Goal: Communication & Community: Answer question/provide support

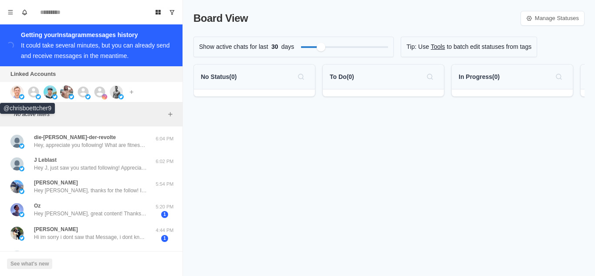
click at [14, 93] on img at bounding box center [16, 91] width 13 height 13
click at [36, 88] on icon at bounding box center [33, 91] width 11 height 11
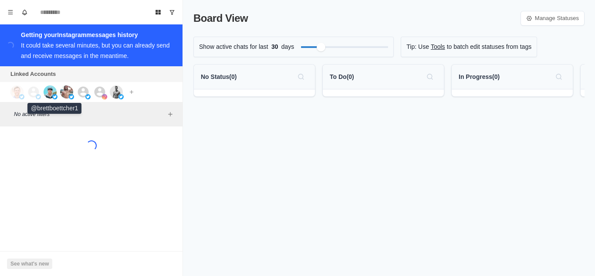
click at [53, 90] on img at bounding box center [50, 91] width 13 height 13
click at [67, 90] on img at bounding box center [66, 91] width 13 height 13
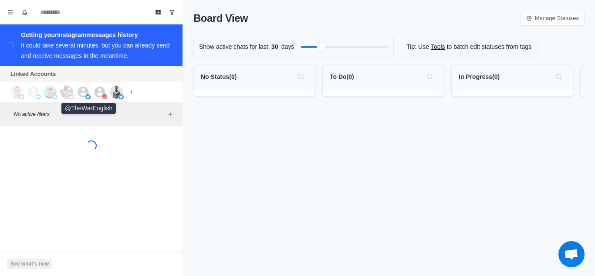
click at [90, 92] on div at bounding box center [89, 91] width 24 height 13
click at [99, 91] on icon at bounding box center [99, 91] width 13 height 13
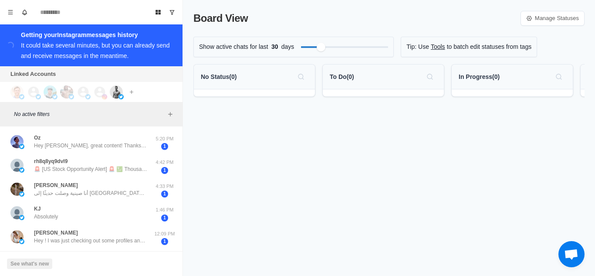
click at [245, 190] on div "Board View Manage Statuses Show active chats for last 30 days Tip: Use Tools to…" at bounding box center [389, 138] width 412 height 276
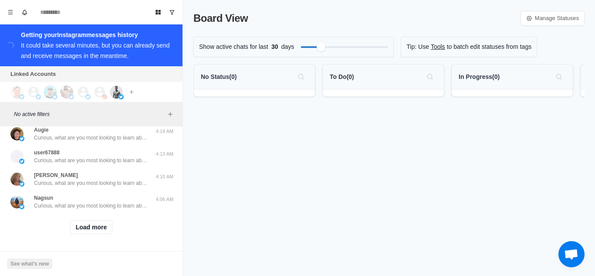
scroll to position [389, 0]
click at [78, 222] on button "Load more" at bounding box center [91, 227] width 43 height 14
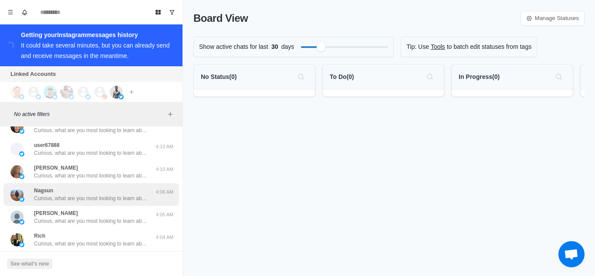
drag, startPoint x: 86, startPoint y: 210, endPoint x: 157, endPoint y: 188, distance: 73.9
click at [82, 206] on div "Oz Hey Chace, great content! Thanks man, I followed for inspiration 5:20 PM 1 r…" at bounding box center [91, 231] width 183 height 981
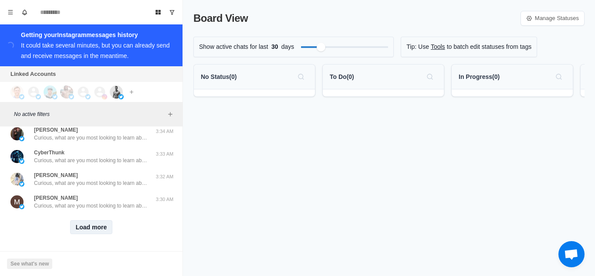
scroll to position [842, 0]
click at [95, 221] on button "Load more" at bounding box center [91, 227] width 43 height 14
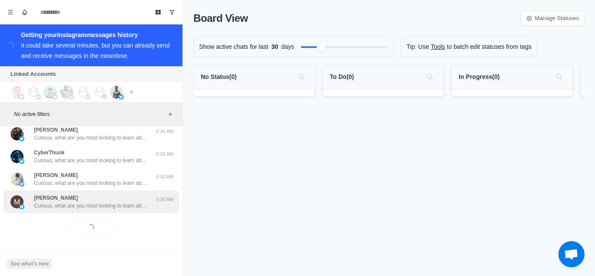
click at [111, 202] on p "Curious, what are you most looking to learn about currently? Like weight loss, …" at bounding box center [90, 206] width 113 height 8
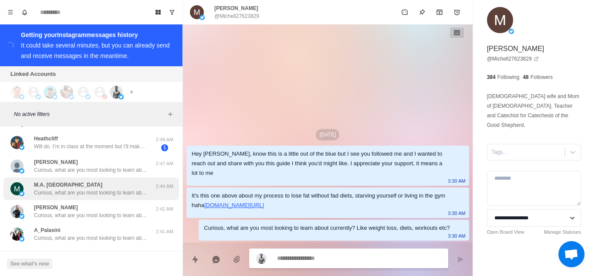
scroll to position [1296, 0]
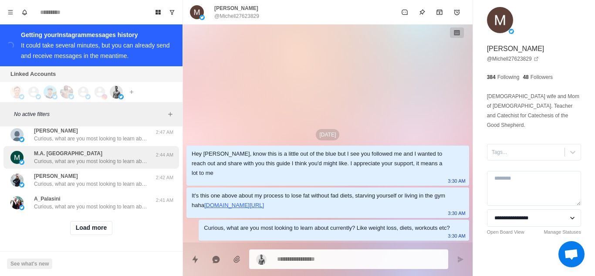
click at [81, 221] on button "Load more" at bounding box center [91, 228] width 43 height 14
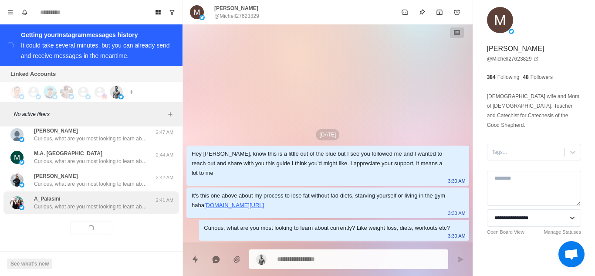
click at [107, 203] on p "Curious, what are you most looking to learn about currently? Like weight loss, …" at bounding box center [90, 207] width 113 height 8
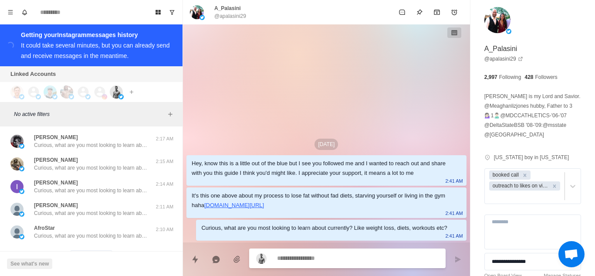
scroll to position [1732, 0]
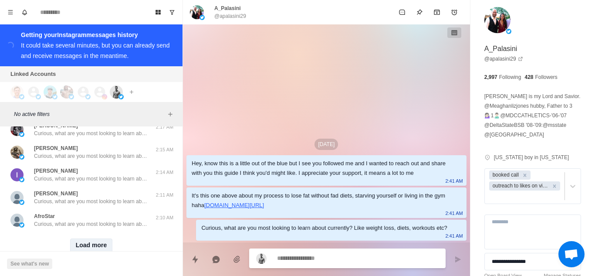
click at [95, 238] on button "Load more" at bounding box center [91, 245] width 43 height 14
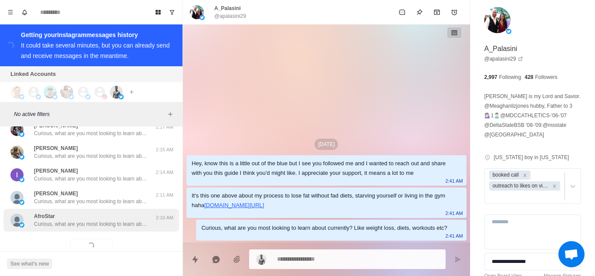
click at [116, 220] on p "Curious, what are you most looking to learn about currently? Like weight loss, …" at bounding box center [90, 224] width 113 height 8
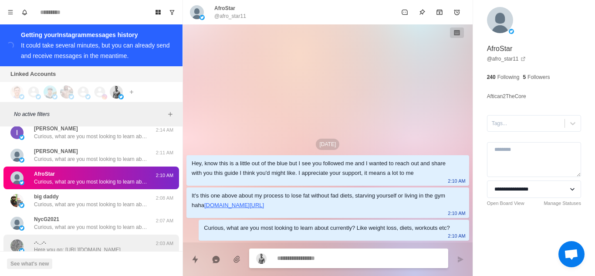
scroll to position [1819, 0]
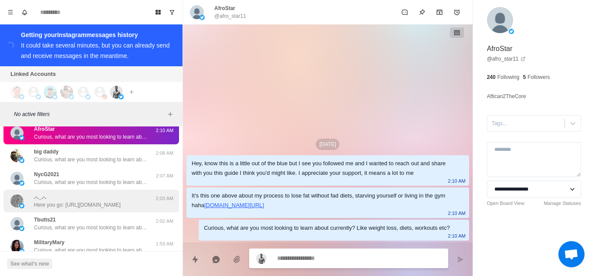
click at [87, 193] on div ".-._.-. Here you go: [URL][DOMAIN_NAME]" at bounding box center [77, 201] width 87 height 16
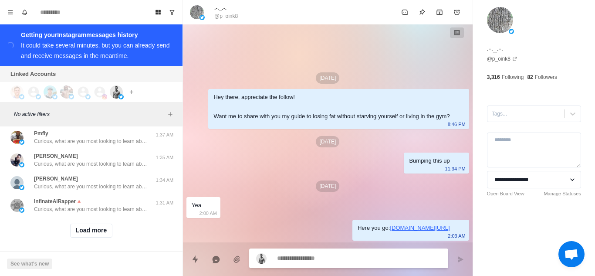
scroll to position [2202, 0]
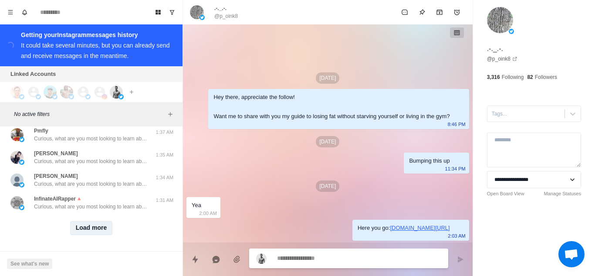
click at [84, 221] on button "Load more" at bounding box center [91, 228] width 43 height 14
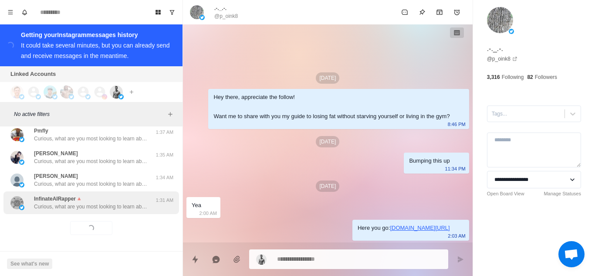
click at [110, 203] on p "Curious, what are you most looking to learn about currently? Like weight loss, …" at bounding box center [90, 207] width 113 height 8
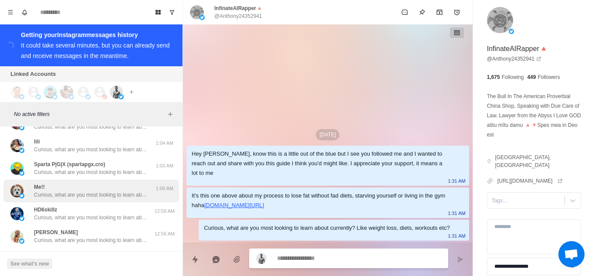
scroll to position [2655, 0]
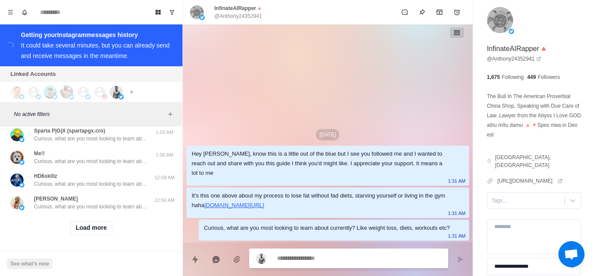
click at [88, 221] on button "Load more" at bounding box center [91, 228] width 43 height 14
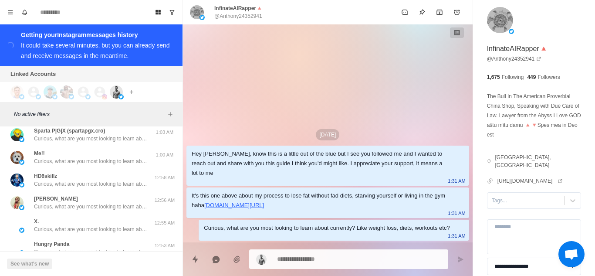
click at [333, 88] on div "[DATE] Hey [PERSON_NAME], know this is a little out of the blue but I see you f…" at bounding box center [328, 133] width 290 height 218
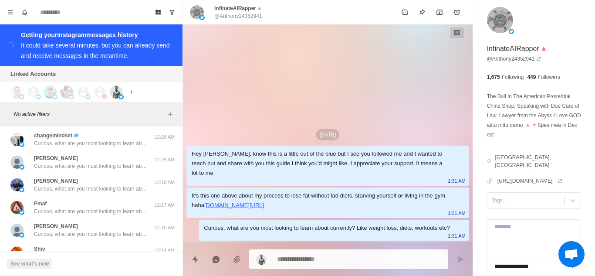
scroll to position [3091, 0]
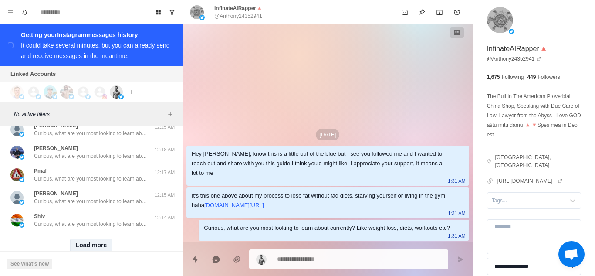
click at [99, 238] on button "Load more" at bounding box center [91, 245] width 43 height 14
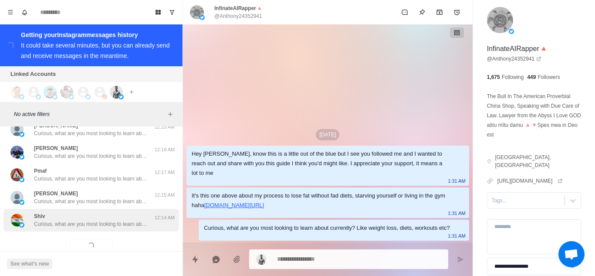
click at [120, 220] on p "Curious, what are you most looking to learn about currently? Like weight loss, …" at bounding box center [90, 224] width 113 height 8
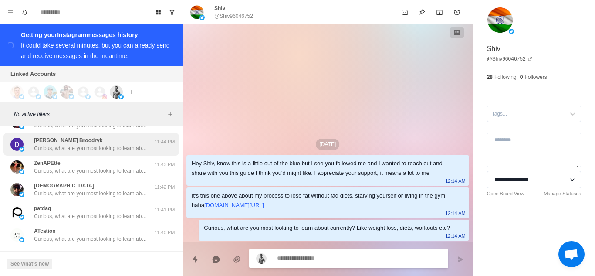
scroll to position [3483, 0]
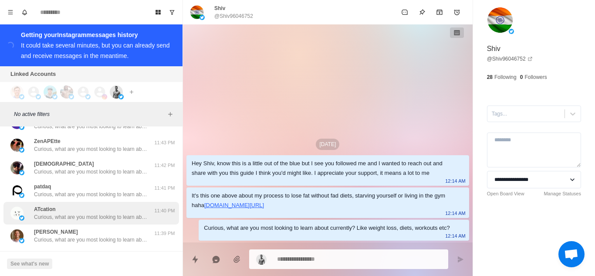
click at [83, 213] on p "Curious, what are you most looking to learn about currently? Like weight loss, …" at bounding box center [90, 217] width 113 height 8
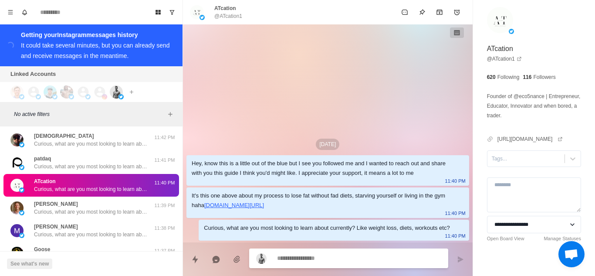
scroll to position [3561, 0]
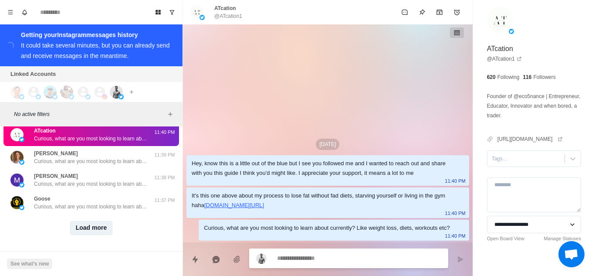
drag, startPoint x: 94, startPoint y: 220, endPoint x: 104, endPoint y: 203, distance: 19.2
click at [93, 221] on button "Load more" at bounding box center [91, 228] width 43 height 14
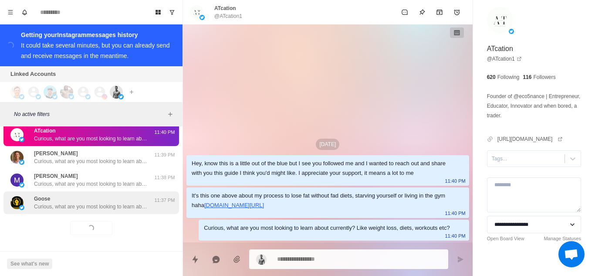
click at [108, 203] on p "Curious, what are you most looking to learn about currently? Like weight loss, …" at bounding box center [90, 207] width 113 height 8
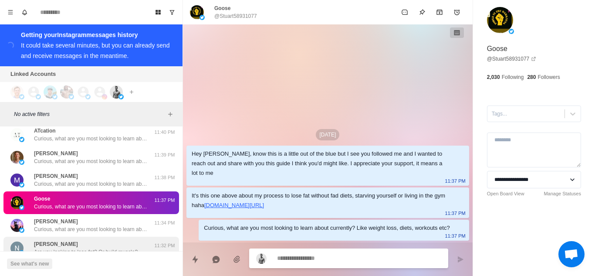
scroll to position [3649, 0]
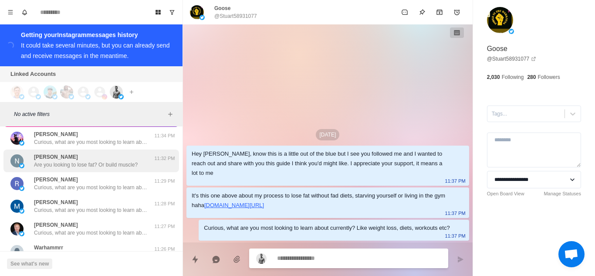
click at [95, 161] on p "Are you looking to lose fat? Or build muscle?" at bounding box center [86, 165] width 104 height 8
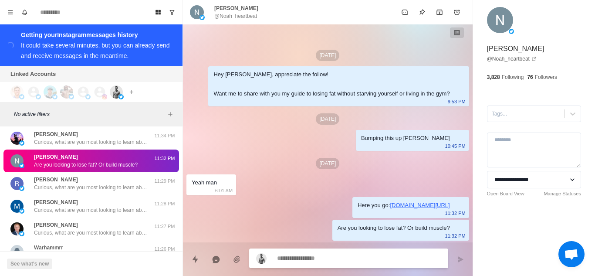
type textarea "*"
type textarea "**********"
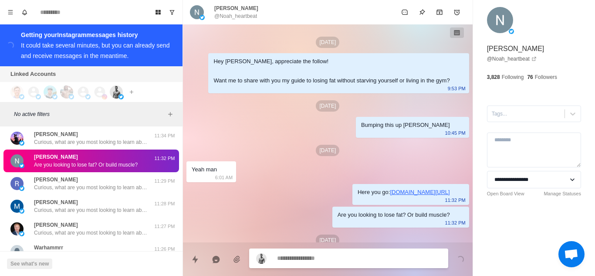
scroll to position [31, 0]
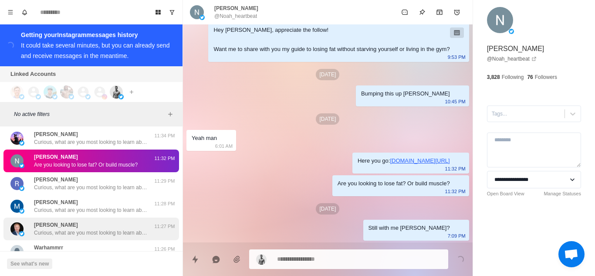
click at [67, 221] on div "[PERSON_NAME], what are you most looking to learn about currently? Like weight …" at bounding box center [90, 229] width 113 height 16
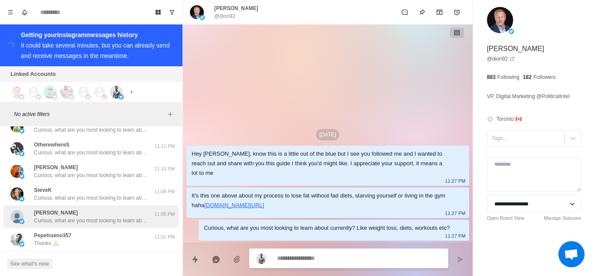
scroll to position [3954, 0]
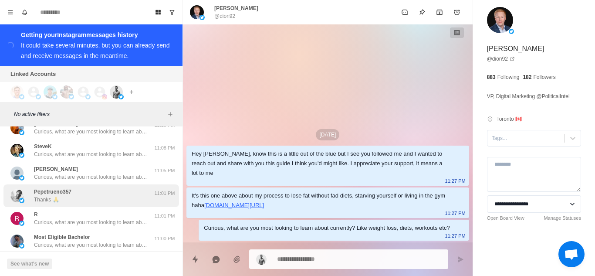
click at [86, 189] on div "Pepetrueno357 Thanks 🙏" at bounding box center [81, 196] width 143 height 16
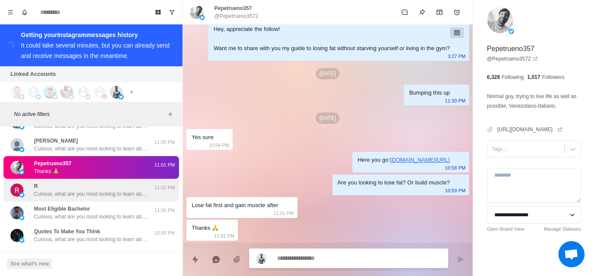
scroll to position [3997, 0]
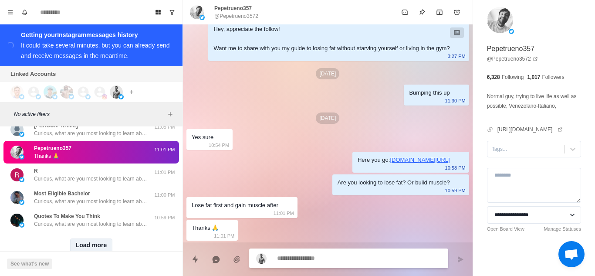
drag, startPoint x: 96, startPoint y: 231, endPoint x: 109, endPoint y: 212, distance: 22.6
click at [97, 238] on button "Load more" at bounding box center [91, 245] width 43 height 14
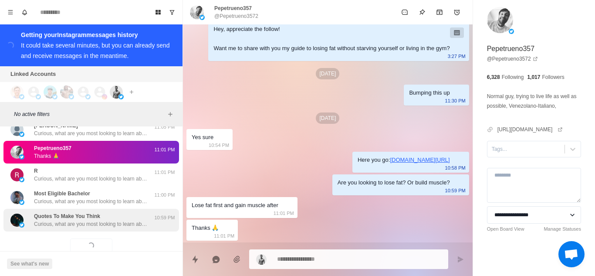
click at [109, 212] on div "Quotes To Make You Think Curious, what are you most looking to learn about curr…" at bounding box center [90, 220] width 113 height 16
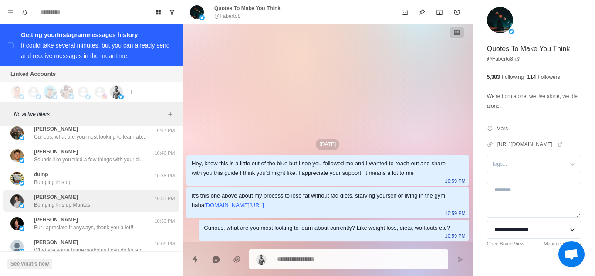
scroll to position [4259, 0]
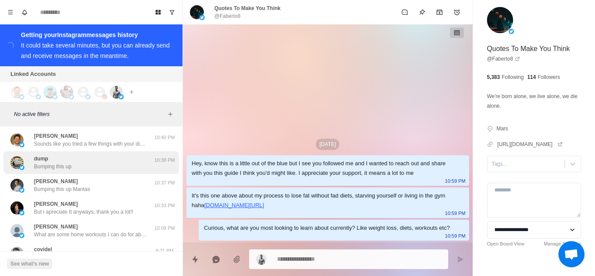
click at [84, 166] on div "dump Bumping this up 10:38 PM" at bounding box center [91, 162] width 176 height 23
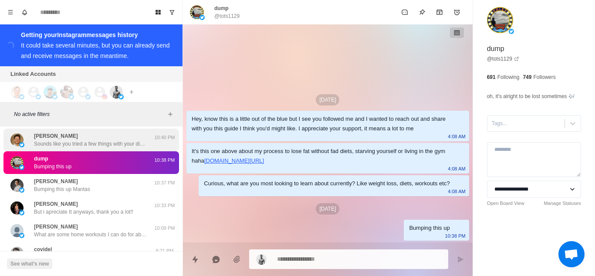
click at [88, 140] on p "Sounds like you tried a few things with your diet. Reducing sugar, processed fo…" at bounding box center [90, 144] width 113 height 8
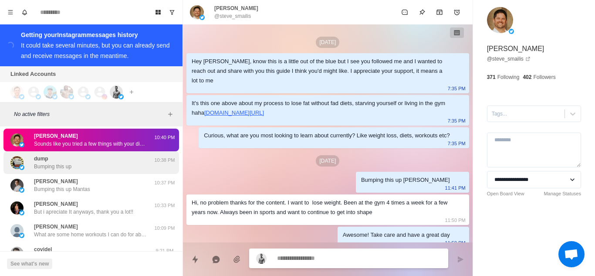
scroll to position [158, 0]
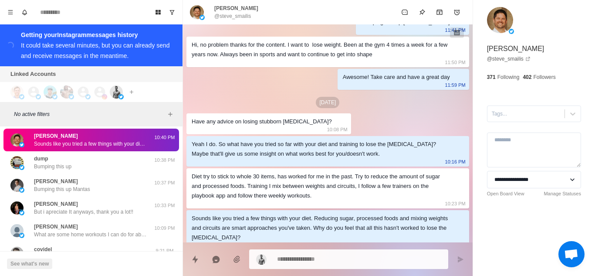
drag, startPoint x: 306, startPoint y: 244, endPoint x: 308, endPoint y: 252, distance: 7.7
click at [307, 247] on div at bounding box center [328, 255] width 290 height 27
click at [308, 258] on textarea at bounding box center [359, 259] width 164 height 13
type textarea "*"
type textarea "**********"
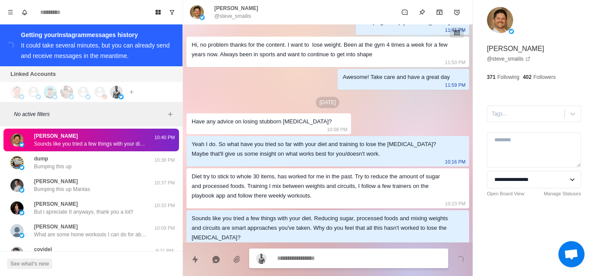
scroll to position [202, 0]
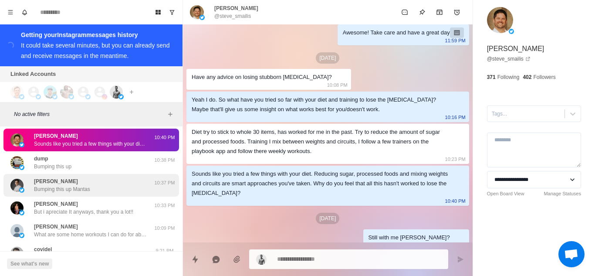
click at [92, 185] on div "[PERSON_NAME] Bumping this up Mantas" at bounding box center [81, 185] width 143 height 16
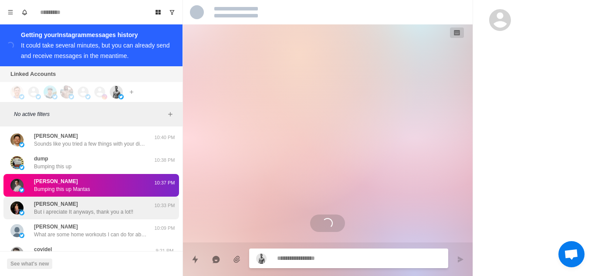
scroll to position [0, 0]
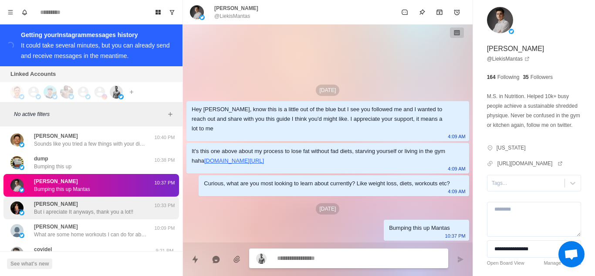
click at [87, 209] on div "[PERSON_NAME] i apreciate It anyways, thank you a lot!! 10:33 PM" at bounding box center [91, 207] width 176 height 23
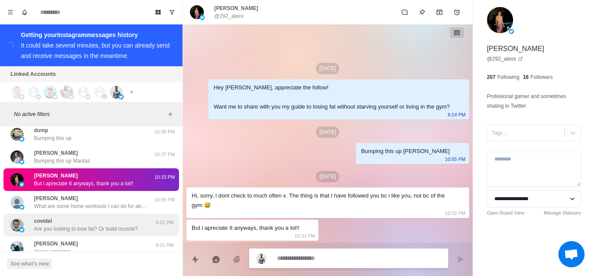
scroll to position [4302, 0]
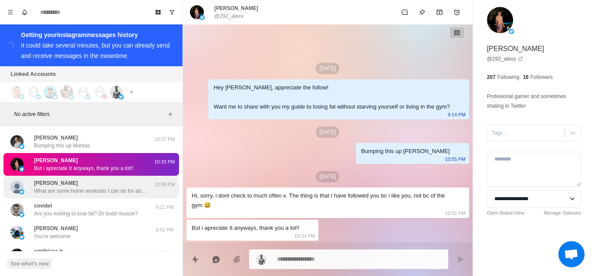
click at [86, 187] on p "What are some home workouts I can do for abs when I’m not able to gym?" at bounding box center [90, 191] width 113 height 8
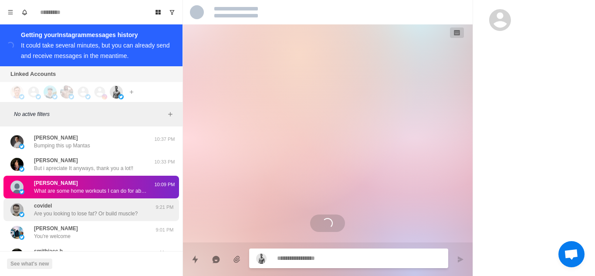
scroll to position [193, 0]
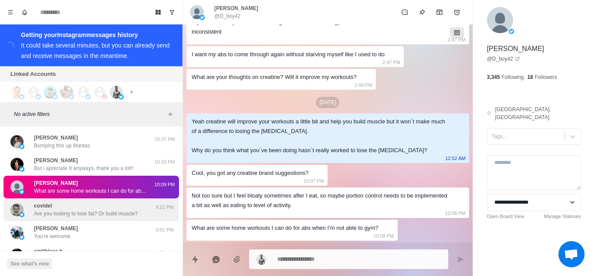
click at [93, 210] on p "Are you looking to lose fat? Or build muscle?" at bounding box center [86, 214] width 104 height 8
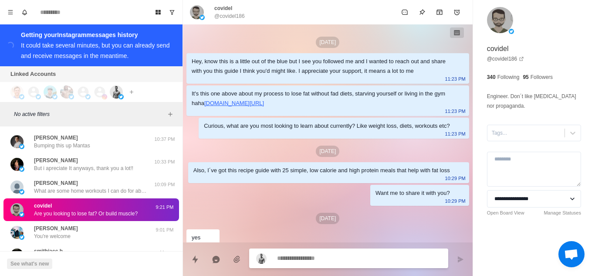
scroll to position [64, 0]
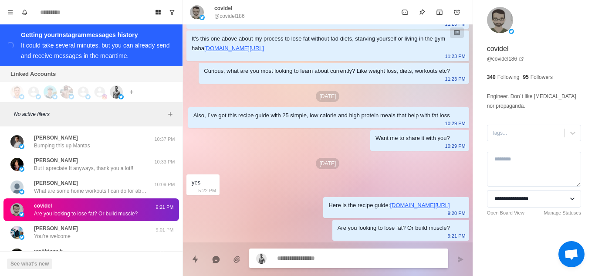
type textarea "*"
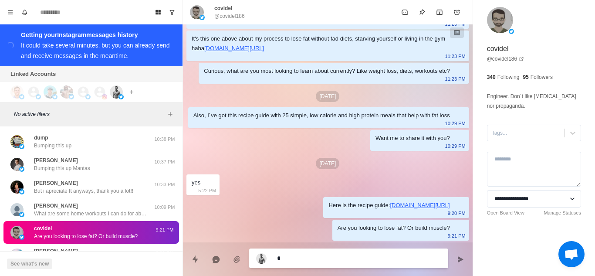
scroll to position [4325, 0]
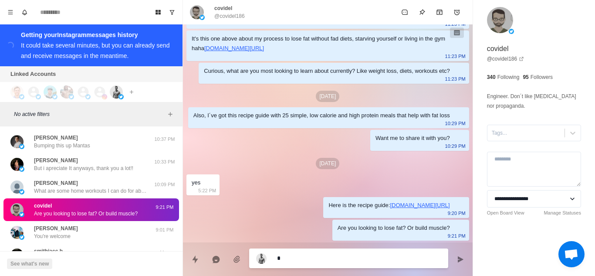
type textarea "*"
type textarea "**"
type textarea "*"
type textarea "***"
type textarea "*"
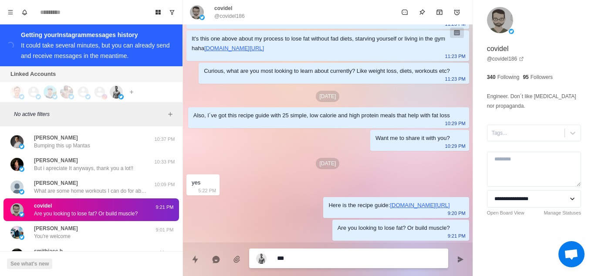
type textarea "****"
type textarea "*"
type textarea "*****"
type textarea "*"
type textarea "*****"
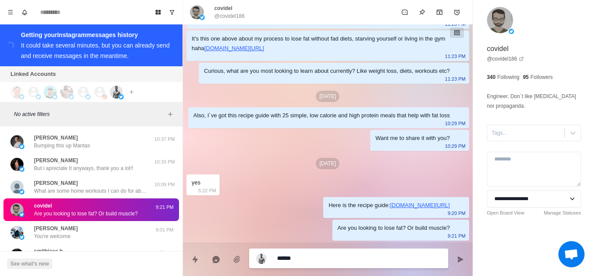
type textarea "*"
type textarea "*******"
type textarea "*"
type textarea "********"
type textarea "*"
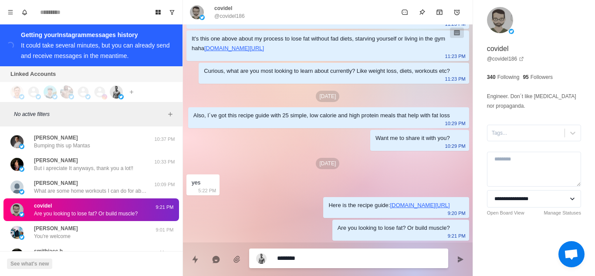
type textarea "*********"
type textarea "*"
type textarea "**********"
type textarea "*"
type textarea "**********"
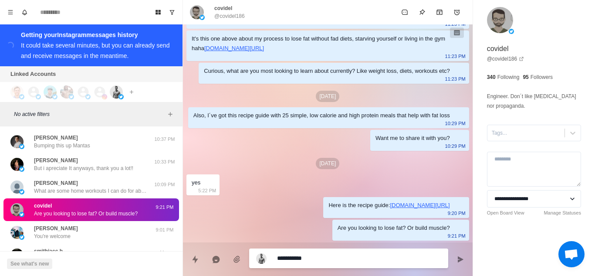
type textarea "*"
type textarea "**********"
type textarea "*"
type textarea "**********"
type textarea "*"
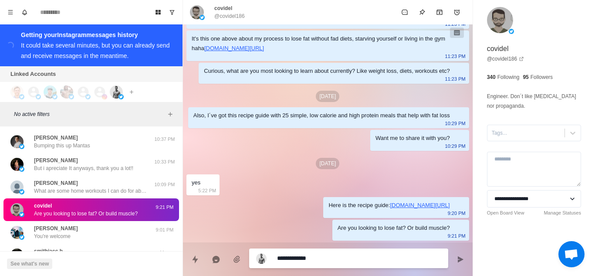
type textarea "**********"
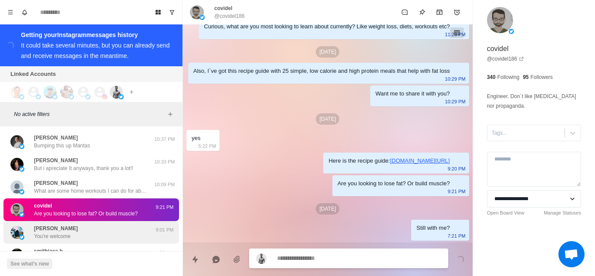
click at [66, 232] on p "You're welcome" at bounding box center [52, 236] width 37 height 8
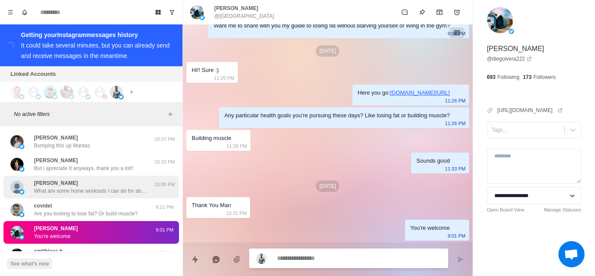
scroll to position [4368, 0]
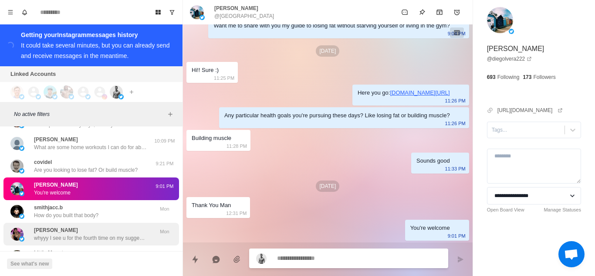
drag, startPoint x: 102, startPoint y: 212, endPoint x: 161, endPoint y: 215, distance: 59.4
click at [102, 212] on div "smithjacc.b How do you built that body?" at bounding box center [81, 211] width 143 height 16
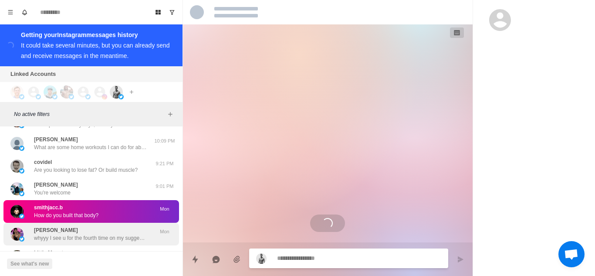
scroll to position [0, 0]
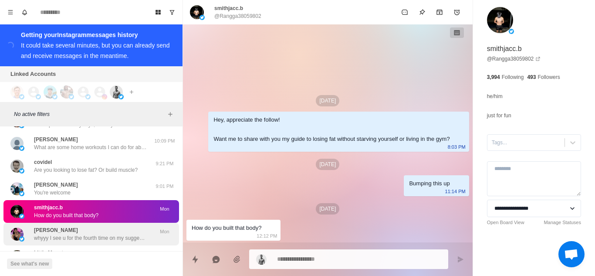
click at [63, 226] on div "[PERSON_NAME] whyyy I see u for the fourth time on my suggestions x3" at bounding box center [90, 234] width 113 height 16
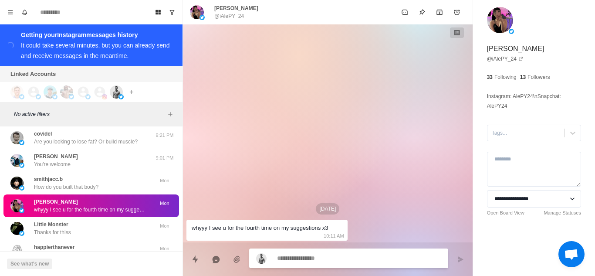
scroll to position [4412, 0]
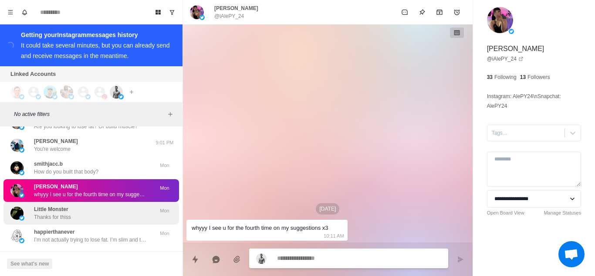
click at [95, 208] on div "Little Monster Thanks for thiss" at bounding box center [81, 213] width 143 height 16
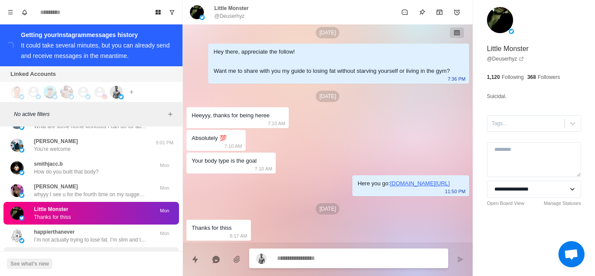
scroll to position [4455, 0]
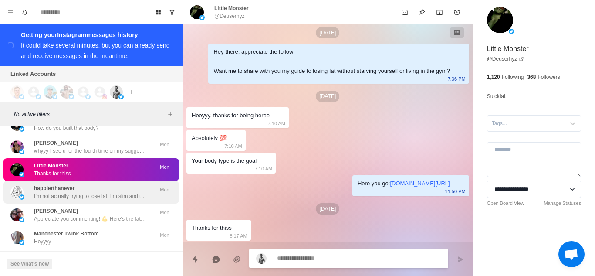
click at [92, 193] on div "happierthanever I’m not actually trying to lose fat. I’m slim and trying to gro…" at bounding box center [91, 192] width 176 height 23
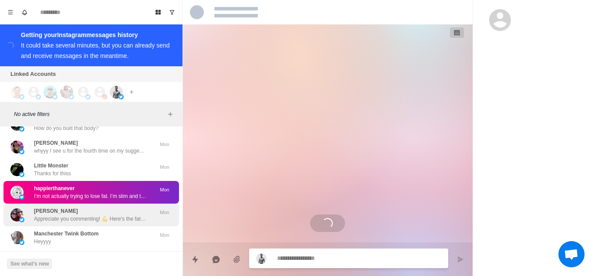
scroll to position [0, 0]
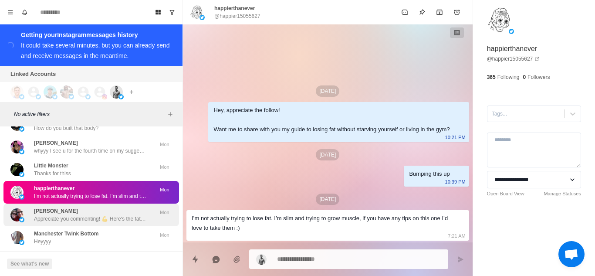
click at [104, 215] on p "Appreciate you commenting! 💪 Here's the fat loss guide you wanted: [URL][DOMAIN…" at bounding box center [90, 219] width 113 height 8
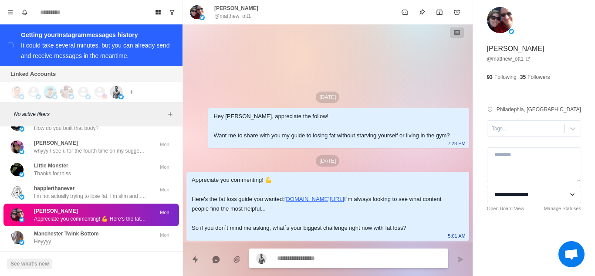
type textarea "*"
type textarea "********"
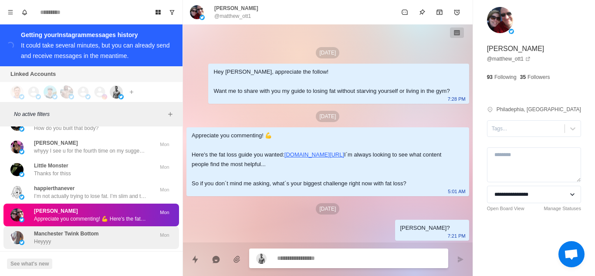
click at [93, 230] on p "Manchester Twink Bottom" at bounding box center [66, 234] width 64 height 8
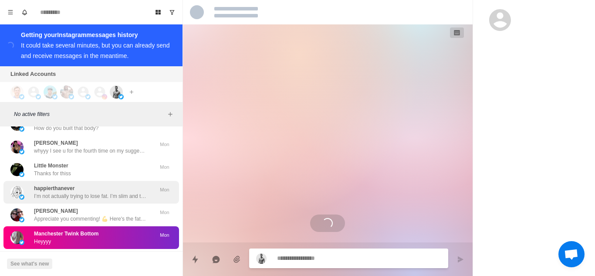
scroll to position [4490, 0]
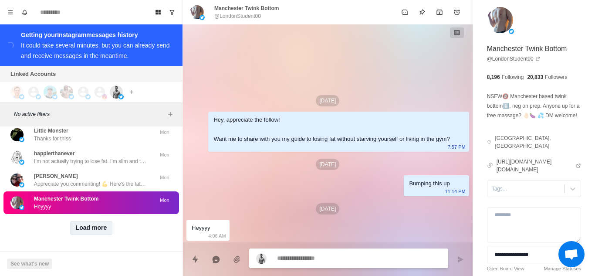
click at [91, 224] on button "Load more" at bounding box center [91, 228] width 43 height 14
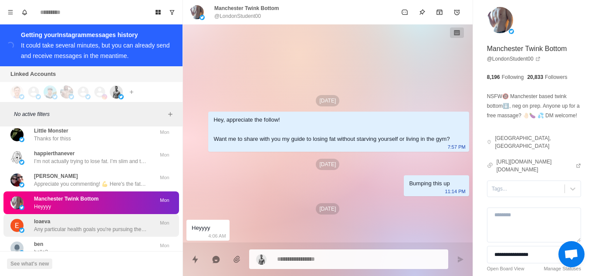
click at [63, 225] on p "Any particular health goals you're pursuing these days? Like losing fat or buil…" at bounding box center [90, 229] width 113 height 8
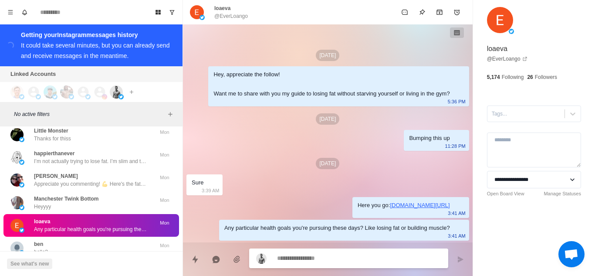
type textarea "*"
type textarea "**********"
type textarea "*"
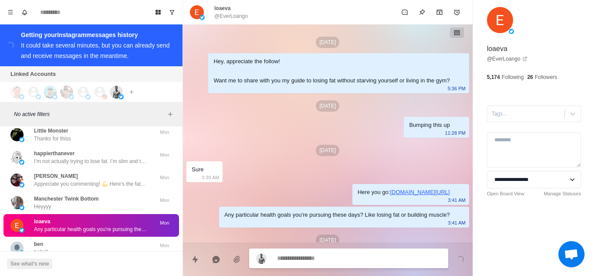
scroll to position [31, 0]
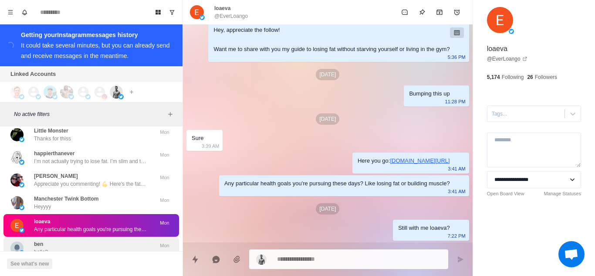
click at [91, 246] on div "ben hello?" at bounding box center [81, 248] width 143 height 16
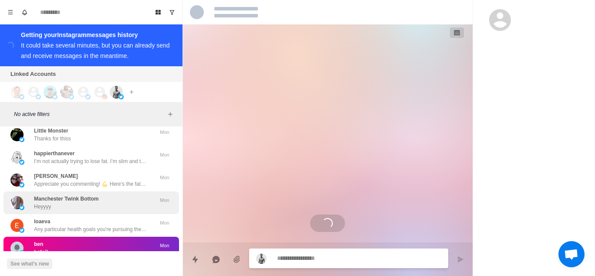
scroll to position [4534, 0]
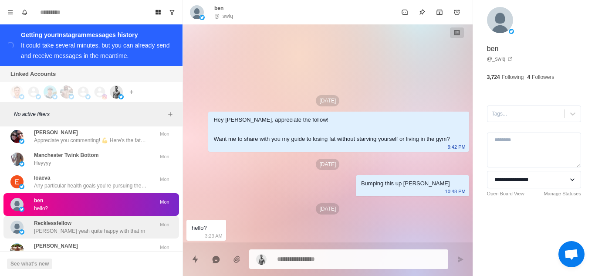
click at [93, 227] on p "[PERSON_NAME] yeah quite happy with that rn" at bounding box center [89, 231] width 111 height 8
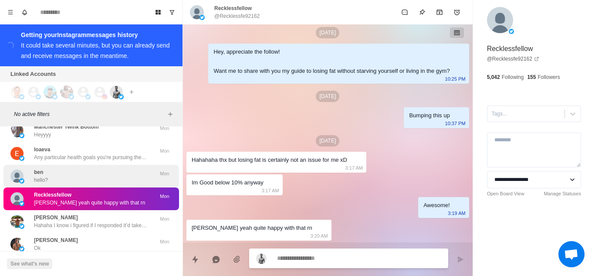
scroll to position [4577, 0]
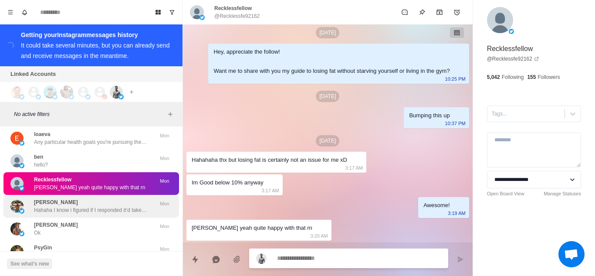
click at [99, 206] on p "Hahaha I know i figured if I responded it’d take me out of the sequence" at bounding box center [90, 210] width 113 height 8
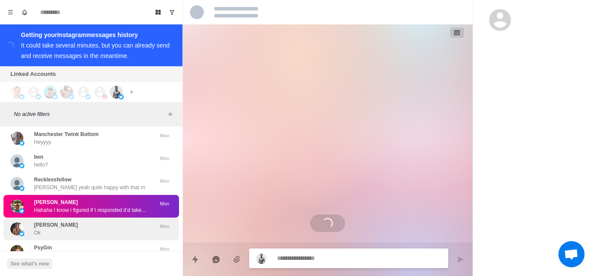
scroll to position [0, 0]
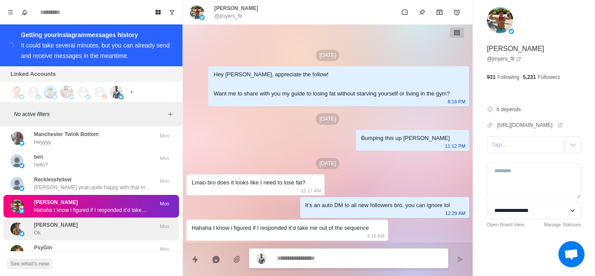
click at [120, 221] on div "[PERSON_NAME]" at bounding box center [81, 229] width 143 height 16
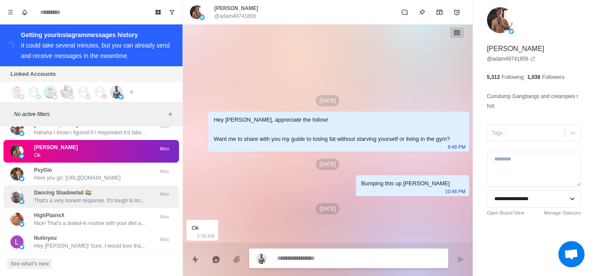
scroll to position [4665, 0]
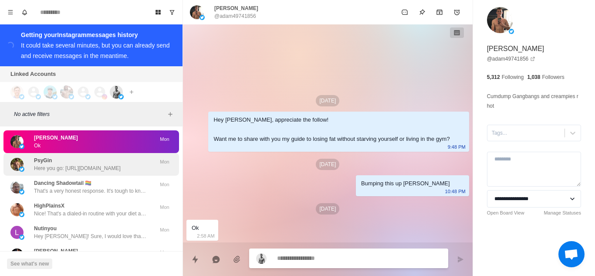
click at [94, 164] on p "Here you go: [URL][DOMAIN_NAME]" at bounding box center [77, 168] width 87 height 8
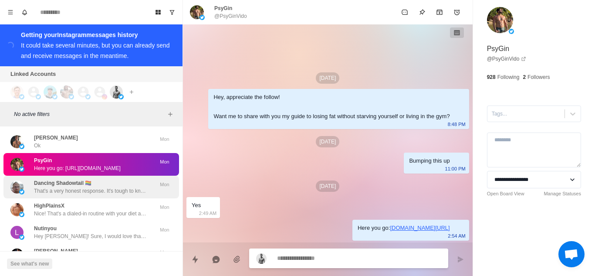
click at [80, 187] on p "That's a very honest response. It's tough to know what to focus on when you're …" at bounding box center [90, 191] width 113 height 8
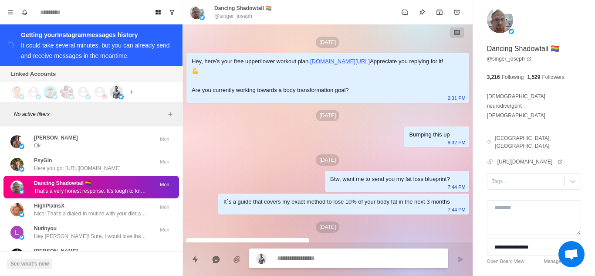
scroll to position [220, 0]
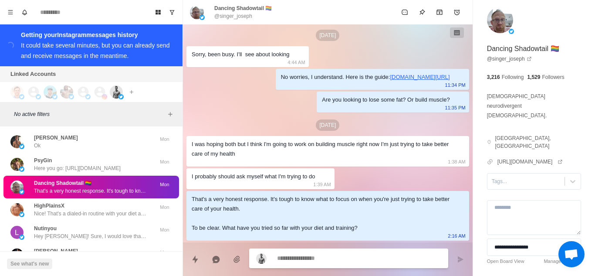
type textarea "*"
type textarea "**********"
type textarea "*"
type textarea "**********"
type textarea "*"
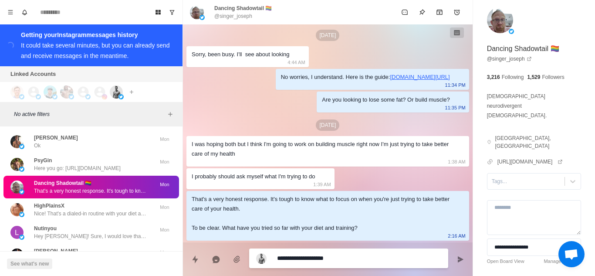
type textarea "**********"
type textarea "*"
type textarea "**********"
type textarea "*"
type textarea "**********"
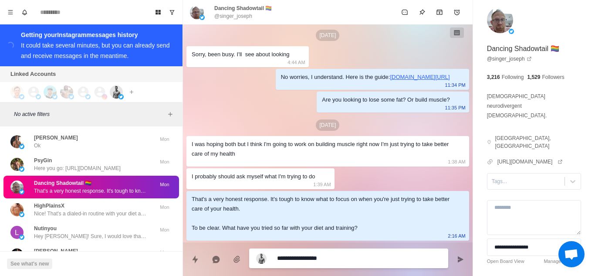
type textarea "*"
type textarea "**********"
type textarea "*"
type textarea "**********"
type textarea "*"
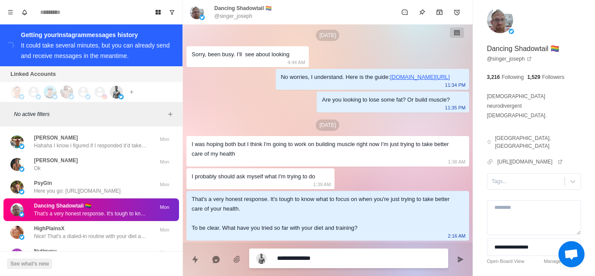
scroll to position [4687, 0]
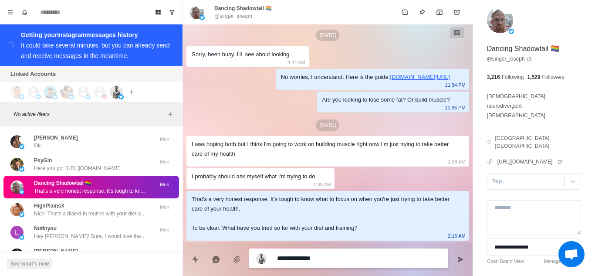
type textarea "**********"
type textarea "*"
type textarea "**********"
type textarea "*"
type textarea "**********"
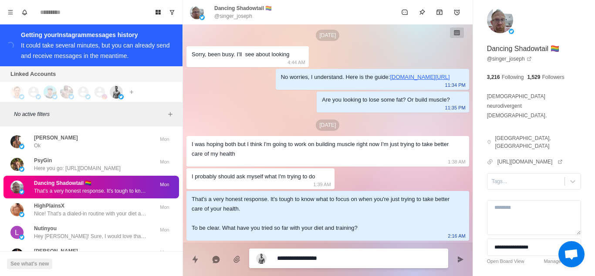
type textarea "*"
type textarea "**********"
type textarea "*"
type textarea "**********"
type textarea "*"
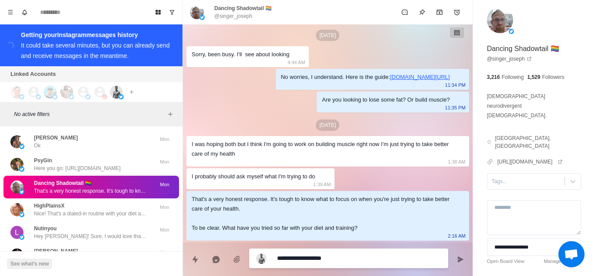
type textarea "**********"
type textarea "*"
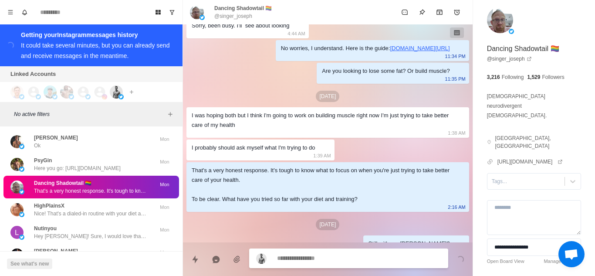
scroll to position [265, 0]
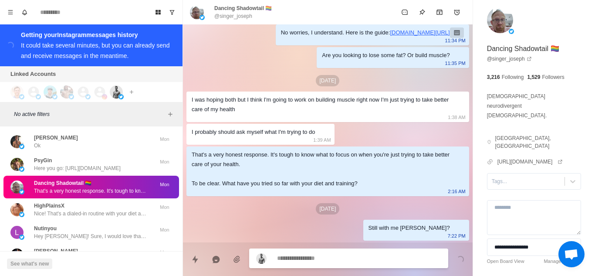
type textarea "*"
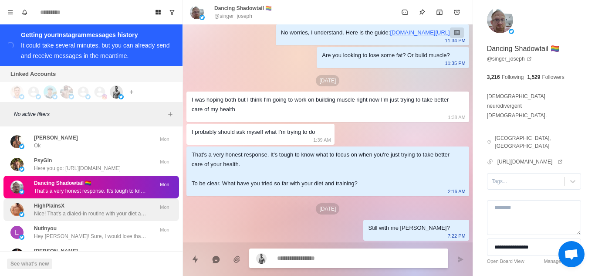
click at [62, 210] on p "Nice! That's a dialed-in routine with your diet and exercise. Its great you los…" at bounding box center [90, 214] width 113 height 8
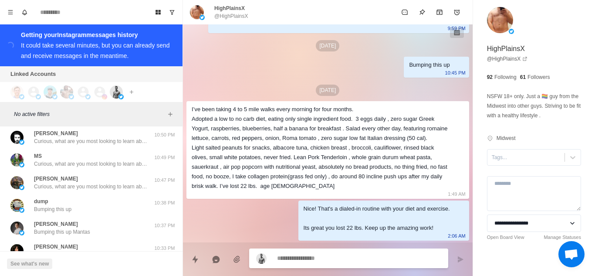
scroll to position [4408, 0]
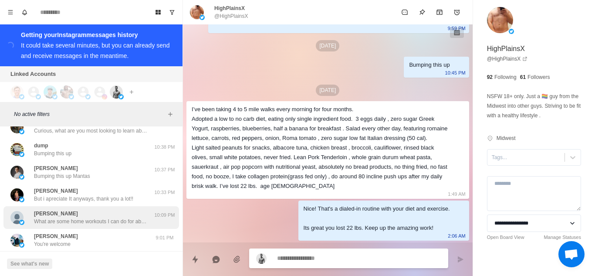
click at [119, 210] on div "[PERSON_NAME] What are some home workouts I can do for abs when I’m not able to…" at bounding box center [90, 218] width 113 height 16
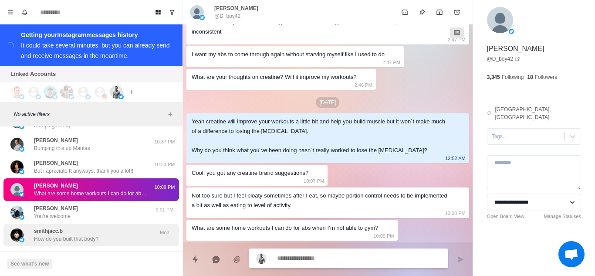
scroll to position [4451, 0]
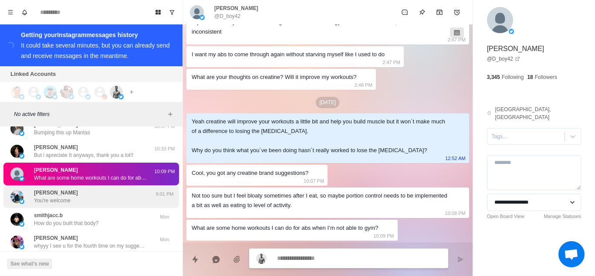
click at [104, 199] on div "[PERSON_NAME] You're welcome 9:01 PM" at bounding box center [91, 196] width 176 height 23
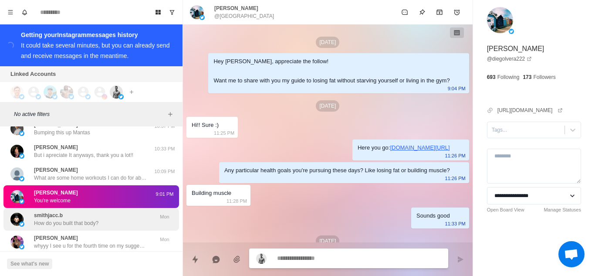
scroll to position [55, 0]
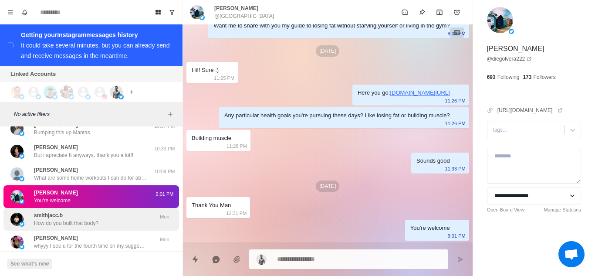
click at [104, 211] on div "smithjacc.b How do you built that body?" at bounding box center [81, 219] width 143 height 16
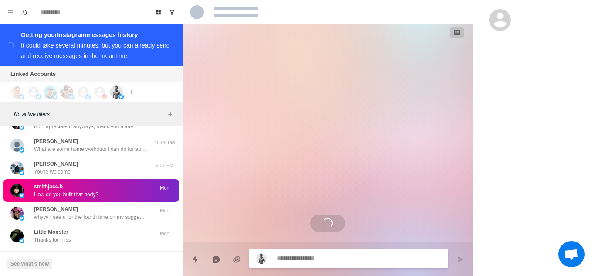
scroll to position [4495, 0]
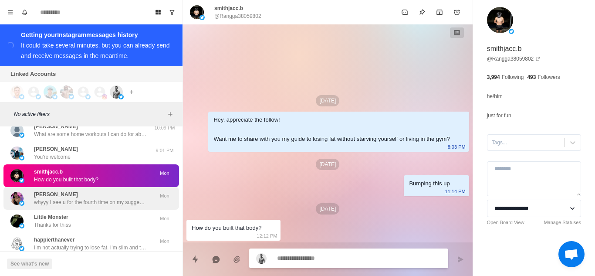
click at [100, 200] on div "[PERSON_NAME] whyyy I see u for the fourth time on my suggestions x3 Mon" at bounding box center [91, 198] width 176 height 23
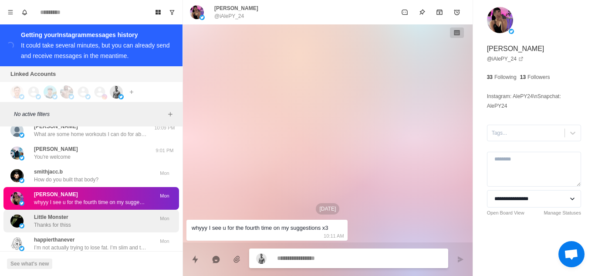
click at [95, 213] on div "Little Monster Thanks for thiss" at bounding box center [81, 221] width 143 height 16
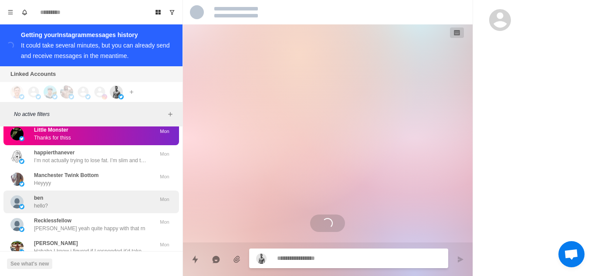
scroll to position [10, 0]
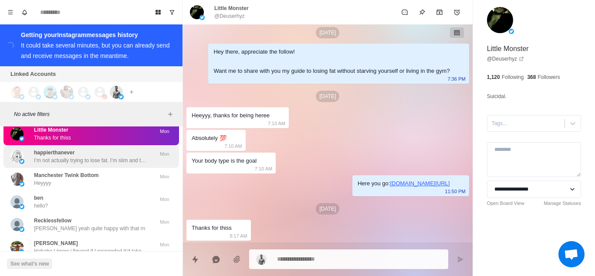
click at [92, 156] on p "I’m not actually trying to lose fat. I’m slim and trying to grow muscle, if you…" at bounding box center [90, 160] width 113 height 8
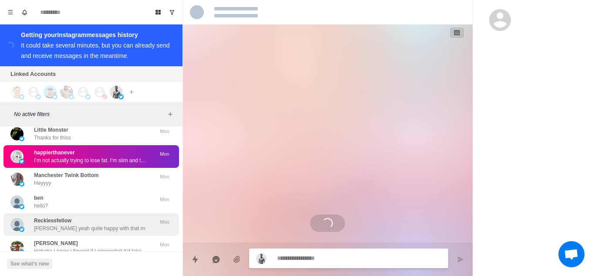
click at [78, 196] on div "ben hello?" at bounding box center [81, 202] width 143 height 16
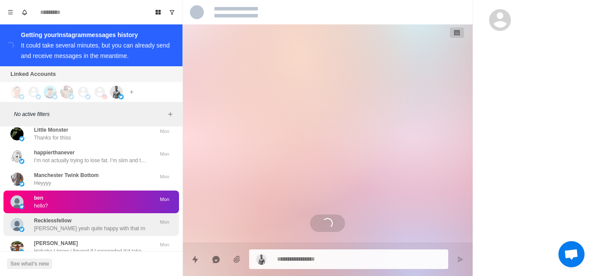
click at [98, 224] on p "[PERSON_NAME] yeah quite happy with that rn" at bounding box center [89, 228] width 111 height 8
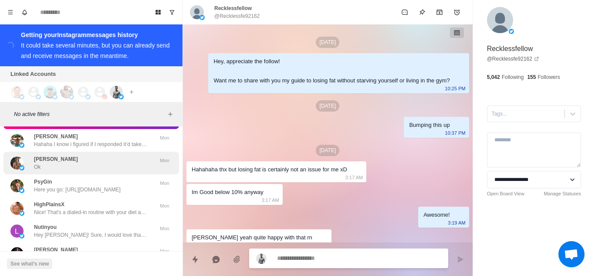
scroll to position [10, 0]
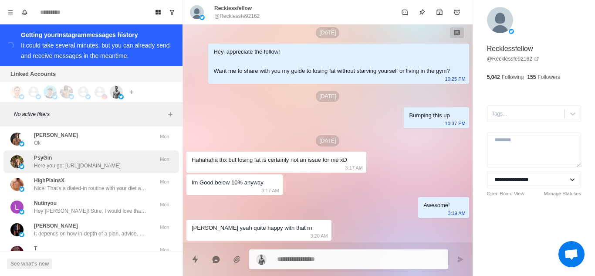
click at [97, 162] on p "Here you go: [URL][DOMAIN_NAME]" at bounding box center [77, 166] width 87 height 8
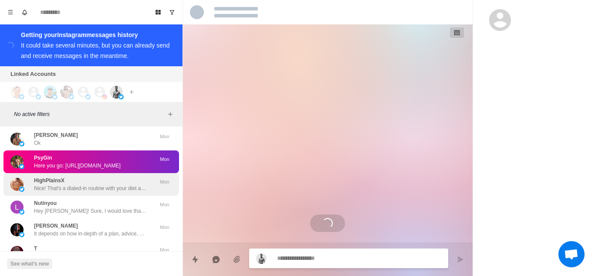
scroll to position [0, 0]
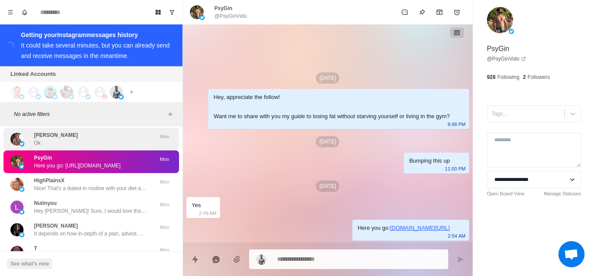
click at [99, 133] on div "[PERSON_NAME]" at bounding box center [81, 139] width 143 height 16
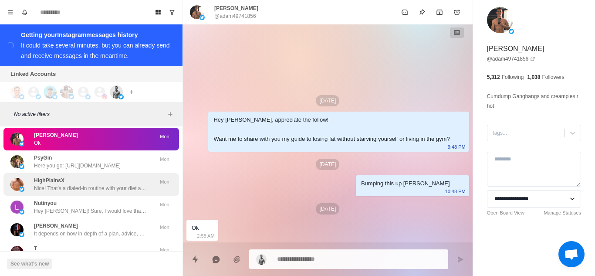
click at [87, 184] on p "Nice! That's a dialed-in routine with your diet and exercise. Its great you los…" at bounding box center [90, 188] width 113 height 8
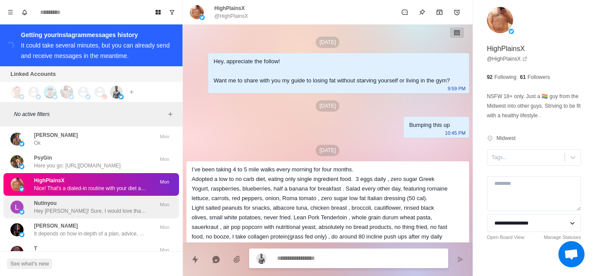
scroll to position [70, 0]
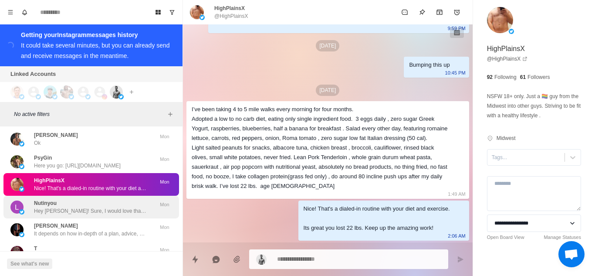
click at [94, 199] on div "Nutinyou Hey [PERSON_NAME]! Sure, I would love that…but does it cost any money?…" at bounding box center [90, 207] width 113 height 16
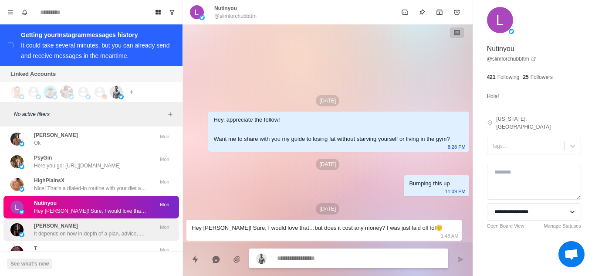
scroll to position [4756, 0]
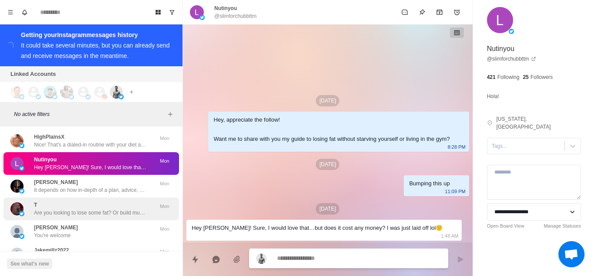
click at [100, 188] on div "[PERSON_NAME] It depends on how in-depth of a plan, advice, communication and a…" at bounding box center [91, 186] width 176 height 23
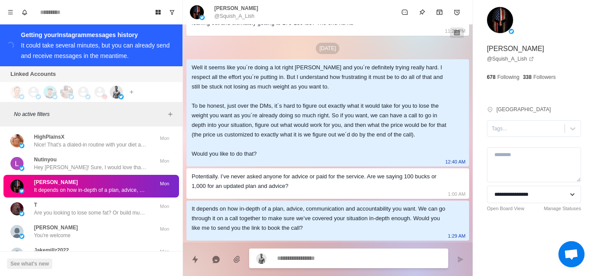
scroll to position [334, 0]
type textarea "*"
type textarea "**********"
type textarea "*"
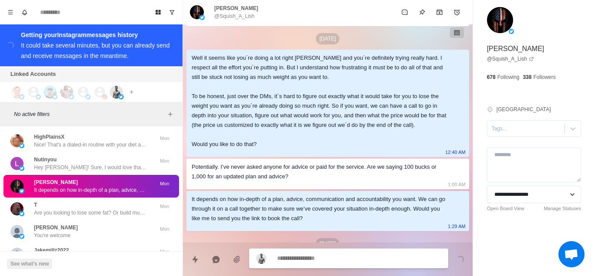
scroll to position [378, 0]
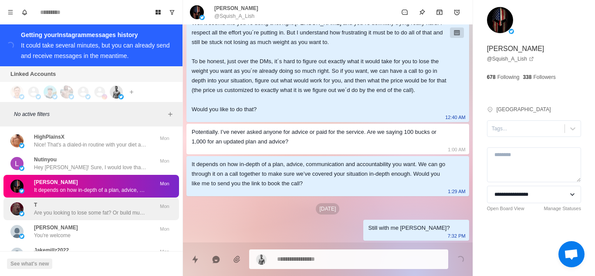
click at [92, 209] on p "Are you looking to lose some fat? Or build muscle?" at bounding box center [90, 213] width 113 height 8
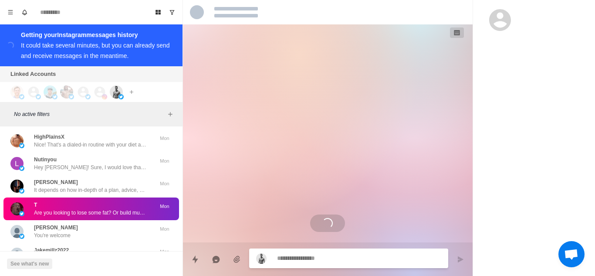
scroll to position [0, 0]
type textarea "*"
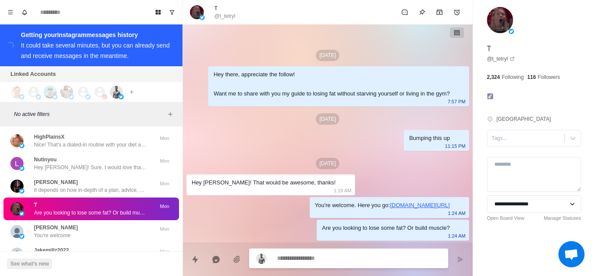
type textarea "**********"
type textarea "*"
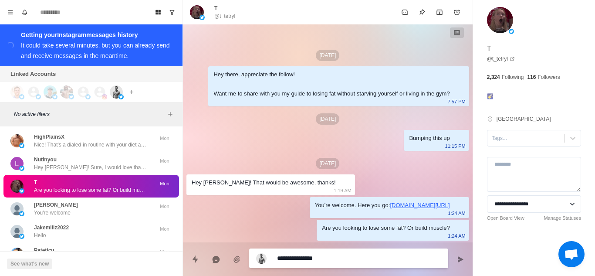
type textarea "**********"
type textarea "*"
type textarea "**********"
type textarea "*"
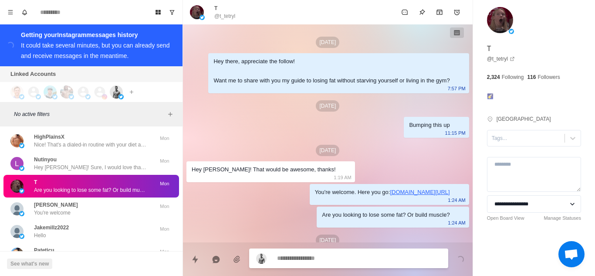
scroll to position [31, 0]
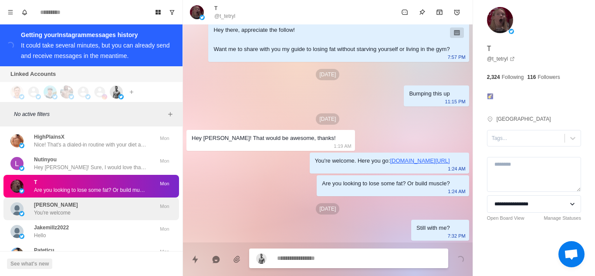
click at [116, 206] on div "[PERSON_NAME] You're welcome" at bounding box center [81, 209] width 143 height 16
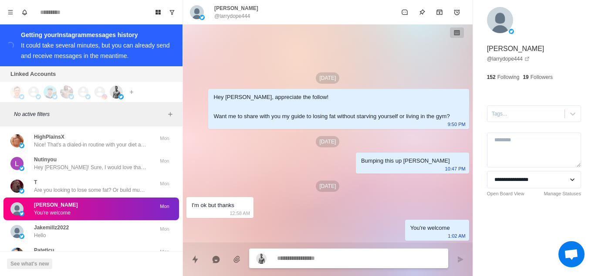
scroll to position [4822, 0]
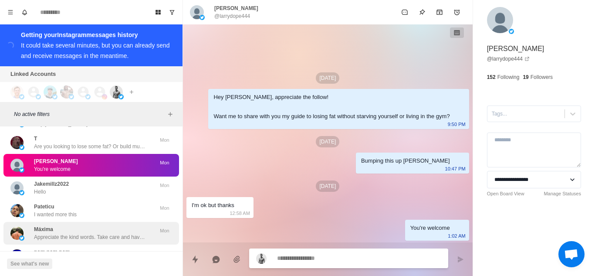
click at [106, 233] on p "Appreciate the kind words. Take care and have a great day" at bounding box center [90, 237] width 113 height 8
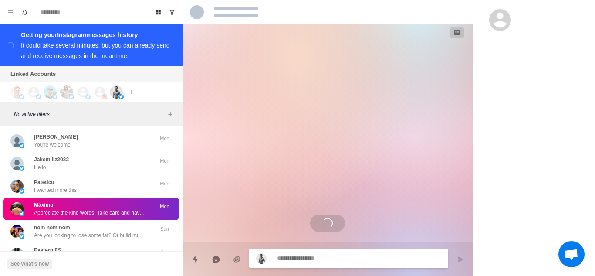
scroll to position [4866, 0]
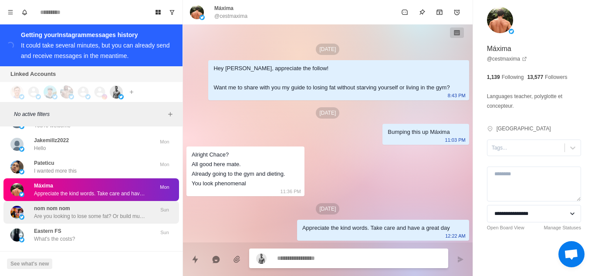
click at [100, 212] on p "Are you looking to lose some fat? Or build muscle?" at bounding box center [90, 216] width 113 height 8
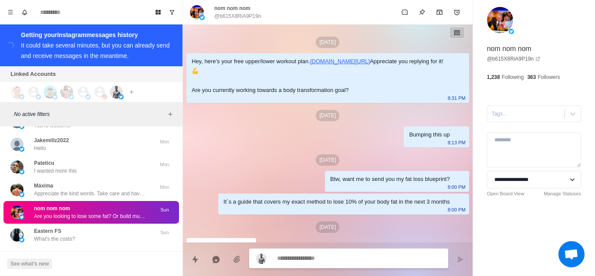
scroll to position [92, 0]
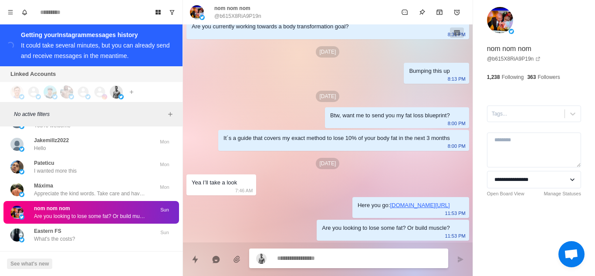
type textarea "*"
type textarea "**********"
type textarea "*"
type textarea "**********"
type textarea "*"
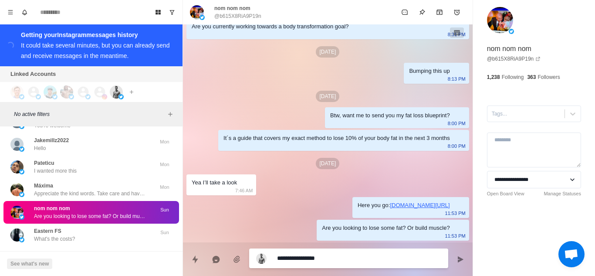
type textarea "**********"
type textarea "*"
type textarea "**********"
type textarea "*"
type textarea "**********"
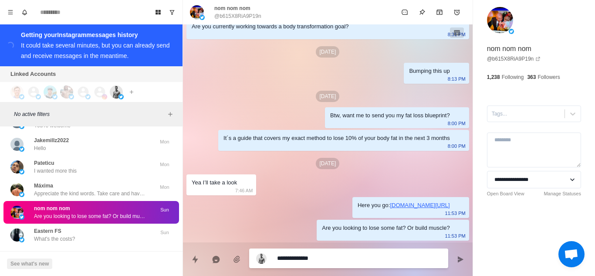
type textarea "*"
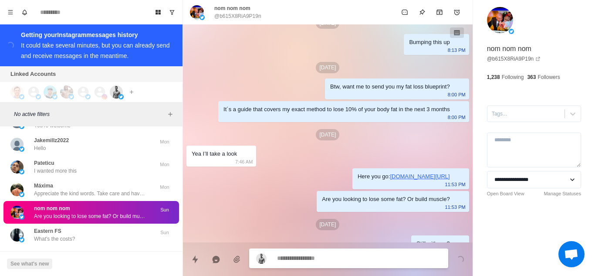
scroll to position [137, 0]
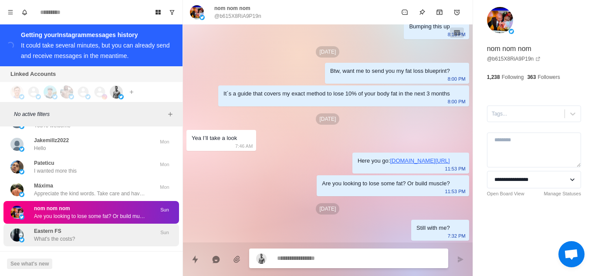
type textarea "*"
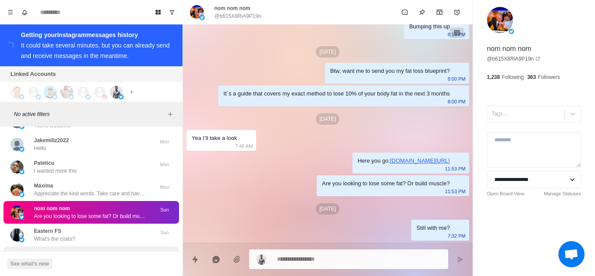
click at [56, 246] on div "[PERSON_NAME] Thank you so much for your continued support! If you're looking f…" at bounding box center [91, 257] width 176 height 23
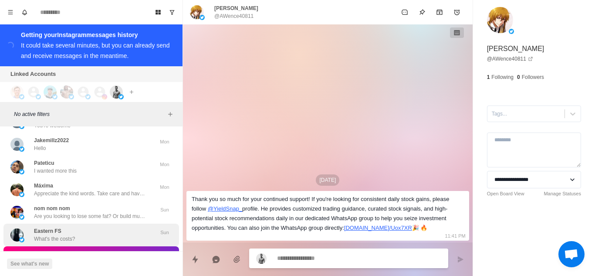
scroll to position [4932, 0]
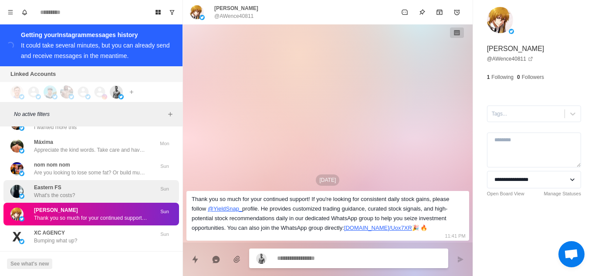
click at [83, 183] on div "Eastern FS What's the costs?" at bounding box center [81, 191] width 143 height 16
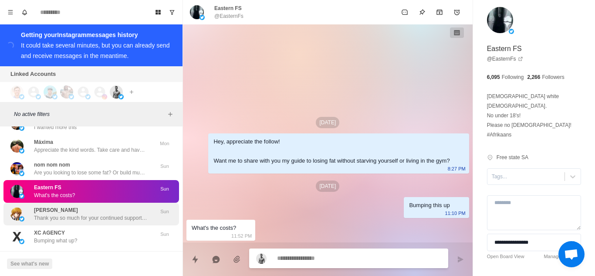
scroll to position [4976, 0]
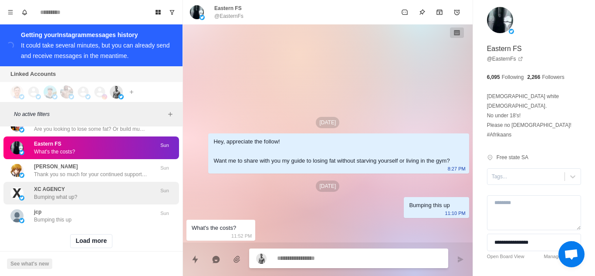
click at [85, 195] on div "XC AGENCY Bumping what up? Sun" at bounding box center [91, 193] width 176 height 23
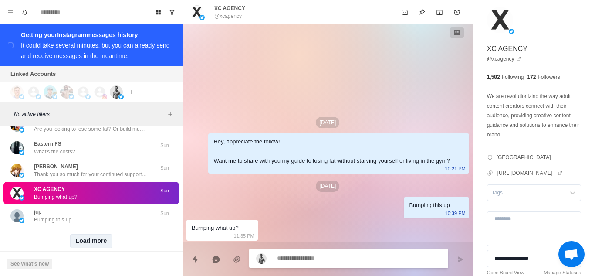
click at [93, 234] on button "Load more" at bounding box center [91, 241] width 43 height 14
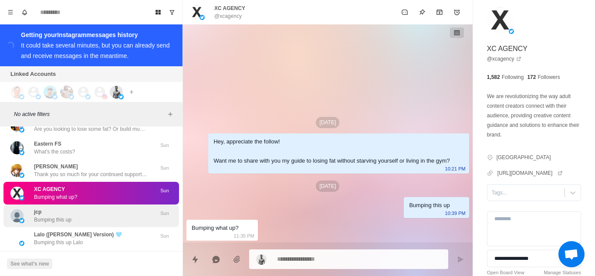
click at [101, 208] on div "jcp Bumping this up" at bounding box center [81, 216] width 143 height 16
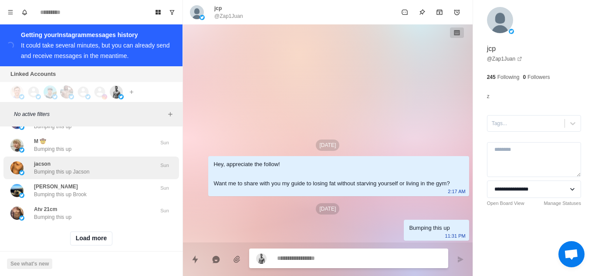
scroll to position [5442, 0]
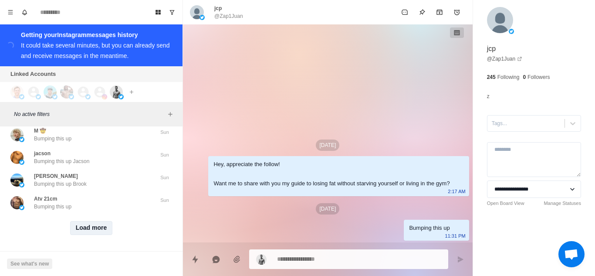
click at [89, 222] on button "Load more" at bounding box center [91, 228] width 43 height 14
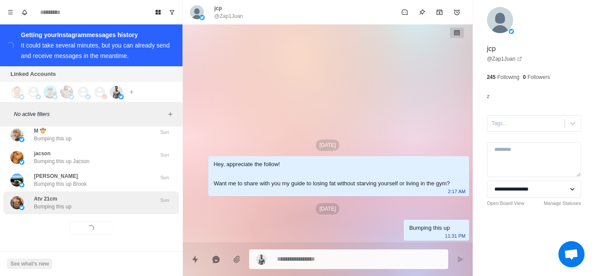
click at [103, 202] on div "Atv 21cm Bumping this up" at bounding box center [81, 203] width 143 height 16
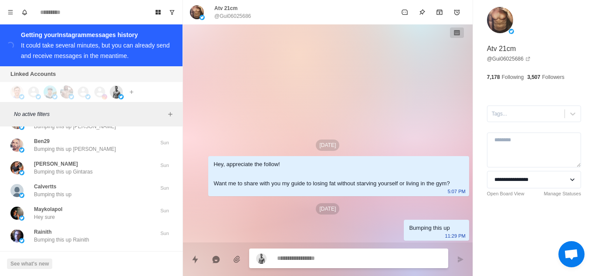
scroll to position [5747, 0]
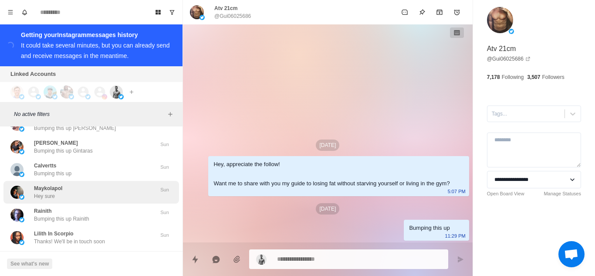
click at [85, 192] on div "Maykolapol Hey sure" at bounding box center [81, 192] width 143 height 16
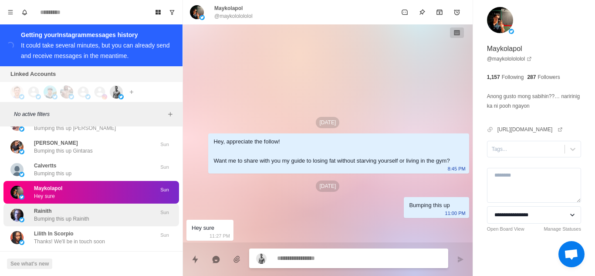
click at [102, 213] on div "Rainith Bumping this up Rainith" at bounding box center [81, 215] width 143 height 16
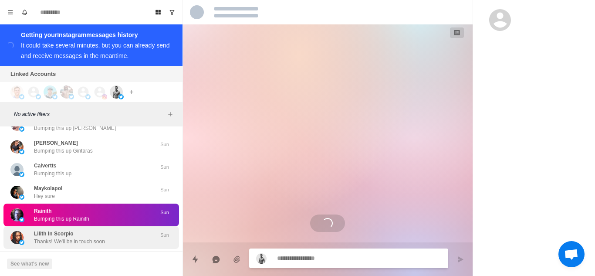
click at [106, 231] on div "Lilith In Scorpio Thanks! We'll be in touch soon" at bounding box center [81, 238] width 143 height 16
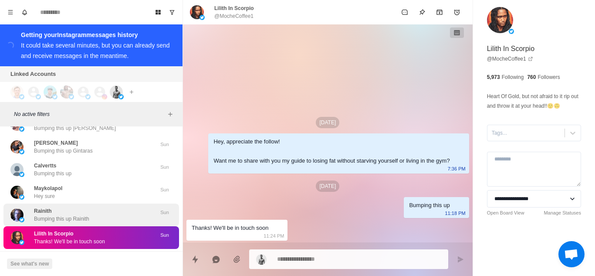
click at [84, 207] on div "Rainith Bumping this up Rainith" at bounding box center [61, 215] width 55 height 16
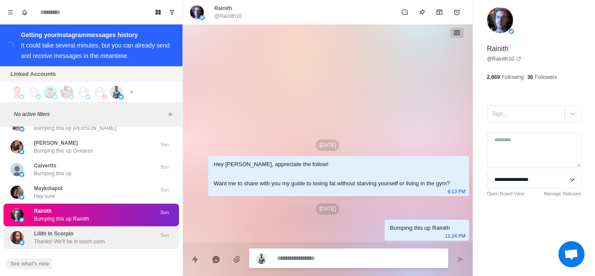
drag, startPoint x: 89, startPoint y: 231, endPoint x: 103, endPoint y: 221, distance: 17.4
click at [89, 237] on p "Thanks! We'll be in touch soon" at bounding box center [69, 241] width 71 height 8
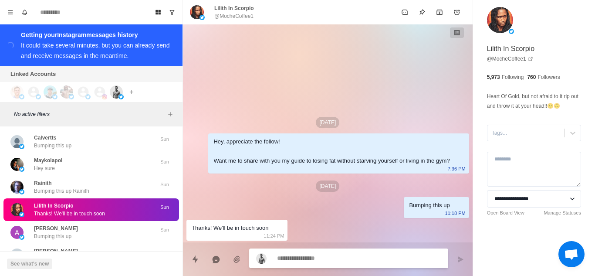
scroll to position [5790, 0]
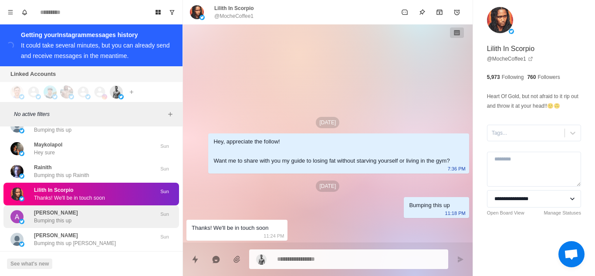
click at [101, 213] on div "[PERSON_NAME] this up" at bounding box center [81, 217] width 143 height 16
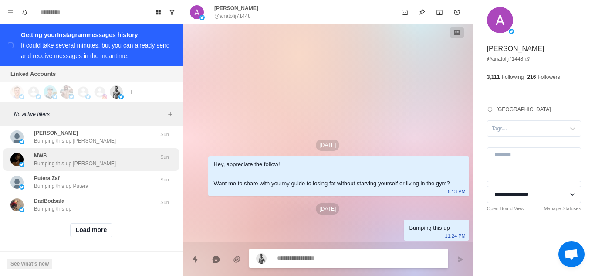
scroll to position [5895, 0]
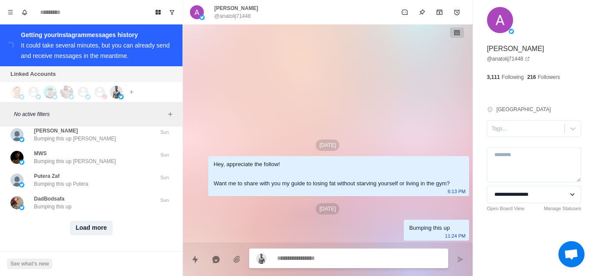
click at [94, 221] on button "Load more" at bounding box center [91, 228] width 43 height 14
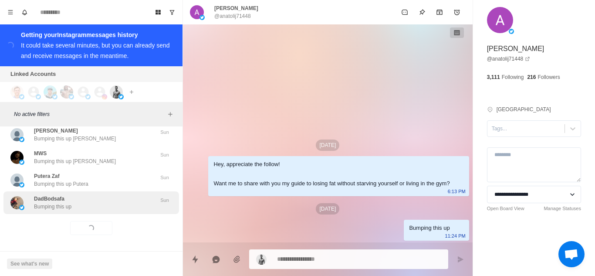
click at [102, 199] on div "DadBodsafa Bumping this up" at bounding box center [81, 203] width 143 height 16
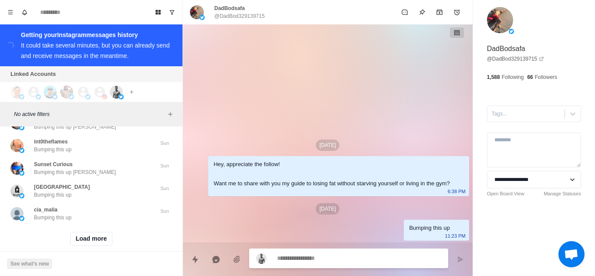
scroll to position [6348, 0]
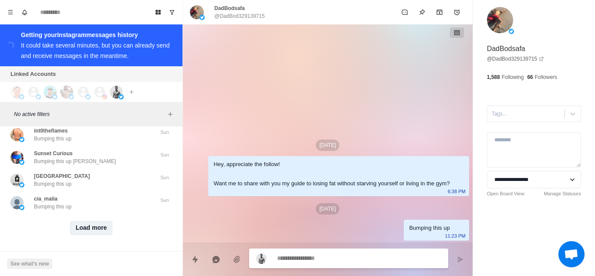
click at [81, 221] on button "Load more" at bounding box center [91, 228] width 43 height 14
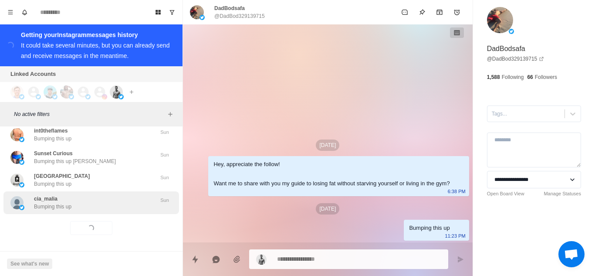
click at [95, 203] on div "cia_malia Bumping this up" at bounding box center [81, 203] width 143 height 16
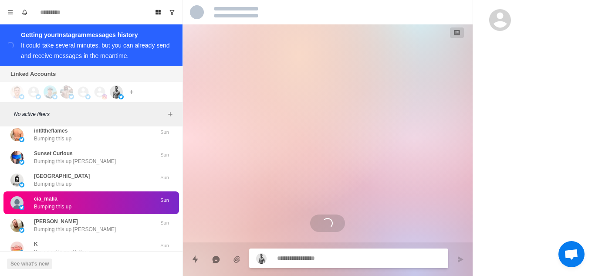
click at [75, 201] on div "cia_malia Bumping this up" at bounding box center [81, 203] width 143 height 16
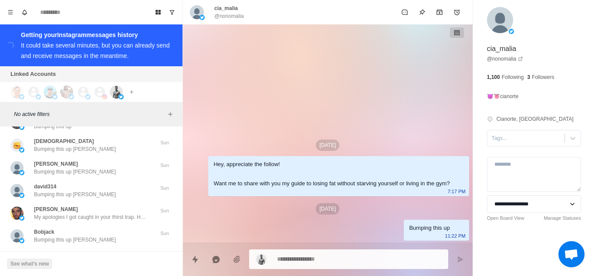
scroll to position [6653, 0]
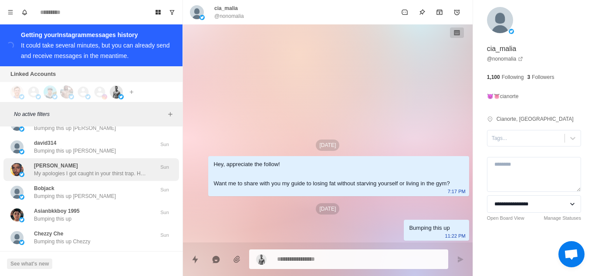
click at [85, 172] on div "[PERSON_NAME] My apologies I got caught in your thirst trap. Have a great after…" at bounding box center [91, 169] width 176 height 23
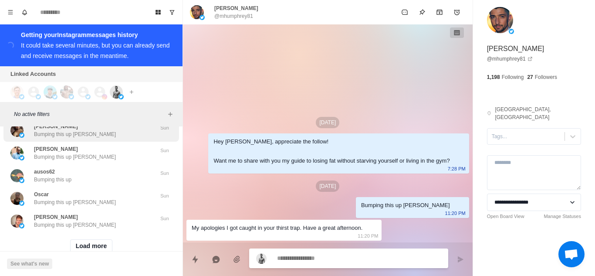
scroll to position [6784, 0]
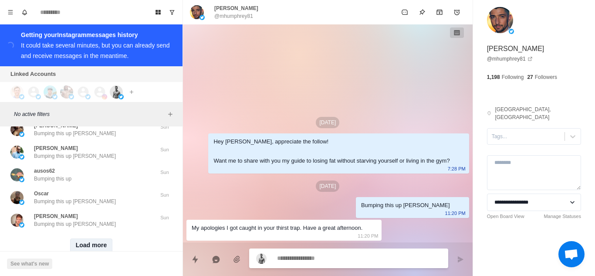
click at [92, 238] on button "Load more" at bounding box center [91, 245] width 43 height 14
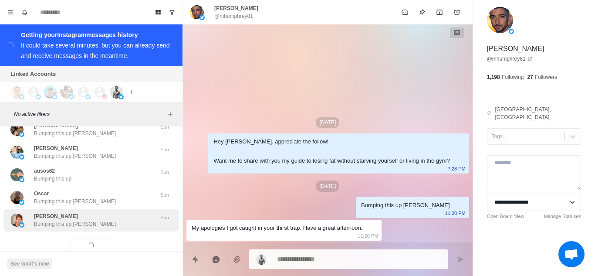
click at [100, 214] on div "[PERSON_NAME] Bumping this up [PERSON_NAME]" at bounding box center [81, 220] width 143 height 16
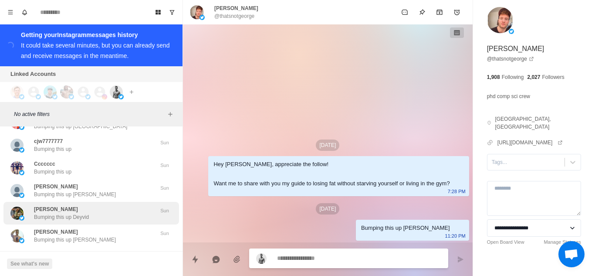
scroll to position [7254, 0]
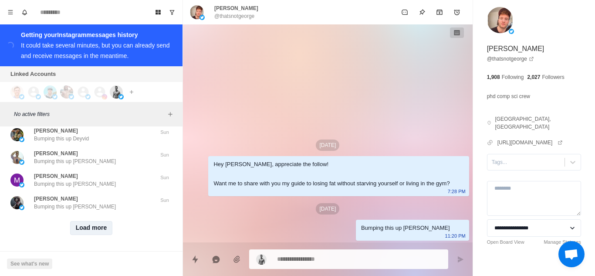
click at [93, 221] on button "Load more" at bounding box center [91, 228] width 43 height 14
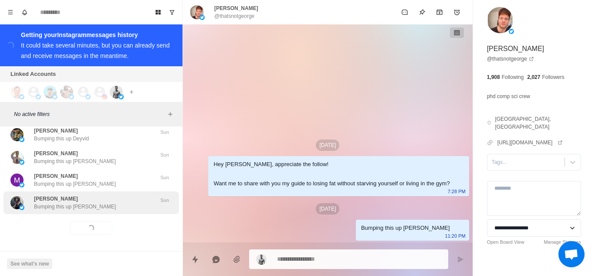
click at [96, 195] on div "[PERSON_NAME] Bumping this up [PERSON_NAME]" at bounding box center [81, 203] width 143 height 16
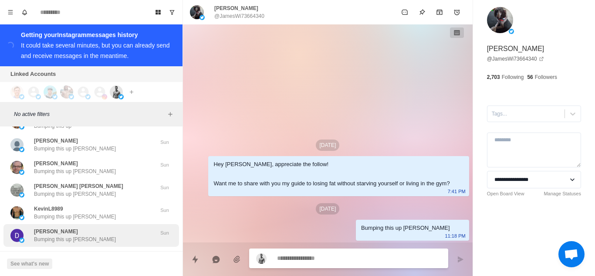
scroll to position [7690, 0]
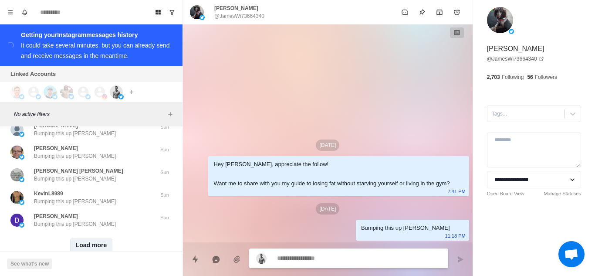
click at [88, 238] on button "Load more" at bounding box center [91, 245] width 43 height 14
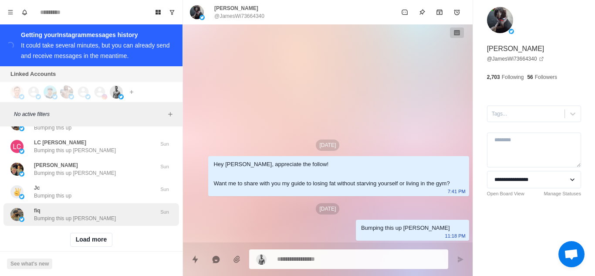
scroll to position [8160, 0]
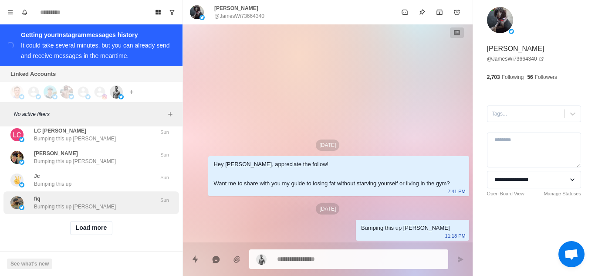
click at [87, 221] on button "Load more" at bounding box center [91, 228] width 43 height 14
click at [99, 200] on div "fiq Bumping this up [PERSON_NAME]" at bounding box center [81, 203] width 143 height 16
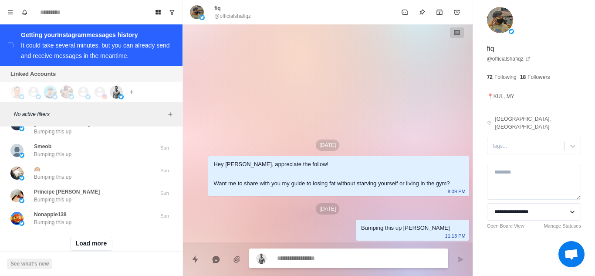
scroll to position [8613, 0]
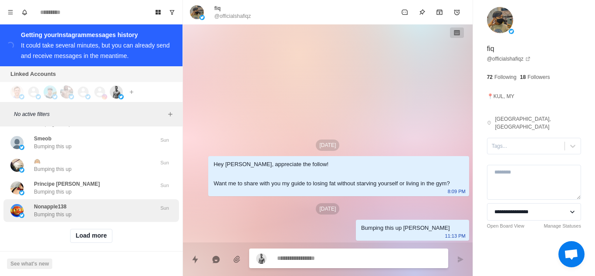
click at [96, 229] on button "Load more" at bounding box center [91, 236] width 43 height 14
click at [105, 203] on div "Nonapple138 Bumping this up" at bounding box center [81, 211] width 143 height 16
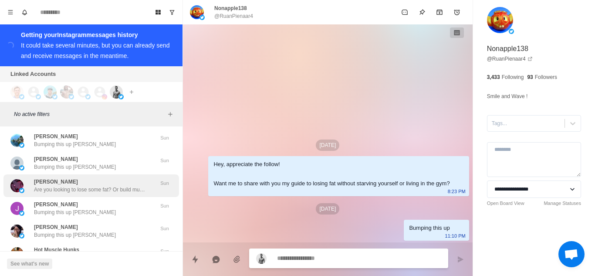
scroll to position [8788, 0]
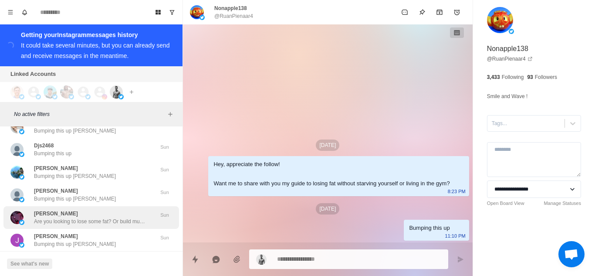
click at [106, 217] on p "Are you looking to lose some fat? Or build muscle?" at bounding box center [90, 221] width 113 height 8
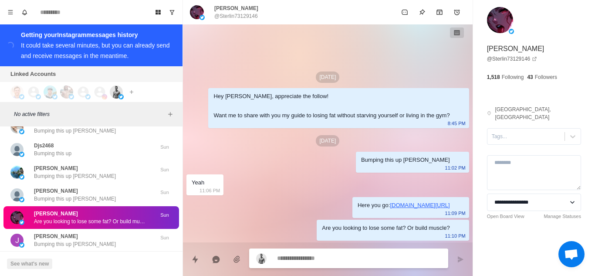
type textarea "*"
type textarea "**********"
type textarea "*"
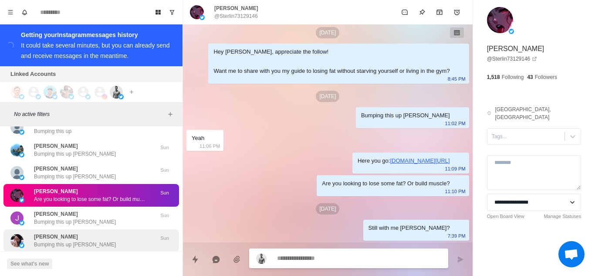
scroll to position [8831, 0]
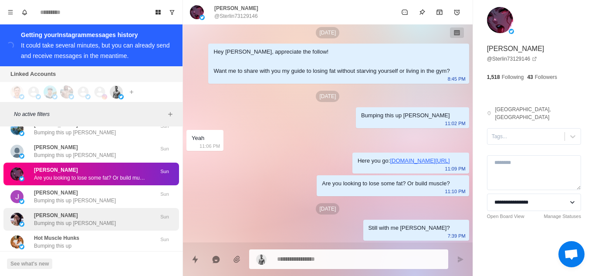
click at [95, 211] on div "[PERSON_NAME] Bumping this up [PERSON_NAME]" at bounding box center [81, 219] width 143 height 16
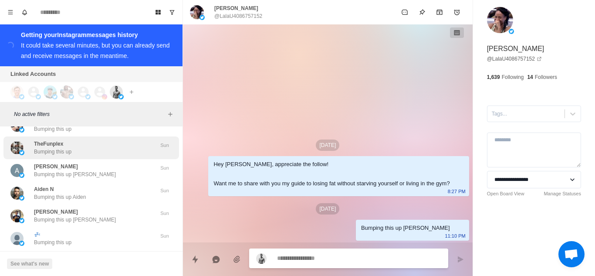
scroll to position [9066, 0]
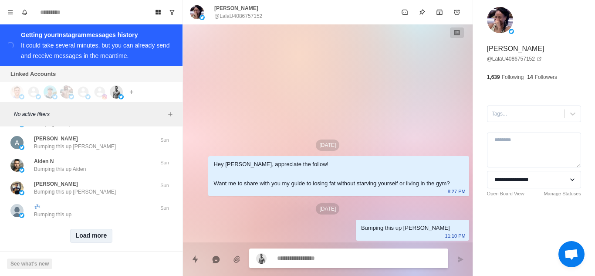
click at [95, 229] on button "Load more" at bounding box center [91, 236] width 43 height 14
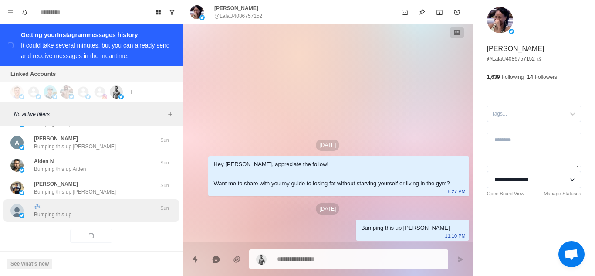
click at [105, 203] on div "💤 Bumping this up Sun" at bounding box center [91, 210] width 176 height 23
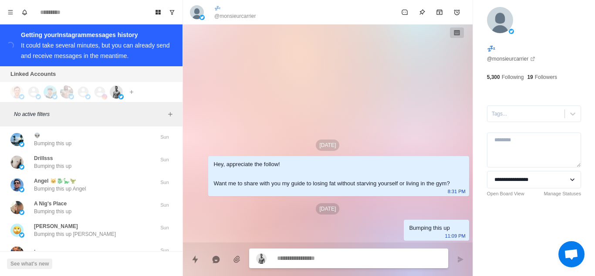
scroll to position [9458, 0]
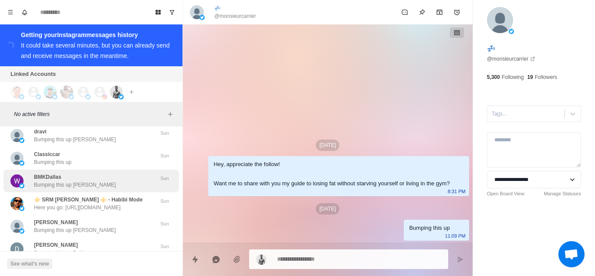
click at [85, 173] on div "BMKDallas Bumping this up [PERSON_NAME]" at bounding box center [81, 181] width 143 height 16
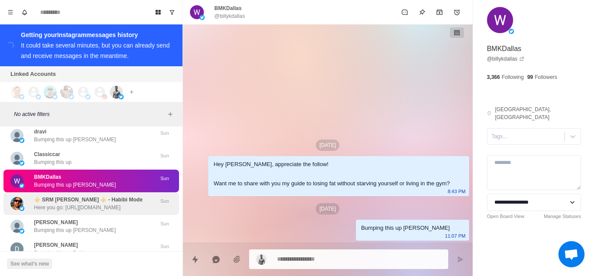
click at [108, 203] on p "Here you go: [URL][DOMAIN_NAME]" at bounding box center [77, 207] width 87 height 8
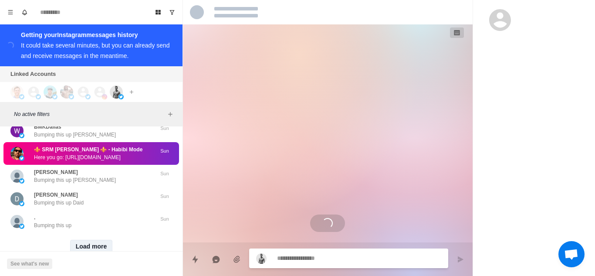
scroll to position [9519, 0]
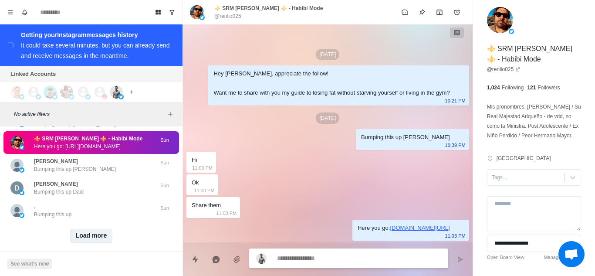
click at [95, 229] on button "Load more" at bounding box center [91, 236] width 43 height 14
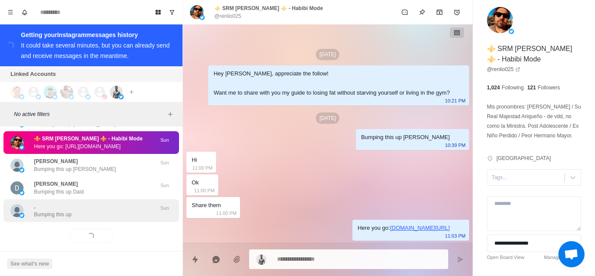
click at [94, 203] on div ". Bumping this up" at bounding box center [81, 211] width 143 height 16
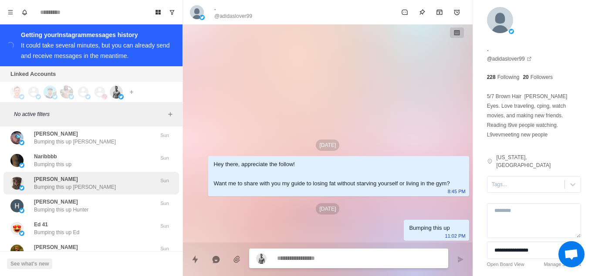
scroll to position [9973, 0]
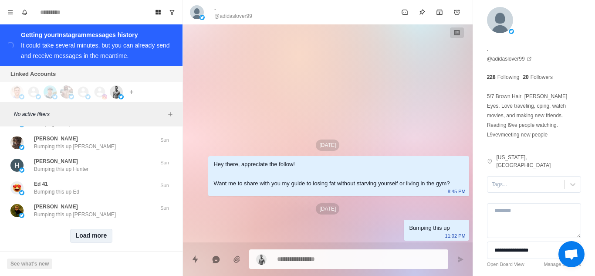
click at [84, 229] on button "Load more" at bounding box center [91, 236] width 43 height 14
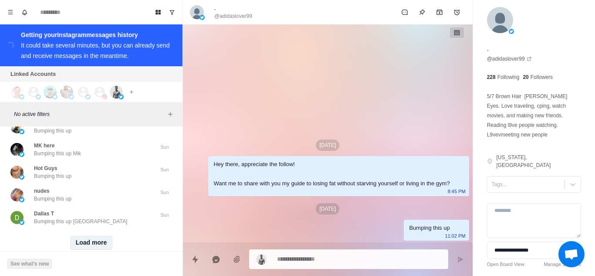
scroll to position [10426, 0]
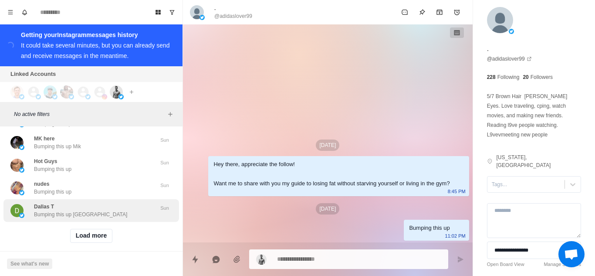
click at [91, 229] on button "Load more" at bounding box center [91, 236] width 43 height 14
click at [103, 203] on div "Dallas T Bumping this up [GEOGRAPHIC_DATA]" at bounding box center [81, 211] width 143 height 16
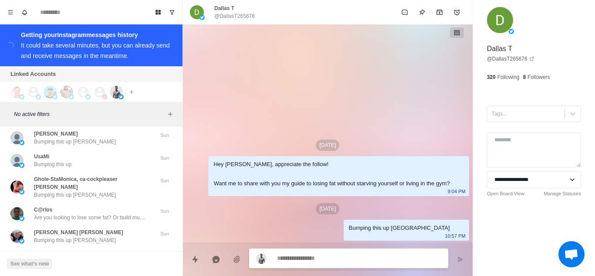
scroll to position [10774, 0]
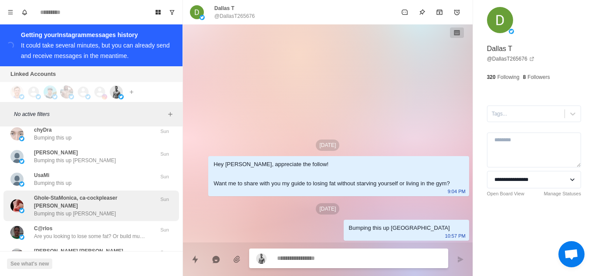
click at [101, 194] on div "Ghole-StaMonica, ca-cockpleaser [PERSON_NAME] Bumping this up [PERSON_NAME]" at bounding box center [94, 206] width 120 height 24
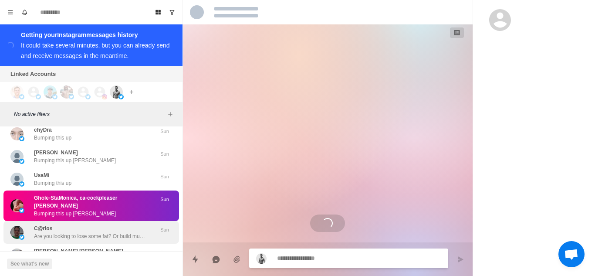
click at [106, 224] on div "C@rlos Are you looking to lose some fat? Or build muscle?" at bounding box center [90, 232] width 113 height 16
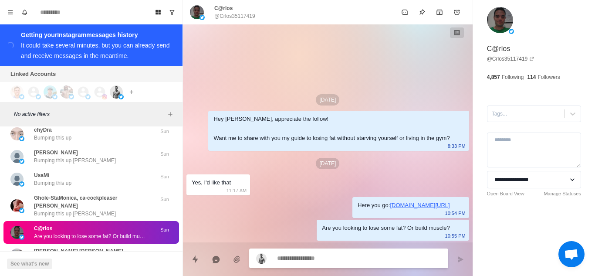
click at [291, 258] on textarea at bounding box center [359, 258] width 164 height 13
type textarea "*"
type textarea "**********"
type textarea "*"
type textarea "**********"
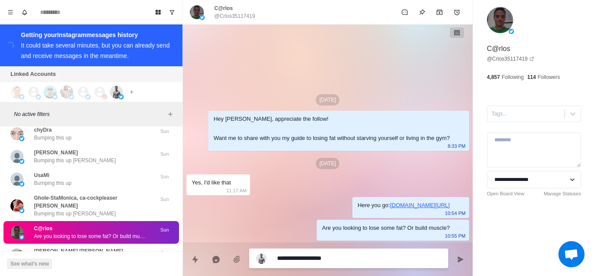
type textarea "*"
type textarea "**********"
type textarea "*"
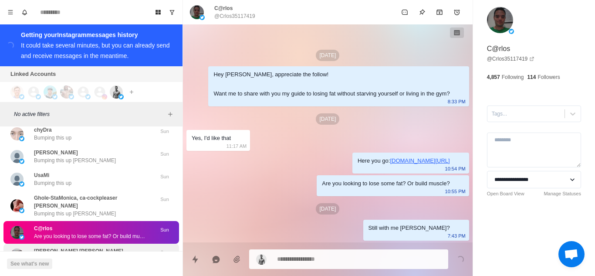
drag, startPoint x: 105, startPoint y: 230, endPoint x: 97, endPoint y: 221, distance: 12.0
click at [105, 247] on div "[PERSON_NAME] [PERSON_NAME] Bumping this up [PERSON_NAME]" at bounding box center [81, 255] width 143 height 16
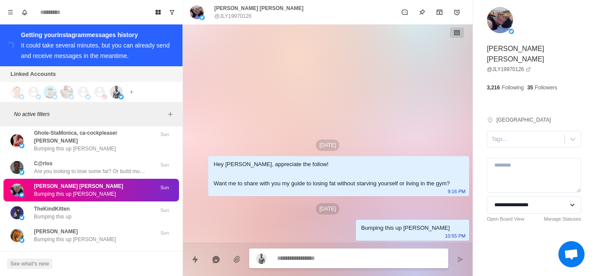
scroll to position [10861, 0]
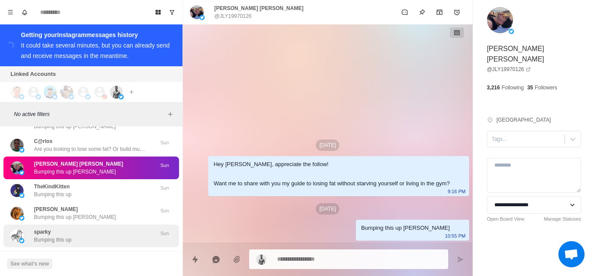
drag, startPoint x: 92, startPoint y: 235, endPoint x: 105, endPoint y: 210, distance: 27.5
click at [92, 254] on button "Load more" at bounding box center [91, 261] width 43 height 14
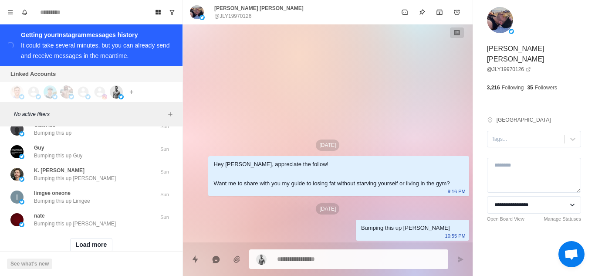
scroll to position [11332, 0]
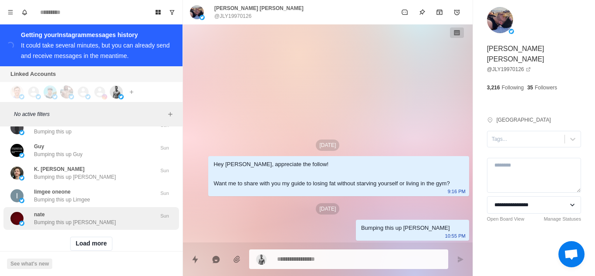
click at [88, 237] on button "Load more" at bounding box center [91, 244] width 43 height 14
click at [98, 210] on div "nate Bumping this up [PERSON_NAME]" at bounding box center [81, 218] width 143 height 16
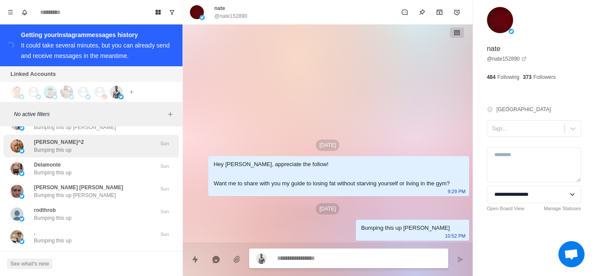
scroll to position [11767, 0]
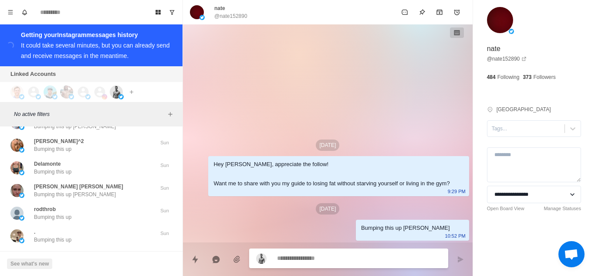
click at [84, 254] on button "Load more" at bounding box center [91, 261] width 43 height 14
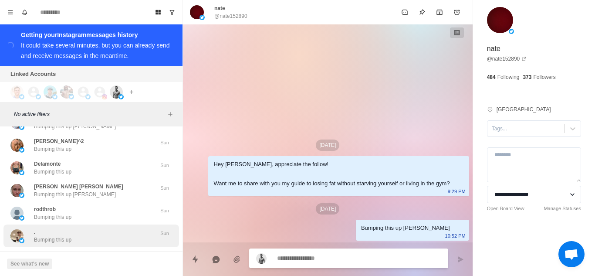
click at [95, 228] on div ". Bumping this up" at bounding box center [81, 236] width 143 height 16
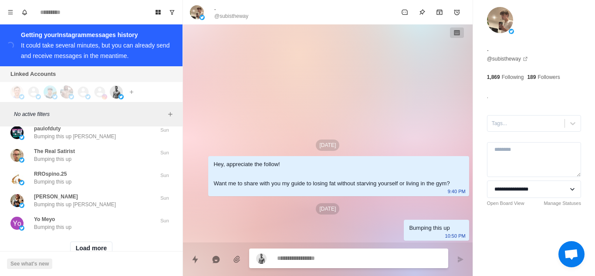
scroll to position [12238, 0]
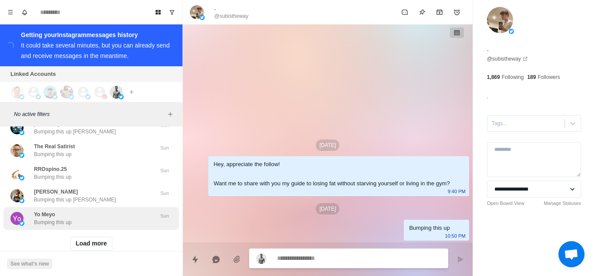
drag, startPoint x: 82, startPoint y: 220, endPoint x: 104, endPoint y: 196, distance: 32.1
click at [83, 237] on button "Load more" at bounding box center [91, 244] width 43 height 14
click at [101, 210] on div "Yo Meyo Bumping this up" at bounding box center [81, 218] width 143 height 16
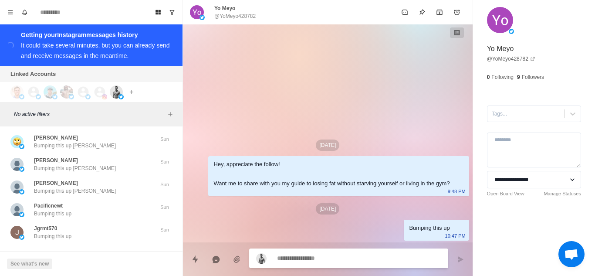
scroll to position [12691, 0]
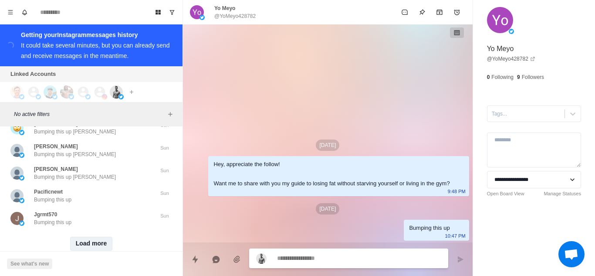
click at [96, 237] on button "Load more" at bounding box center [91, 244] width 43 height 14
click at [115, 210] on div "Jgrmt570 Bumping this up" at bounding box center [81, 218] width 143 height 16
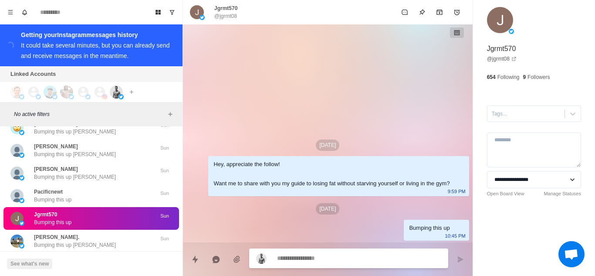
click at [89, 210] on div "Jgrmt570 Bumping this up" at bounding box center [81, 218] width 143 height 16
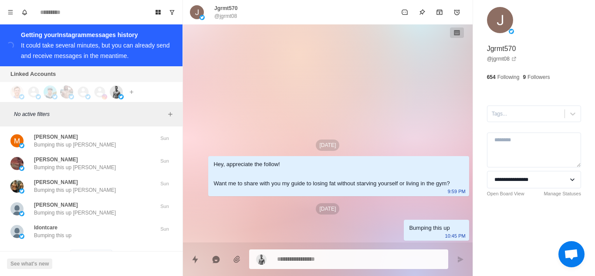
scroll to position [13152, 0]
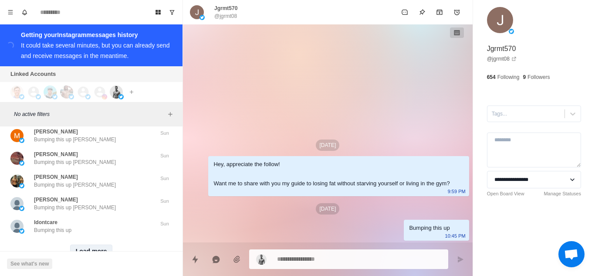
click at [95, 244] on button "Load more" at bounding box center [91, 251] width 43 height 14
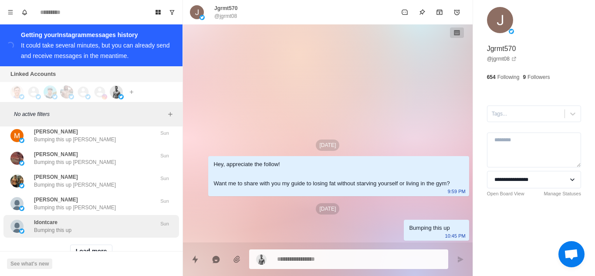
click at [105, 218] on div "Idontcare Bumping this up" at bounding box center [81, 226] width 143 height 16
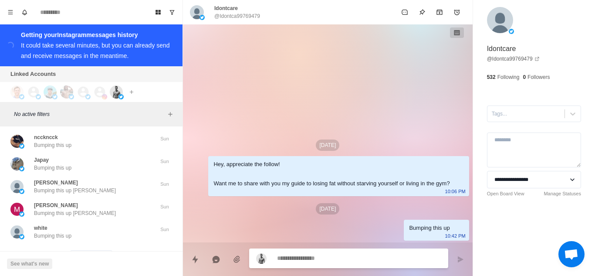
scroll to position [13605, 0]
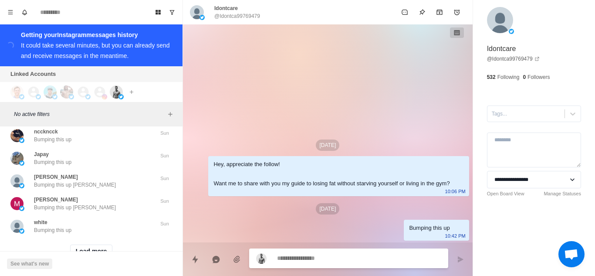
click at [95, 237] on div "Load more" at bounding box center [91, 251] width 176 height 28
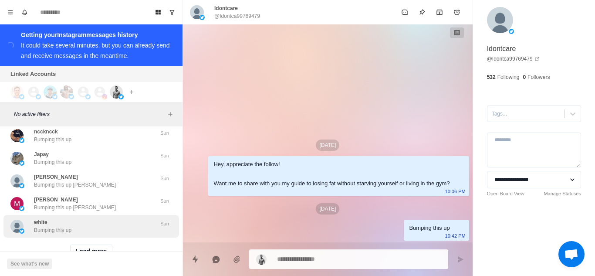
drag, startPoint x: 97, startPoint y: 219, endPoint x: 98, endPoint y: 200, distance: 19.2
click at [96, 244] on button "Load more" at bounding box center [91, 251] width 43 height 14
click at [98, 218] on div "white Bumping this up" at bounding box center [81, 226] width 143 height 16
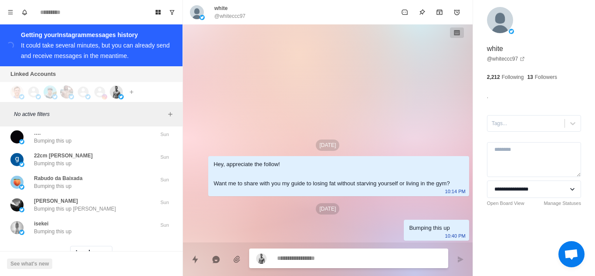
scroll to position [14058, 0]
click at [91, 244] on button "Load more" at bounding box center [91, 251] width 43 height 14
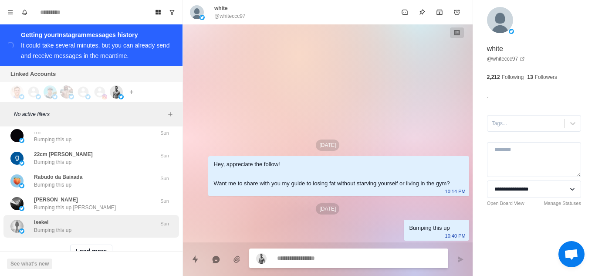
click at [100, 218] on div "isekei Bumping this up" at bounding box center [81, 226] width 143 height 16
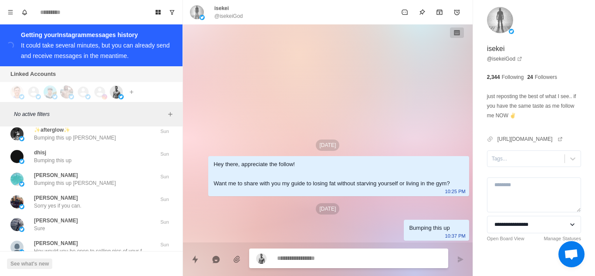
scroll to position [14319, 0]
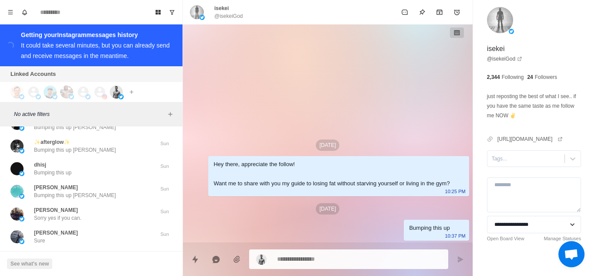
click at [104, 229] on div "[PERSON_NAME] Sure" at bounding box center [81, 237] width 143 height 16
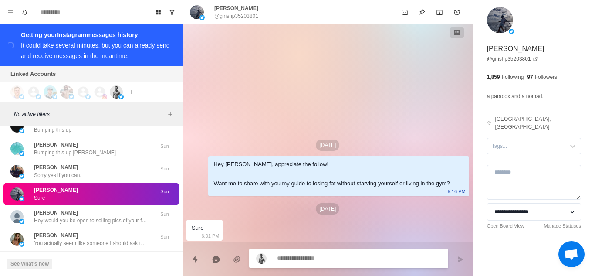
scroll to position [14363, 0]
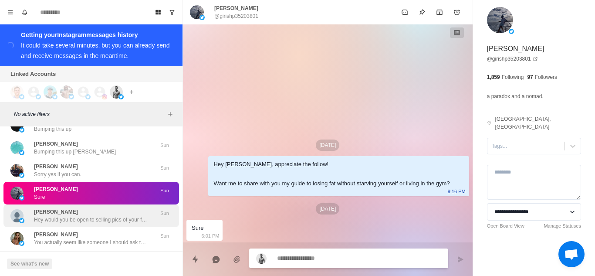
click at [112, 216] on p "Hey would you be open to selling pics of your feet" at bounding box center [90, 220] width 113 height 8
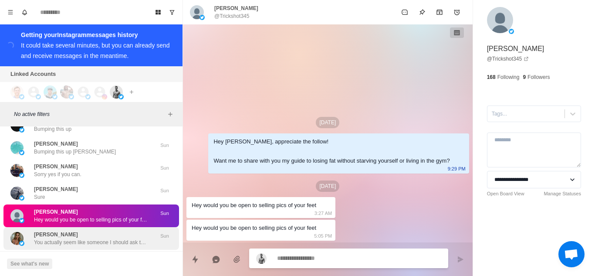
click at [104, 230] on div "[PERSON_NAME] You actually seem like someone I should ask this…" at bounding box center [90, 238] width 113 height 16
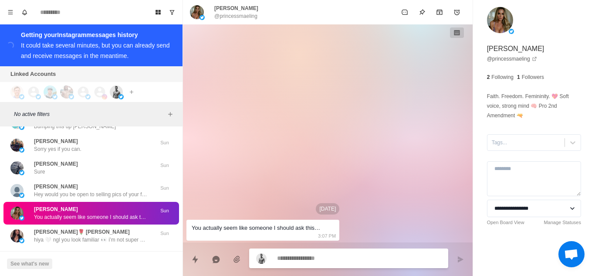
scroll to position [14407, 0]
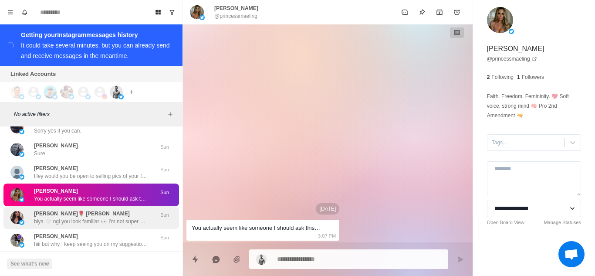
click at [105, 206] on div "[PERSON_NAME]🌹 [PERSON_NAME] hiya 🤍 ngl you look familiar 👀 i’m not super activ…" at bounding box center [91, 217] width 176 height 23
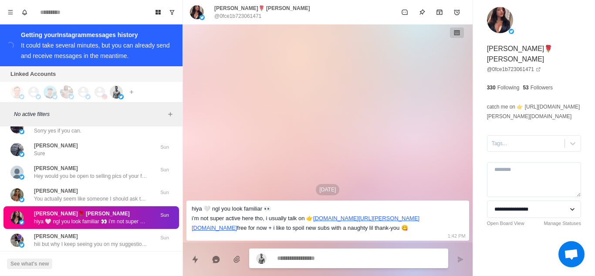
scroll to position [14450, 0]
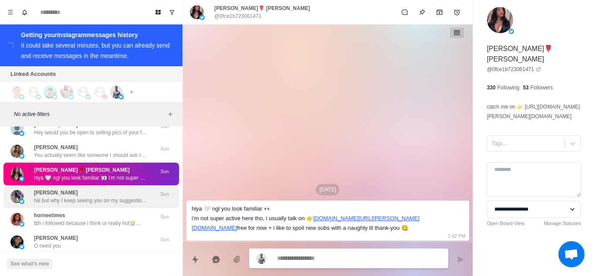
click at [100, 196] on p "hiii but why I keep seeing you on my suggestions xD" at bounding box center [90, 200] width 113 height 8
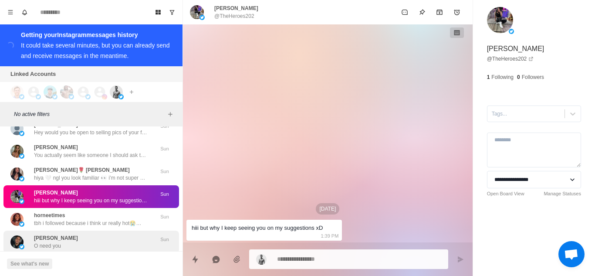
click at [109, 234] on div "[PERSON_NAME] O need you" at bounding box center [81, 242] width 143 height 16
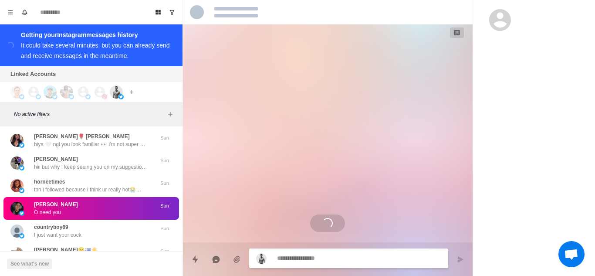
scroll to position [14494, 0]
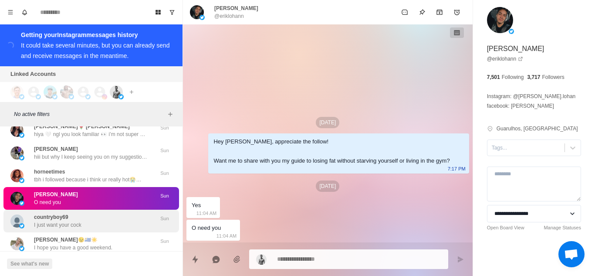
click at [106, 213] on div "countryboy69 I just want your cock" at bounding box center [81, 221] width 143 height 16
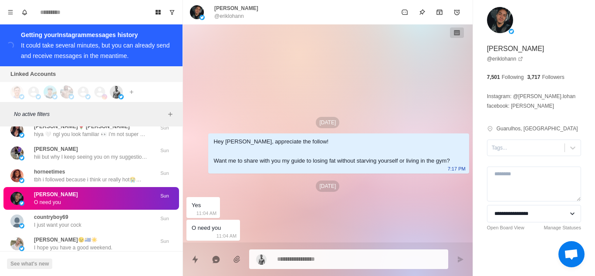
click at [96, 262] on button "Load more" at bounding box center [91, 269] width 43 height 14
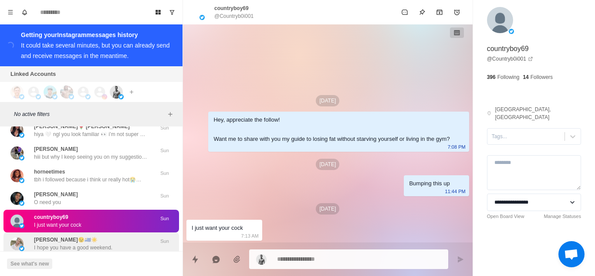
click at [119, 236] on div "[PERSON_NAME]😉🇺🇾☀️ I hope you have a good weekend." at bounding box center [81, 244] width 143 height 16
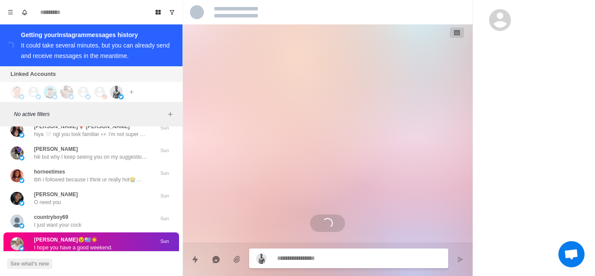
click at [105, 258] on div "[PERSON_NAME] You're right about that. Going too fast isn't always good. When d…" at bounding box center [90, 266] width 113 height 16
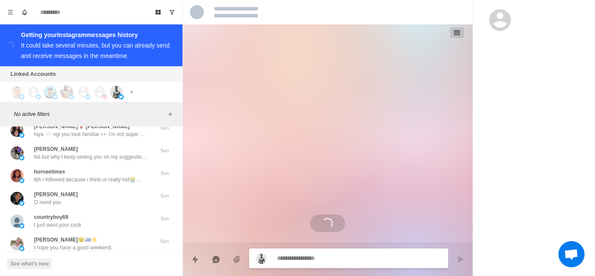
scroll to position [461, 0]
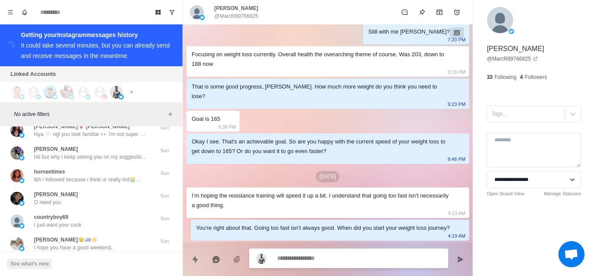
type textarea "*"
type textarea "**********"
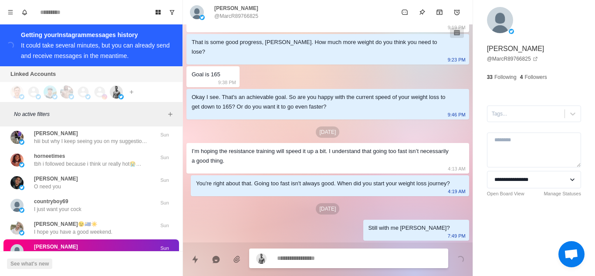
scroll to position [14537, 0]
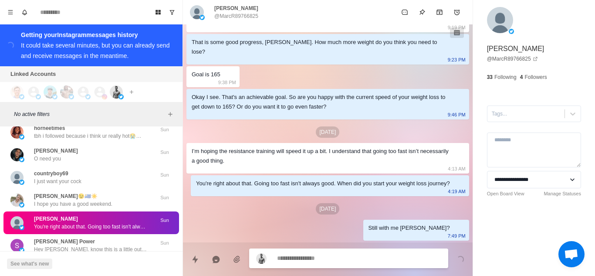
click at [88, 237] on div "[PERSON_NAME] Power Hey [PERSON_NAME], know this is a little out of the blue bu…" at bounding box center [90, 245] width 113 height 16
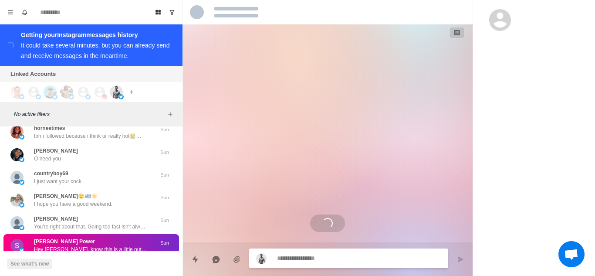
scroll to position [0, 0]
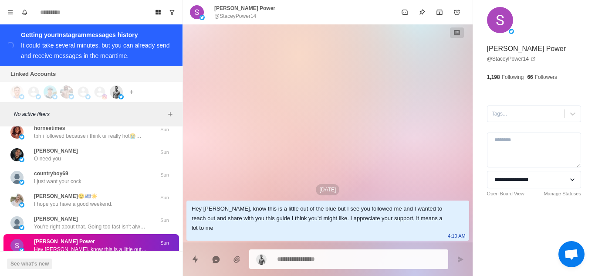
click at [84, 260] on div "[PERSON_NAME] To look like you" at bounding box center [81, 268] width 143 height 16
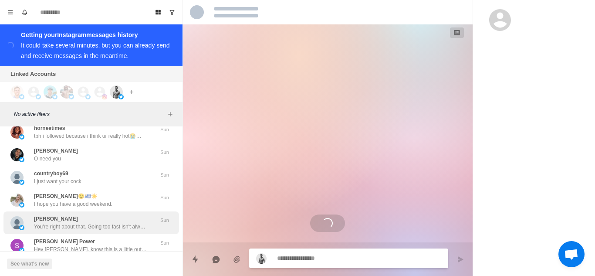
scroll to position [14581, 0]
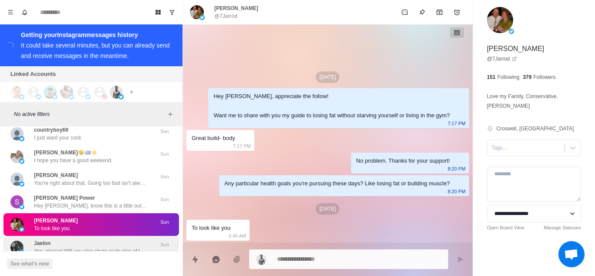
click at [104, 239] on div "[PERSON_NAME] Yes, please! Will you also share nude pics of that sexy ass body?" at bounding box center [90, 247] width 113 height 16
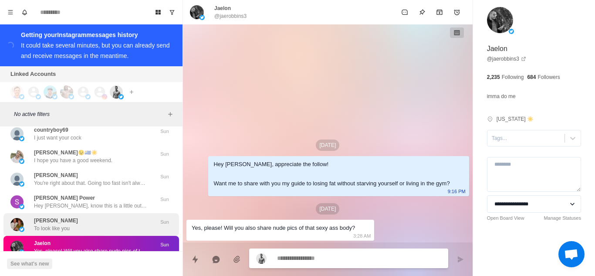
scroll to position [14624, 0]
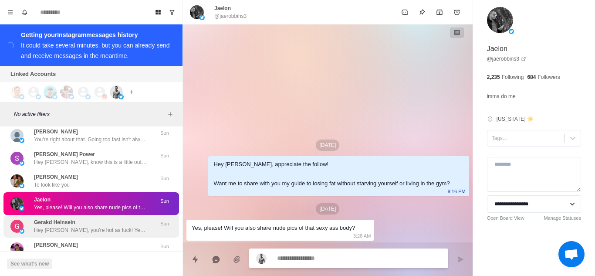
click at [98, 218] on div "Gerakd Heinsein Hey [PERSON_NAME], you're hot as fuck! Yes sure 😊" at bounding box center [90, 226] width 113 height 16
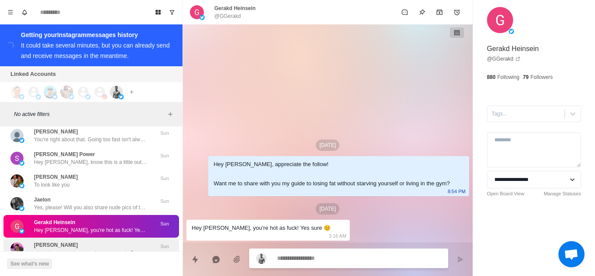
click at [105, 249] on p "why u keep popping up to be suggested xD msg my main so I wont lose u now @liza…" at bounding box center [90, 253] width 113 height 8
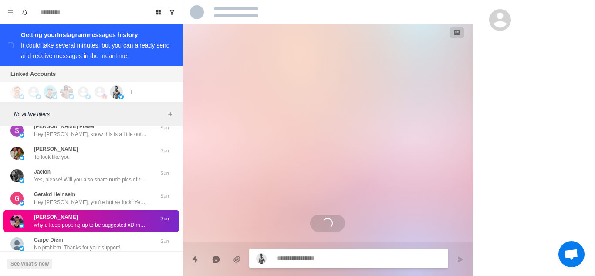
scroll to position [14668, 0]
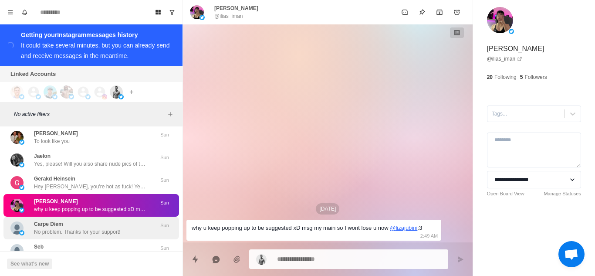
click at [113, 220] on div "Carpe Diem No problem. Thanks for your support!" at bounding box center [77, 228] width 87 height 16
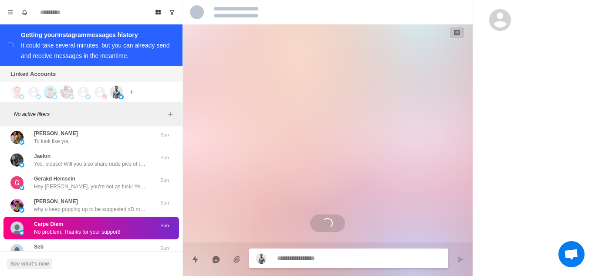
scroll to position [14712, 0]
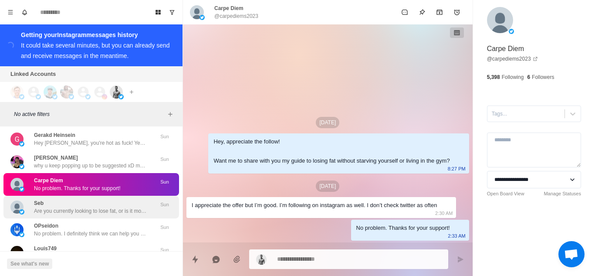
click at [109, 207] on p "Are you currently looking to lose fat, or is it more about maintaining?" at bounding box center [90, 211] width 113 height 8
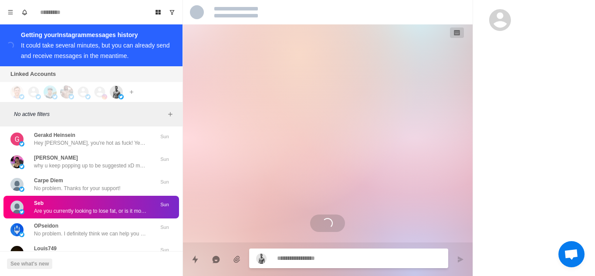
type textarea "*"
type textarea "**********"
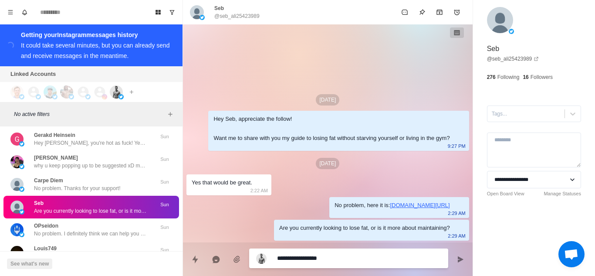
type textarea "*"
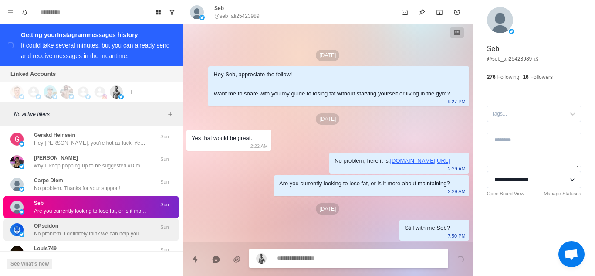
click at [99, 230] on p "No problem. I definitely think we can help you have the best diet and workout r…" at bounding box center [90, 234] width 113 height 8
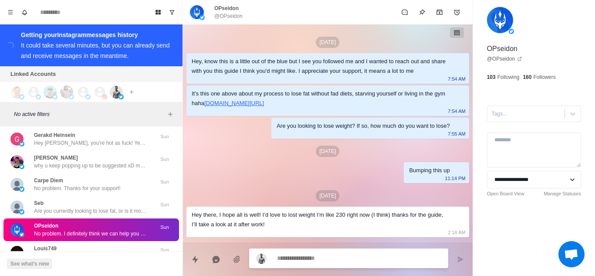
scroll to position [254, 0]
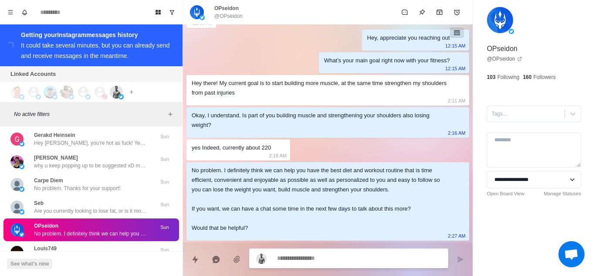
type textarea "*"
type textarea "**********"
type textarea "*"
type textarea "**********"
type textarea "*"
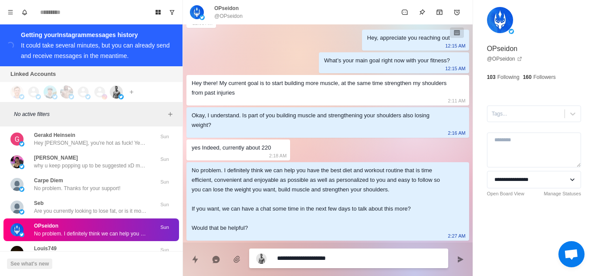
type textarea "**********"
type textarea "*"
type textarea "**********"
type textarea "*"
type textarea "**********"
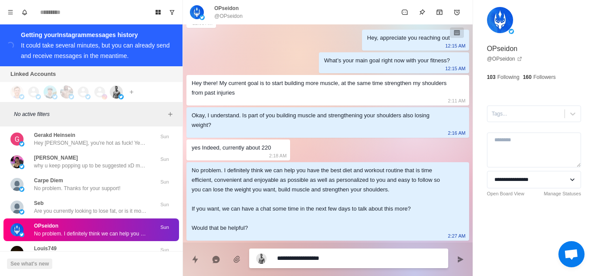
type textarea "*"
type textarea "**********"
type textarea "*"
type textarea "**********"
type textarea "*"
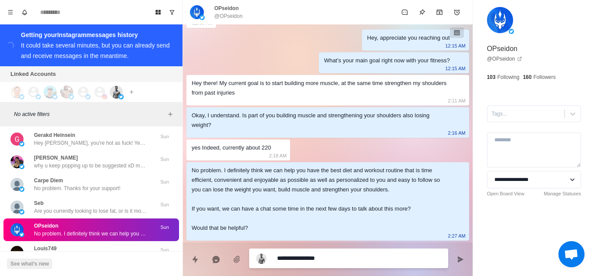
type textarea "**********"
type textarea "*"
type textarea "**********"
type textarea "*"
type textarea "**********"
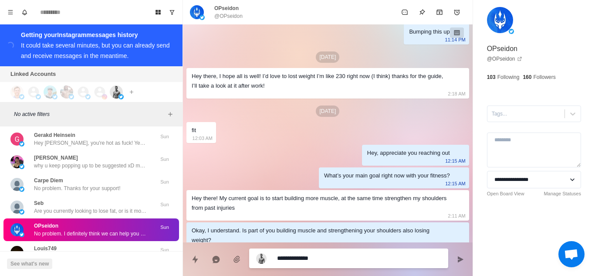
scroll to position [123, 0]
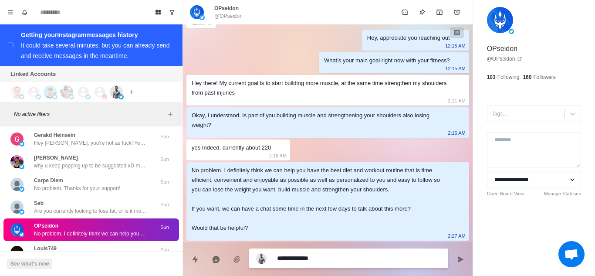
type textarea "*"
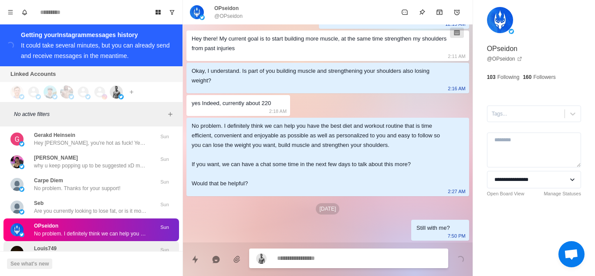
click at [76, 244] on div "Louis749 But I’m in [GEOGRAPHIC_DATA]" at bounding box center [81, 252] width 143 height 16
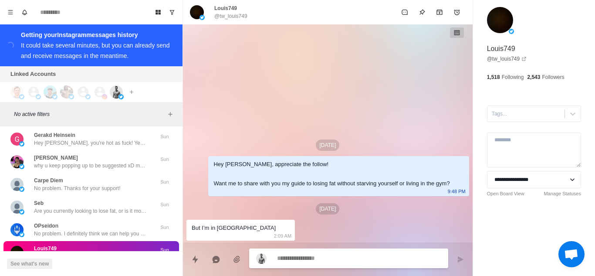
scroll to position [0, 0]
click at [86, 267] on div "Love You’re welcome" at bounding box center [81, 275] width 143 height 16
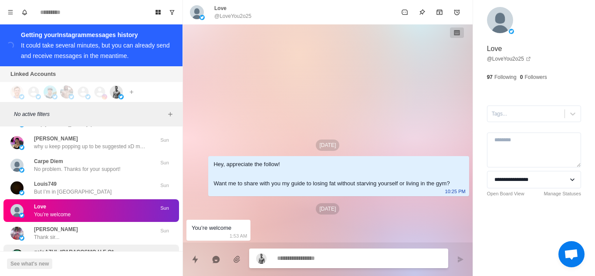
scroll to position [14844, 0]
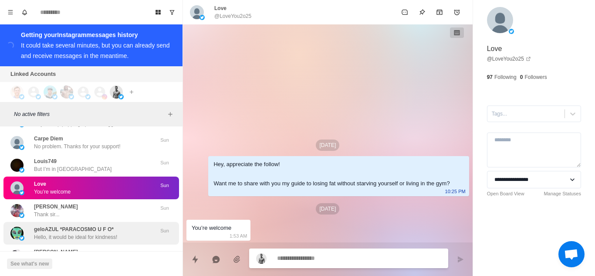
click at [80, 233] on p "Hello, it would be ideal for kindness!" at bounding box center [75, 237] width 83 height 8
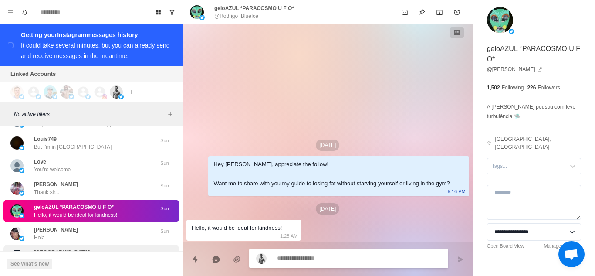
scroll to position [14888, 0]
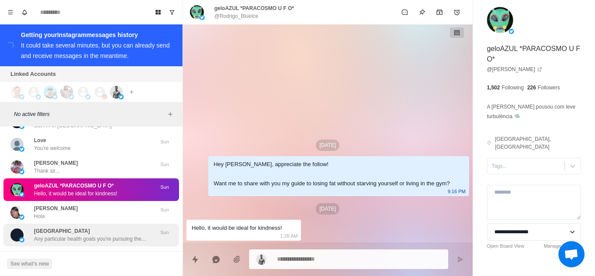
click at [93, 235] on p "Any particular health goals you're pursuing these days? Like losing fat or buil…" at bounding box center [90, 239] width 113 height 8
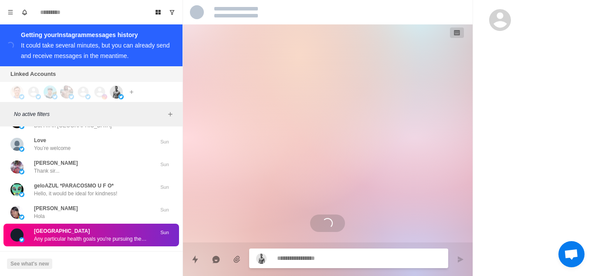
type textarea "*"
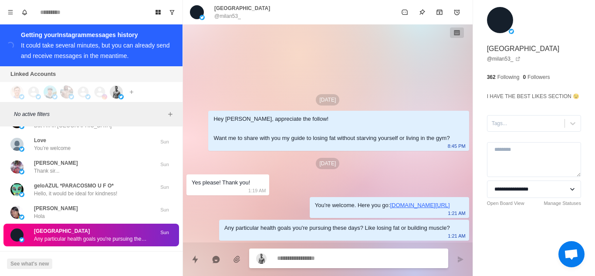
type textarea "**********"
type textarea "*"
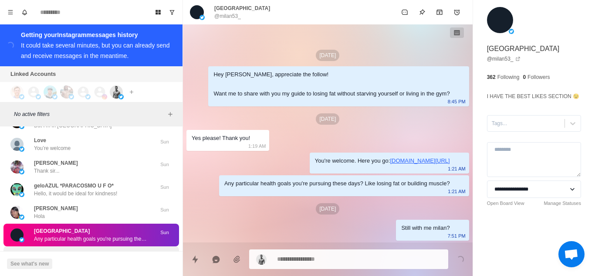
click at [87, 250] on div "[PERSON_NAME]’m here available for hookup sex Are you interested on it ?" at bounding box center [90, 258] width 113 height 16
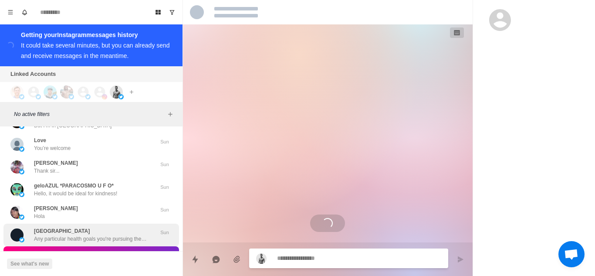
scroll to position [14931, 0]
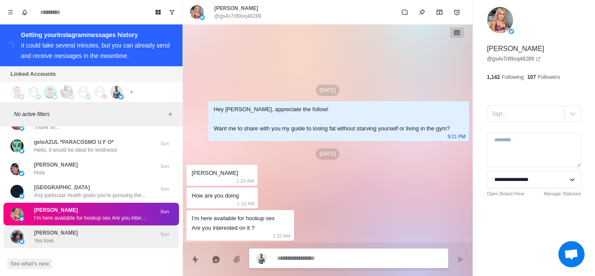
click at [85, 229] on div "[PERSON_NAME] Yes love." at bounding box center [81, 237] width 143 height 16
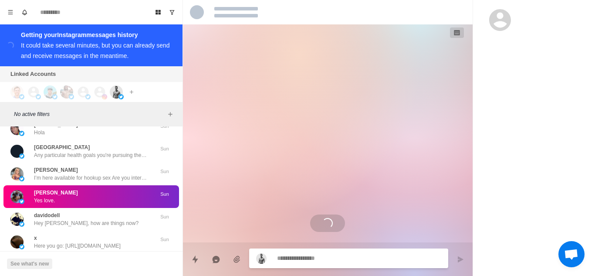
scroll to position [14975, 0]
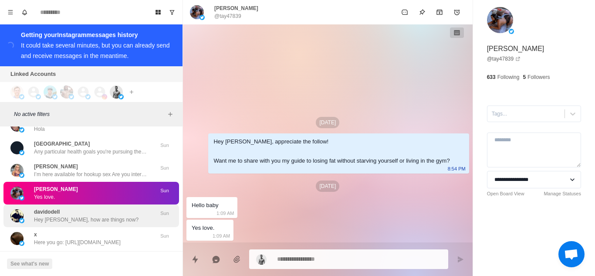
click at [91, 204] on div "davidodell Hey [PERSON_NAME], how are things now? Sun" at bounding box center [91, 215] width 176 height 23
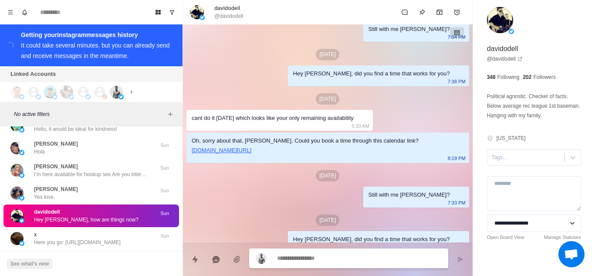
scroll to position [1304, 0]
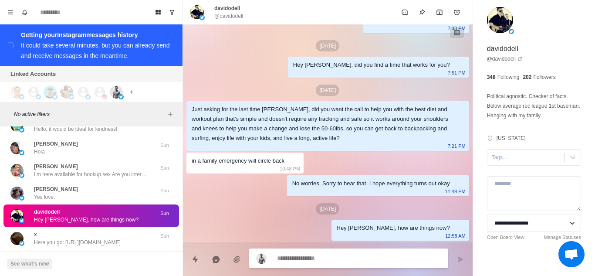
type textarea "*"
type textarea "**********"
type textarea "*"
type textarea "**********"
type textarea "*"
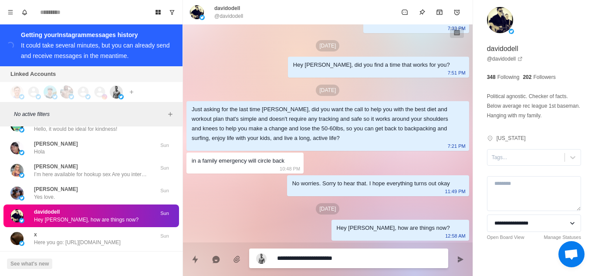
type textarea "**********"
type textarea "*"
type textarea "**********"
type textarea "*"
type textarea "**********"
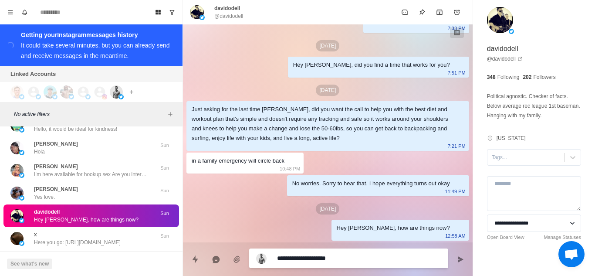
type textarea "*"
type textarea "**********"
type textarea "*"
type textarea "**********"
type textarea "*"
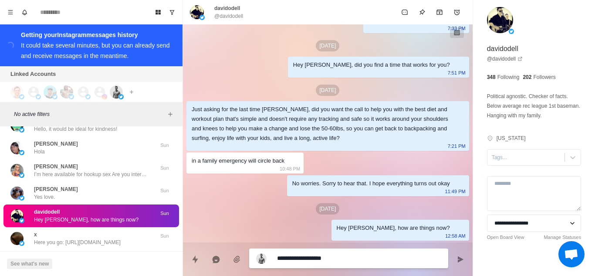
type textarea "**********"
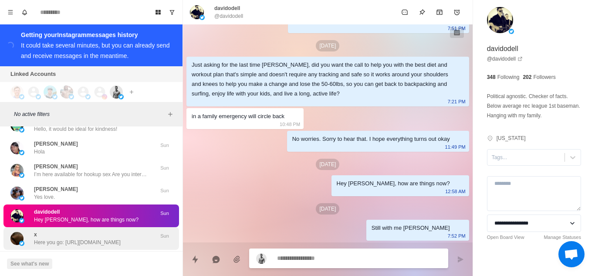
type textarea "*"
click at [49, 238] on p "Here you go: [URL][DOMAIN_NAME]" at bounding box center [77, 242] width 87 height 8
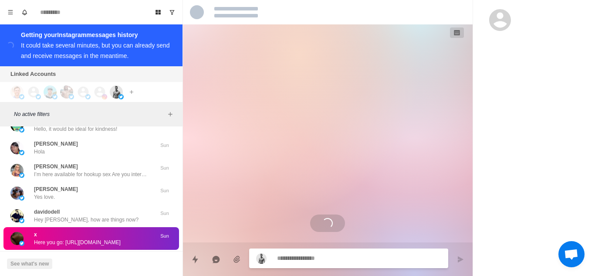
scroll to position [15010, 0]
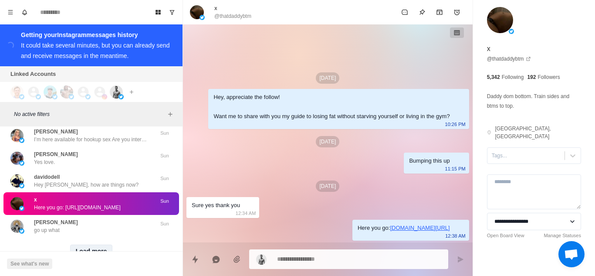
click at [85, 244] on button "Load more" at bounding box center [91, 251] width 43 height 14
click at [92, 241] on p "(TAW)The [DEMOGRAPHIC_DATA] Whore" at bounding box center [85, 245] width 103 height 8
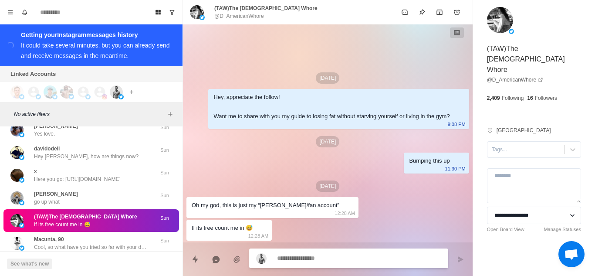
scroll to position [15053, 0]
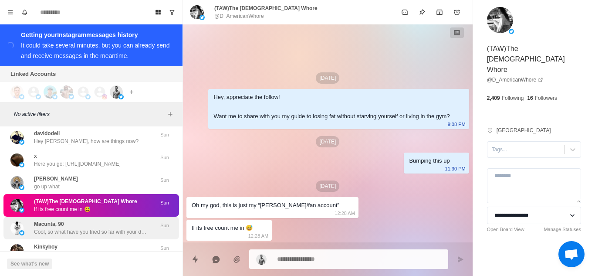
click at [99, 228] on p "Cool, so what have you tried so far with your diet and training to lose fat?" at bounding box center [90, 232] width 113 height 8
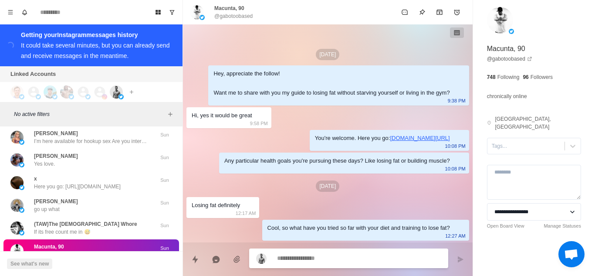
scroll to position [15076, 0]
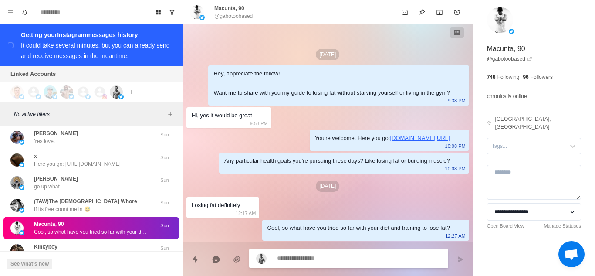
type textarea "*"
type textarea "**********"
type textarea "*"
type textarea "**********"
type textarea "*"
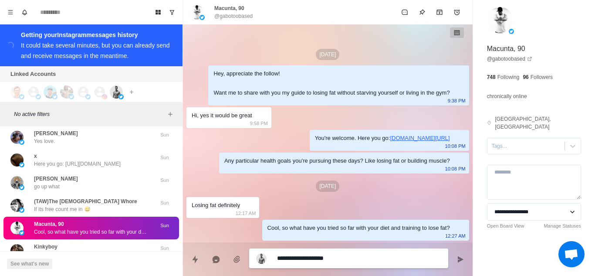
type textarea "**********"
type textarea "*"
type textarea "**********"
type textarea "*"
type textarea "**********"
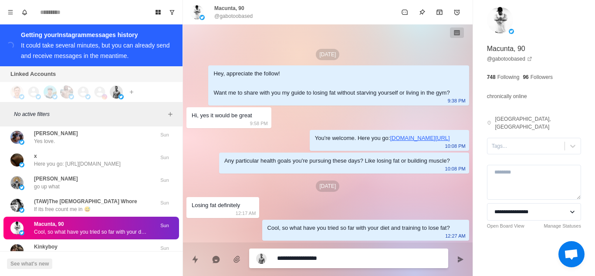
type textarea "*"
type textarea "**********"
type textarea "*"
type textarea "**********"
type textarea "*"
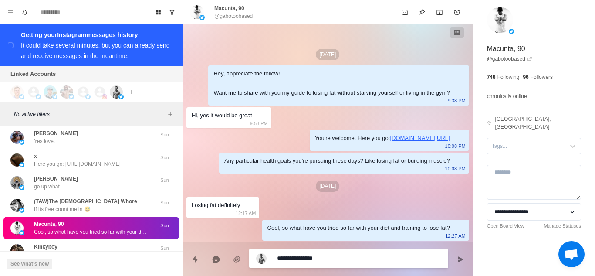
type textarea "**********"
type textarea "*"
type textarea "**********"
type textarea "*"
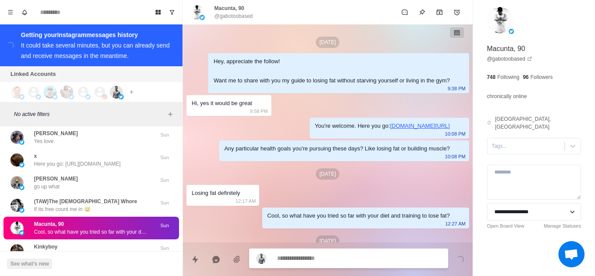
scroll to position [32, 0]
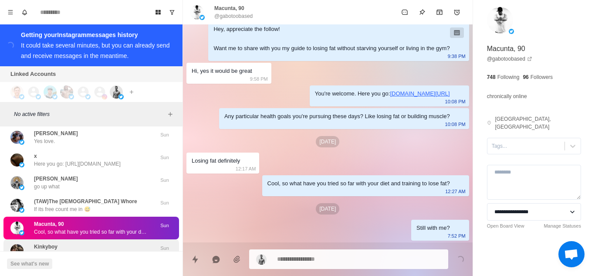
click at [87, 239] on div "Kinkyboy I am already activé in working out [PERSON_NAME]" at bounding box center [91, 250] width 176 height 23
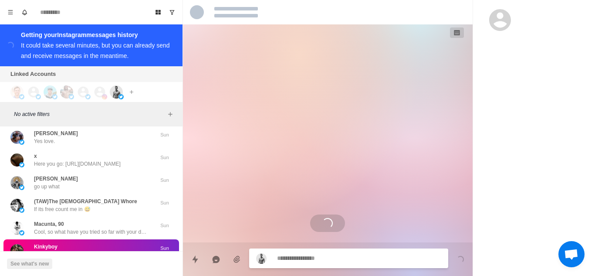
scroll to position [15119, 0]
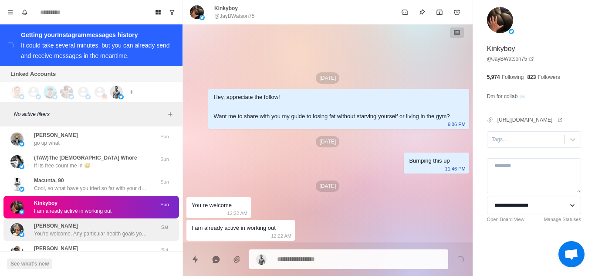
click at [81, 222] on div "[PERSON_NAME] You're welcome. Any particular health goals you're pursuing these…" at bounding box center [90, 230] width 113 height 16
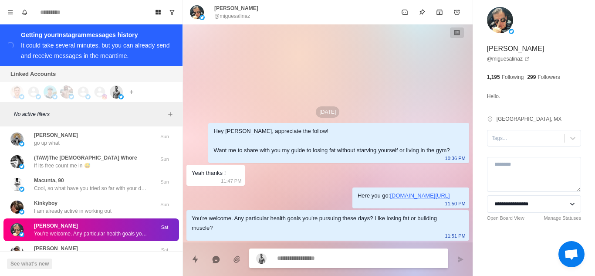
type textarea "*"
type textarea "**********"
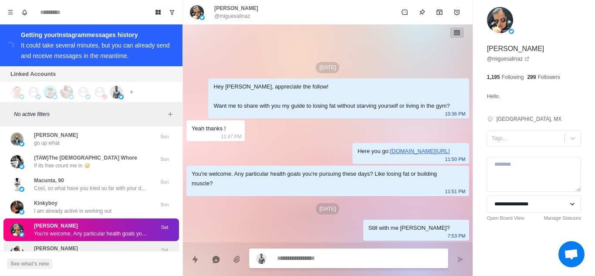
click at [90, 244] on div "[PERSON_NAME] .?" at bounding box center [81, 252] width 143 height 16
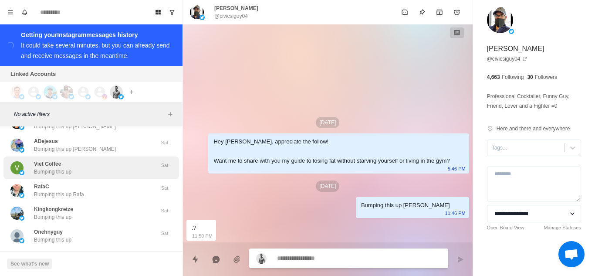
scroll to position [15468, 0]
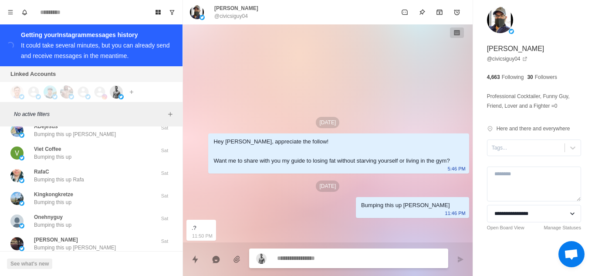
click at [85, 262] on button "Load more" at bounding box center [91, 269] width 43 height 14
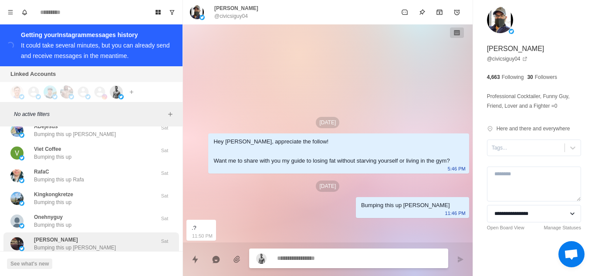
click at [102, 236] on div "[PERSON_NAME] Bumping this up [PERSON_NAME]" at bounding box center [81, 244] width 143 height 16
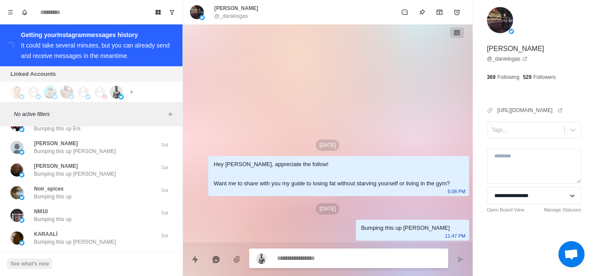
scroll to position [15938, 0]
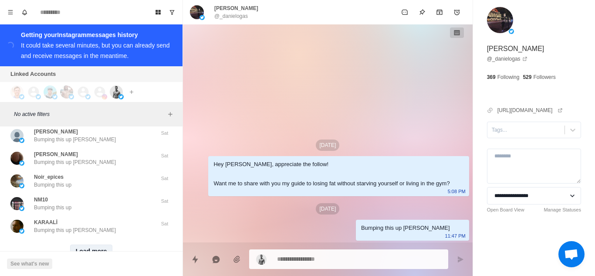
click at [85, 244] on button "Load more" at bounding box center [91, 251] width 43 height 14
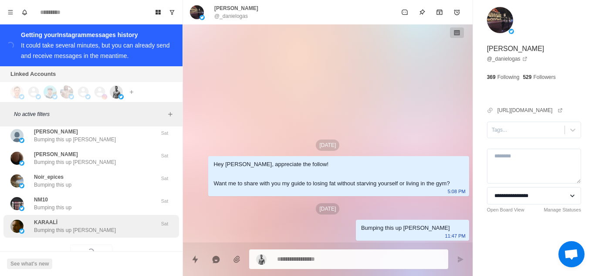
click at [93, 215] on div "KARAALİ Bumping this up [PERSON_NAME]" at bounding box center [91, 226] width 176 height 23
click at [93, 218] on div "KARAALİ Bumping this up Erkan" at bounding box center [81, 226] width 143 height 16
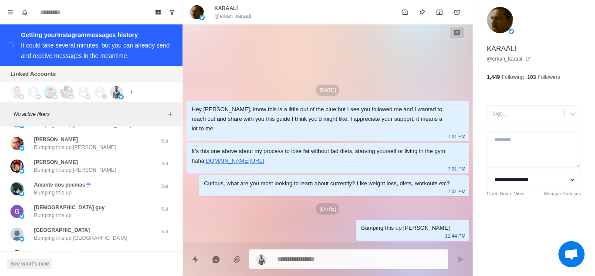
scroll to position [16374, 0]
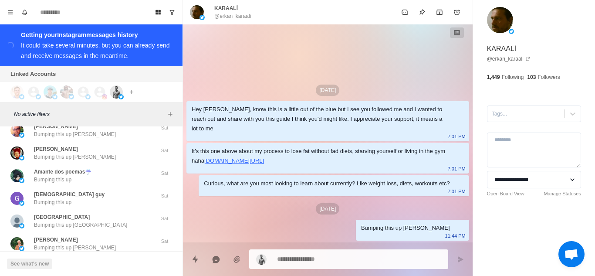
click at [89, 262] on button "Load more" at bounding box center [91, 269] width 43 height 14
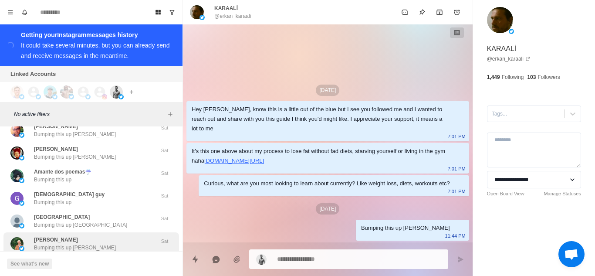
click at [97, 236] on div "[PERSON_NAME] Bumping this up [PERSON_NAME]" at bounding box center [81, 244] width 143 height 16
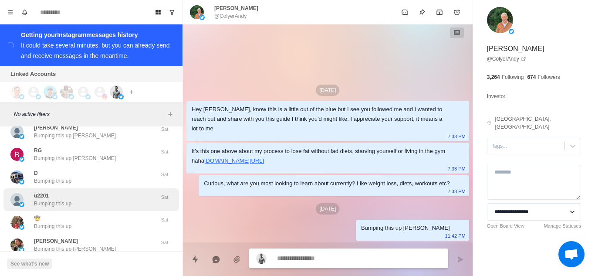
scroll to position [16845, 0]
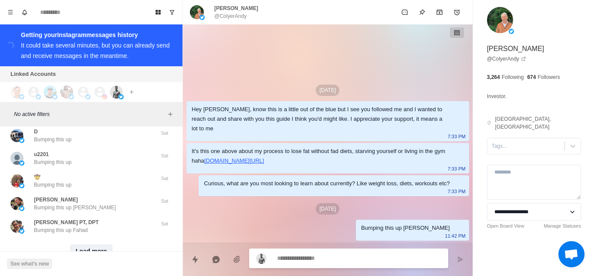
click at [93, 244] on button "Load more" at bounding box center [91, 251] width 43 height 14
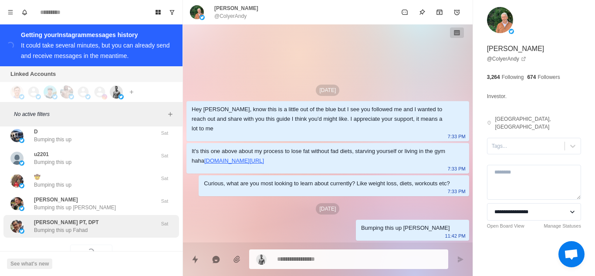
click at [108, 218] on div "[PERSON_NAME] PT, DPT Bumping this up Fahad" at bounding box center [81, 226] width 143 height 16
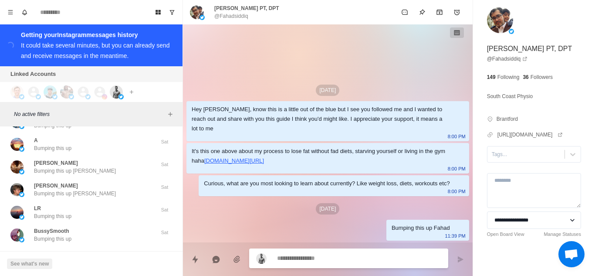
scroll to position [17298, 0]
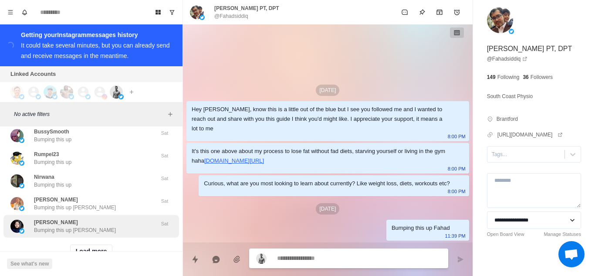
drag, startPoint x: 91, startPoint y: 219, endPoint x: 100, endPoint y: 195, distance: 25.5
click at [91, 244] on button "Load more" at bounding box center [91, 251] width 43 height 14
click at [105, 218] on div "[PERSON_NAME] Bumping this up [PERSON_NAME]" at bounding box center [81, 226] width 143 height 16
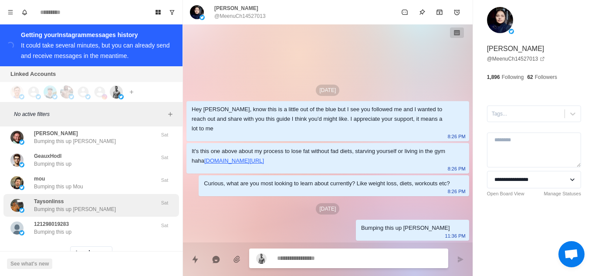
scroll to position [17751, 0]
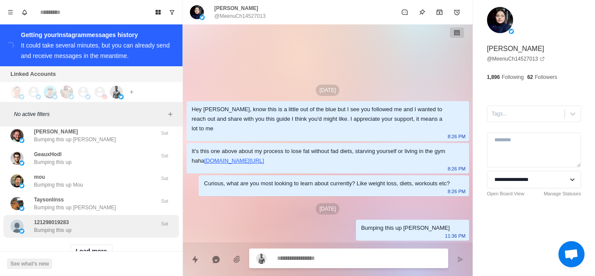
click at [87, 244] on button "Load more" at bounding box center [91, 251] width 43 height 14
click at [102, 218] on div "121298019283 Bumping this up" at bounding box center [81, 226] width 143 height 16
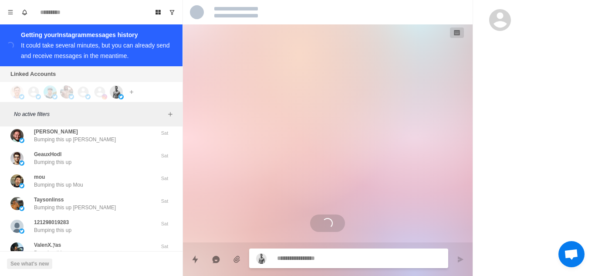
click at [81, 271] on p "Any particular health goals you're pursuing these days? Like losing fat or buil…" at bounding box center [90, 275] width 113 height 8
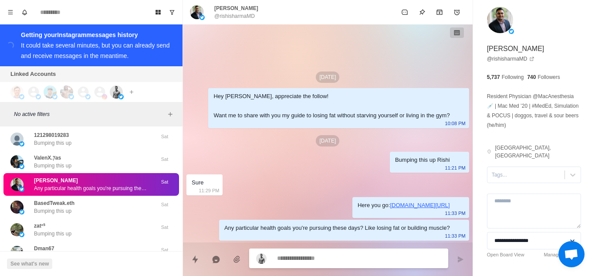
type textarea "*"
type textarea "**********"
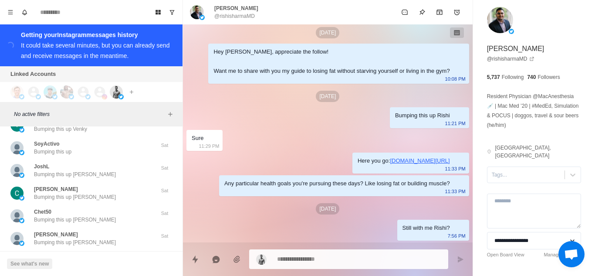
scroll to position [18186, 0]
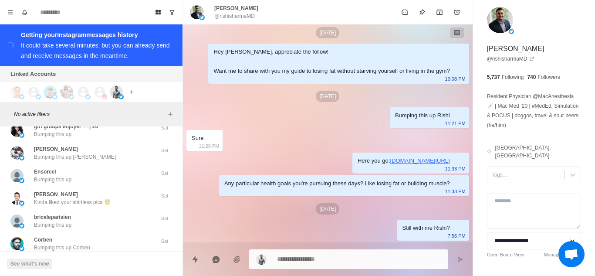
click at [84, 262] on button "Load more" at bounding box center [91, 269] width 43 height 14
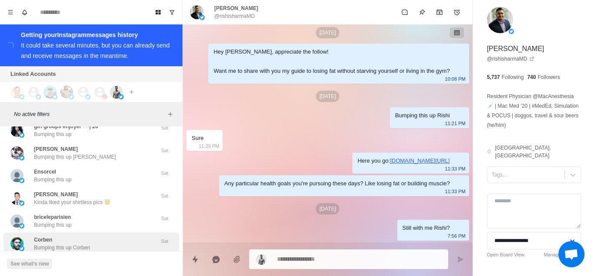
click at [101, 236] on div "Corben Bumping this up Corben" at bounding box center [81, 244] width 143 height 16
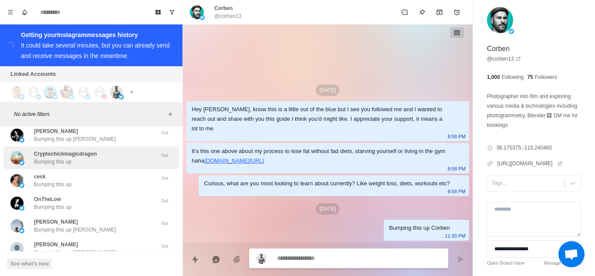
scroll to position [18657, 0]
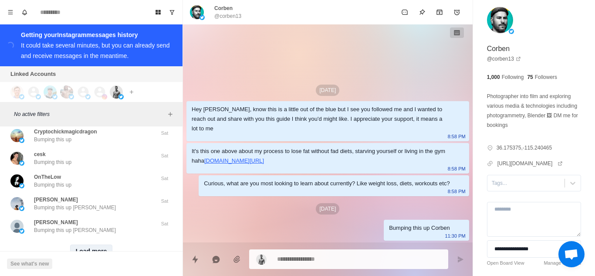
click at [86, 244] on button "Load more" at bounding box center [91, 251] width 43 height 14
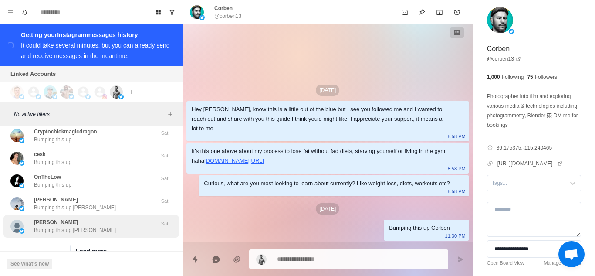
click at [108, 218] on div "[PERSON_NAME] Bumping this up [PERSON_NAME]" at bounding box center [81, 226] width 143 height 16
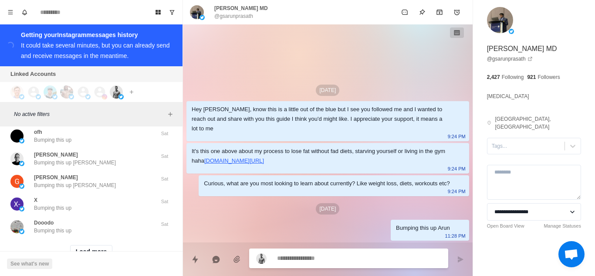
scroll to position [19110, 0]
click at [105, 244] on button "Load more" at bounding box center [91, 251] width 43 height 14
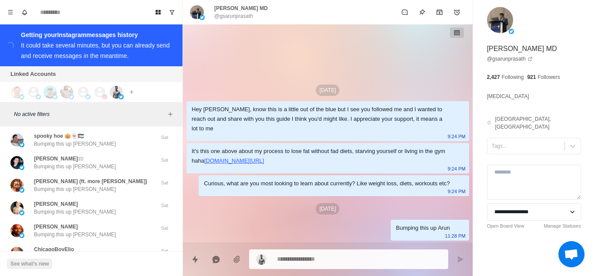
scroll to position [19564, 0]
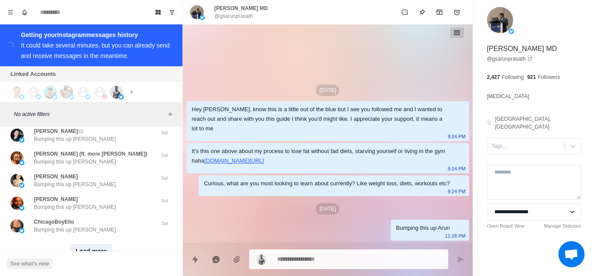
click at [97, 244] on button "Load more" at bounding box center [91, 251] width 43 height 14
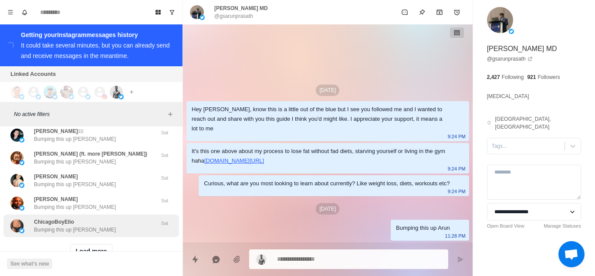
click at [95, 214] on div "ChicagoBoyElio Bumping this up [PERSON_NAME]" at bounding box center [91, 225] width 176 height 23
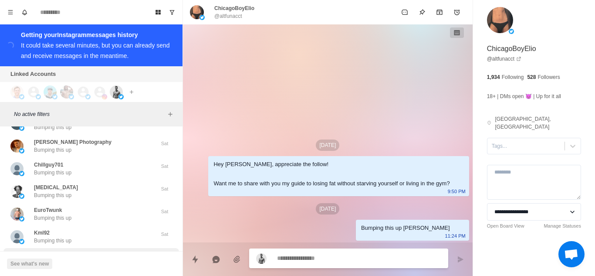
scroll to position [20017, 0]
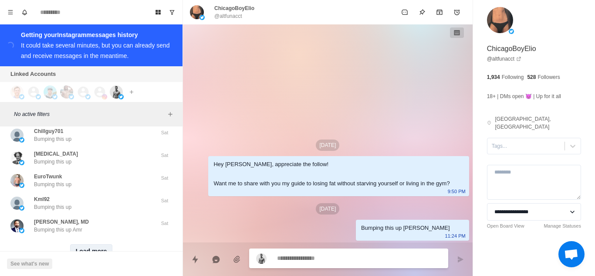
click at [88, 244] on button "Load more" at bounding box center [91, 251] width 43 height 14
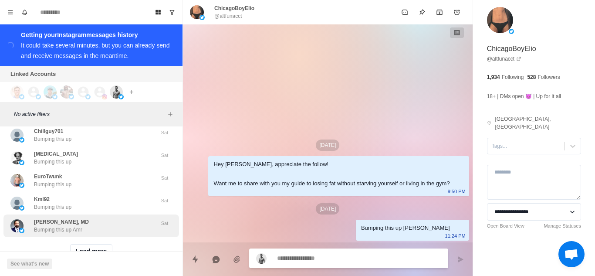
click at [96, 218] on div "[PERSON_NAME], MD Bumping this up Amr" at bounding box center [81, 226] width 143 height 16
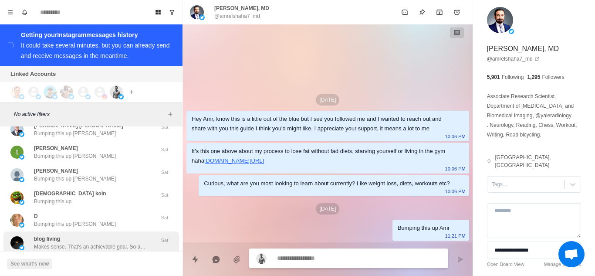
scroll to position [20192, 0]
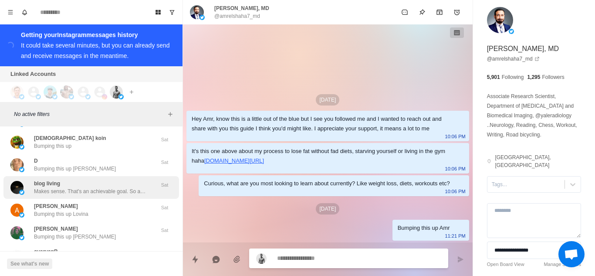
click at [95, 187] on p "Makes sense. That's an achievable goal. So are you happy with the current speed…" at bounding box center [90, 191] width 113 height 8
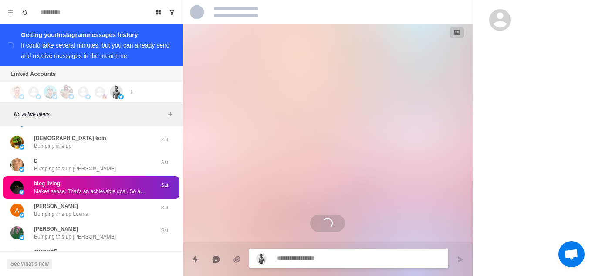
scroll to position [121, 0]
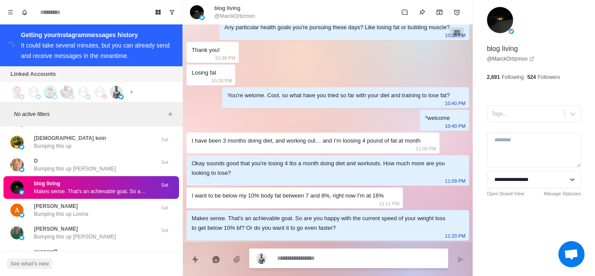
type textarea "*"
type textarea "**********"
type textarea "*"
type textarea "**********"
type textarea "*"
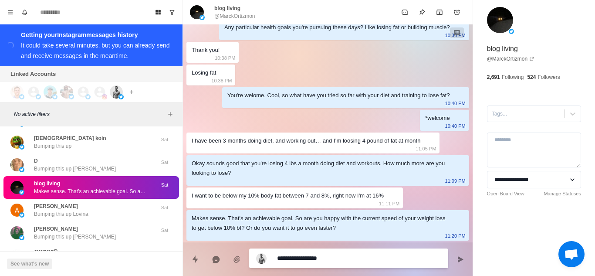
type textarea "**********"
type textarea "*"
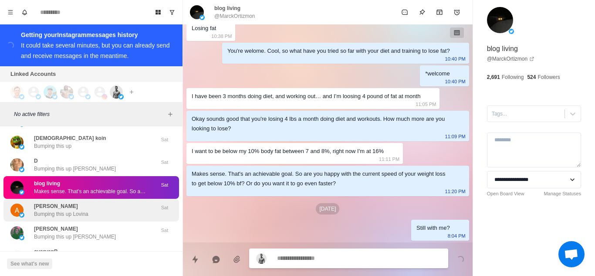
click at [75, 210] on p "Bumping this up Lovina" at bounding box center [61, 214] width 54 height 8
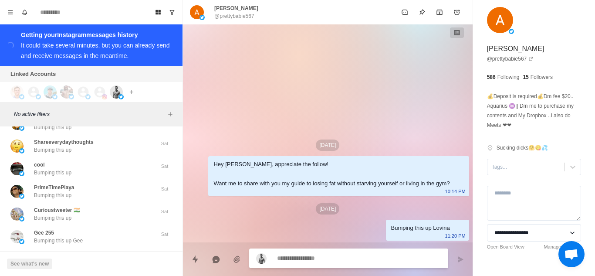
scroll to position [20470, 0]
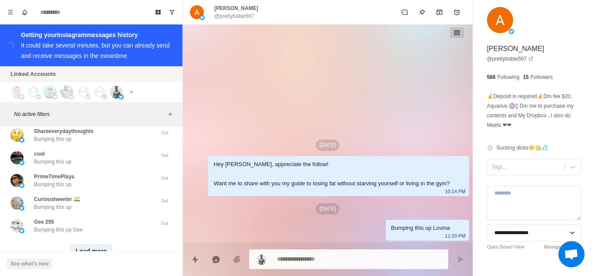
click at [95, 244] on button "Load more" at bounding box center [91, 251] width 43 height 14
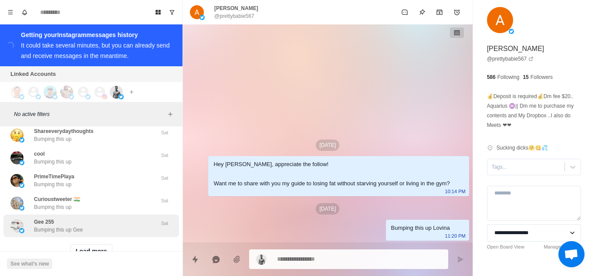
click at [95, 214] on div "Gee 255 Bumping this up Gee Sat" at bounding box center [91, 225] width 176 height 23
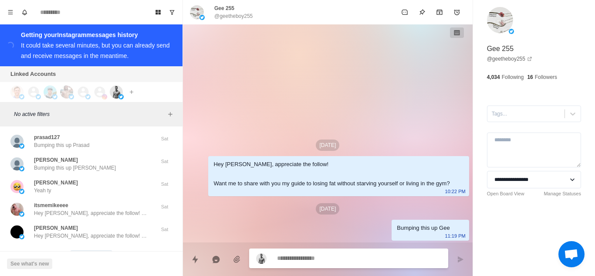
scroll to position [20924, 0]
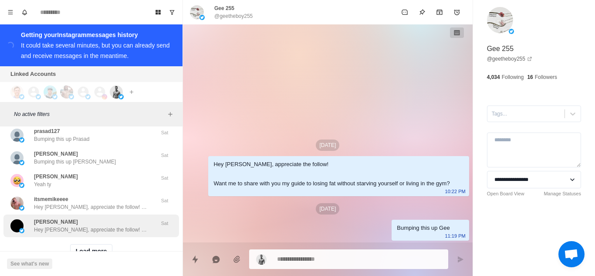
drag, startPoint x: 98, startPoint y: 217, endPoint x: 105, endPoint y: 198, distance: 20.0
click at [97, 244] on button "Load more" at bounding box center [91, 251] width 43 height 14
click at [105, 226] on p "Hey [PERSON_NAME], appreciate the follow! Want me to share with you my guide to…" at bounding box center [90, 230] width 113 height 8
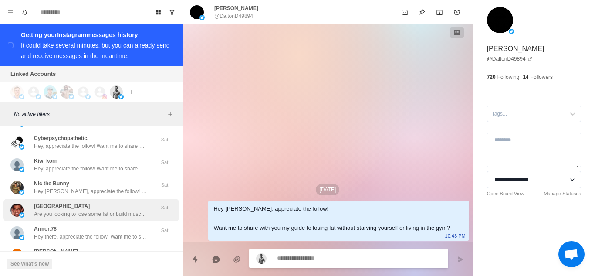
scroll to position [21141, 0]
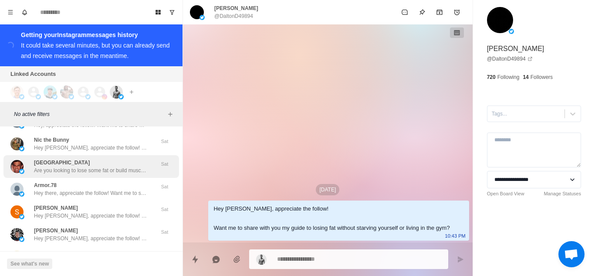
click at [101, 166] on p "Are you looking to lose some fat or build muscle?" at bounding box center [90, 170] width 113 height 8
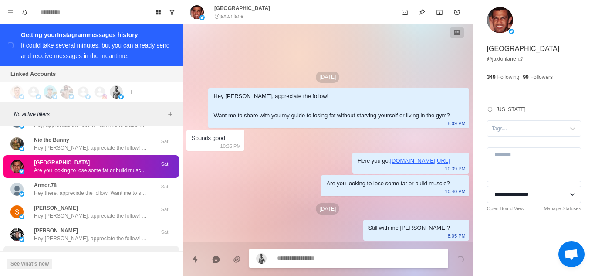
click at [114, 246] on div "[PERSON_NAME] Hey [PERSON_NAME], appreciate the follow! Want me to share with y…" at bounding box center [91, 257] width 176 height 23
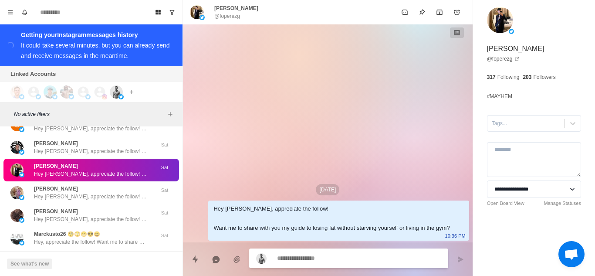
scroll to position [21316, 0]
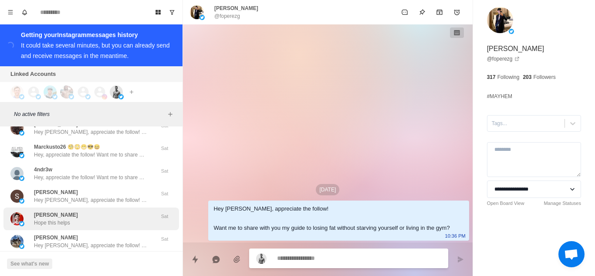
click at [92, 211] on div "[PERSON_NAME] this helps" at bounding box center [81, 219] width 143 height 16
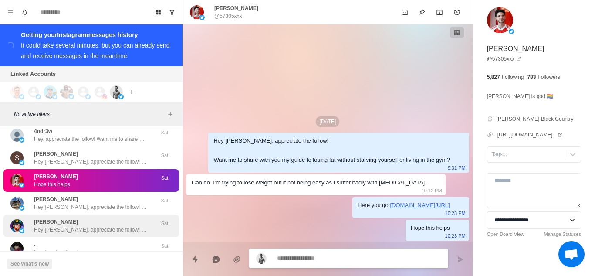
scroll to position [21359, 0]
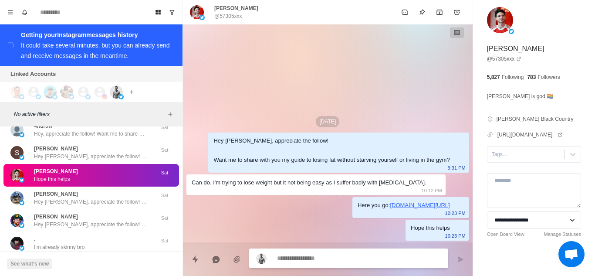
click at [85, 261] on button "Load more" at bounding box center [91, 268] width 43 height 14
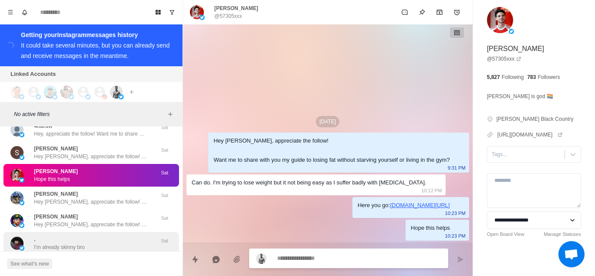
click at [98, 235] on div ". I'm already skinny bro" at bounding box center [81, 243] width 143 height 16
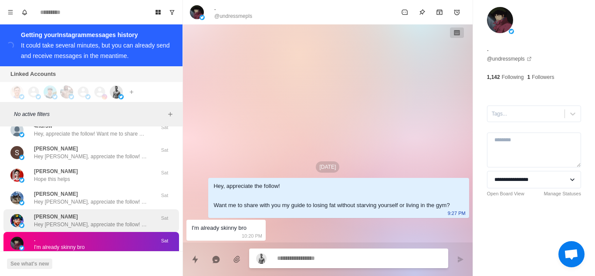
click at [75, 258] on div "gil Sounds good" at bounding box center [81, 266] width 143 height 16
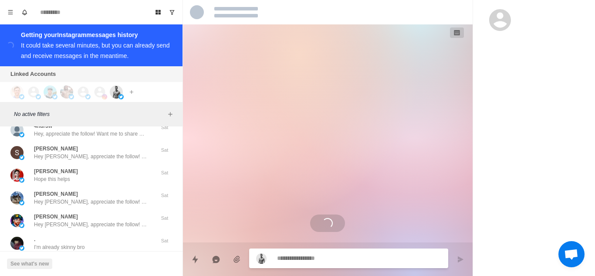
scroll to position [21403, 0]
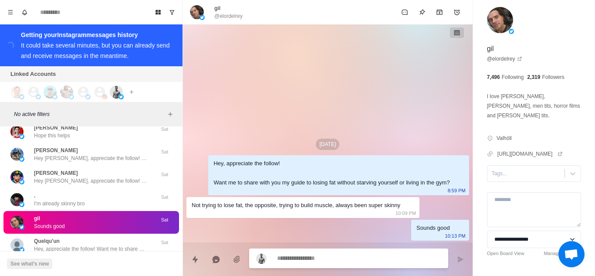
click at [86, 267] on p "Are you looking to lose fat?" at bounding box center [65, 271] width 63 height 8
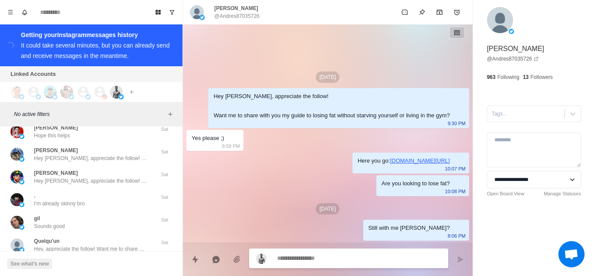
scroll to position [21490, 0]
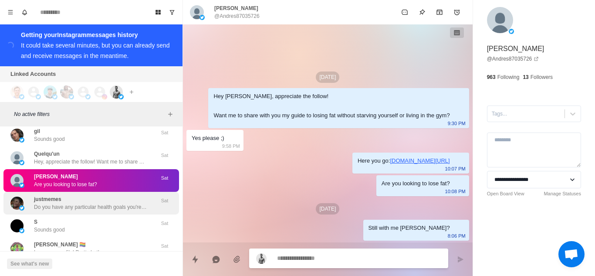
click at [78, 203] on p "Do you have any particular health goals you're pursuing these days? Like losing…" at bounding box center [90, 207] width 113 height 8
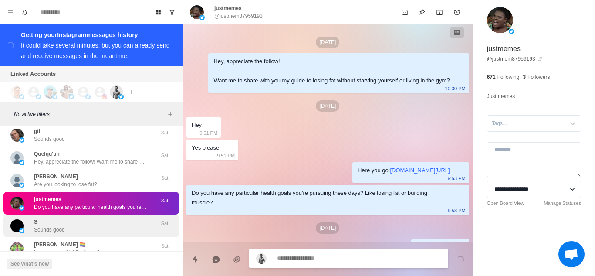
scroll to position [19, 0]
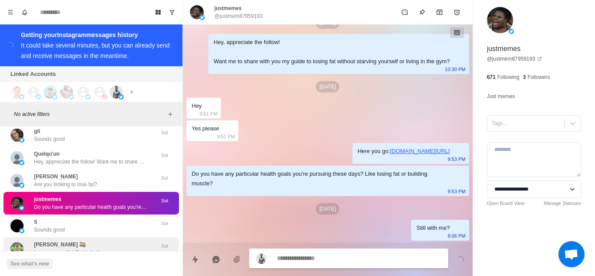
click at [73, 248] on p "Love your profile! Pretty hot!" at bounding box center [66, 252] width 65 height 8
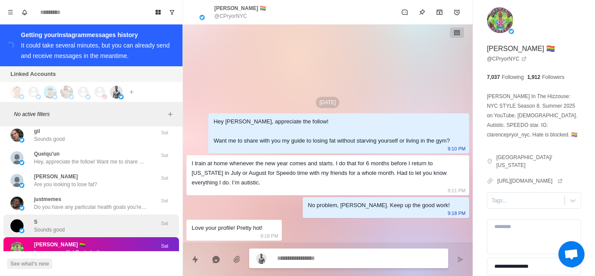
scroll to position [0, 0]
click at [83, 263] on div "beepcake9 Retweet for Retweet?💜" at bounding box center [62, 271] width 57 height 16
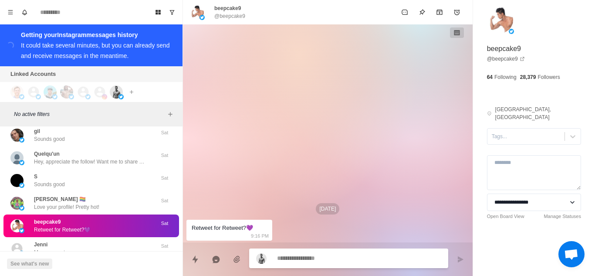
scroll to position [21647, 0]
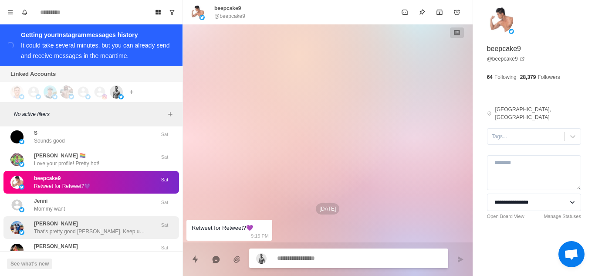
click at [86, 227] on p "That's pretty good [PERSON_NAME]. Keep up the good work!" at bounding box center [90, 231] width 113 height 8
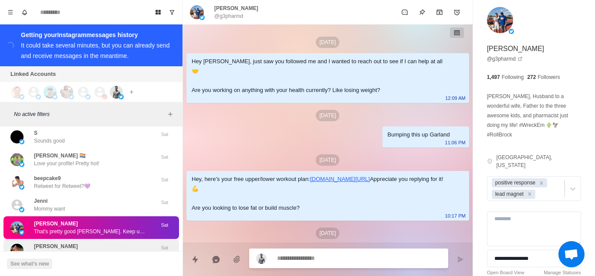
scroll to position [781, 0]
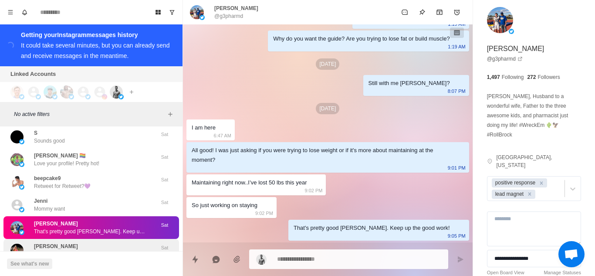
click at [94, 250] on p "Are you focused on weight loss, or is it more about maintenance?" at bounding box center [90, 254] width 113 height 8
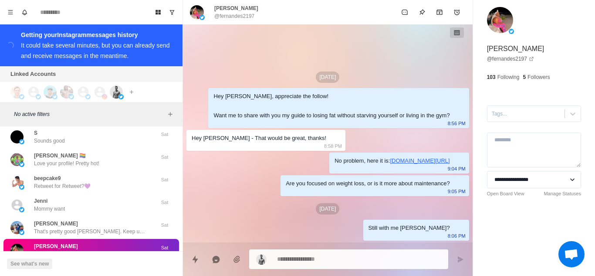
scroll to position [21690, 0]
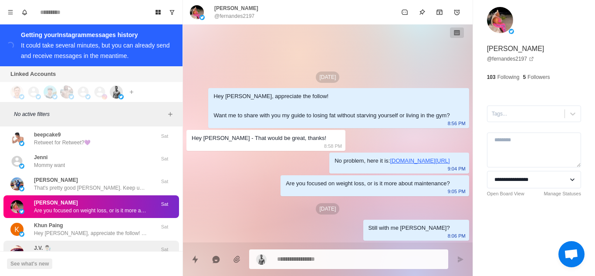
click at [94, 244] on div "J.V. 👨🏻‍🔬 How does it works?" at bounding box center [81, 252] width 143 height 16
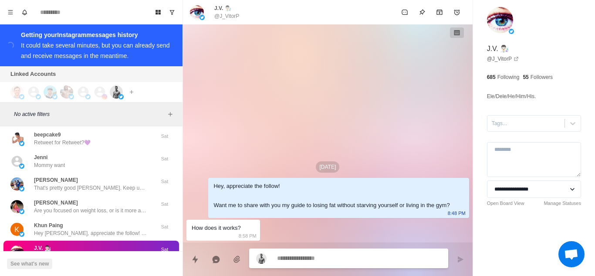
scroll to position [21734, 0]
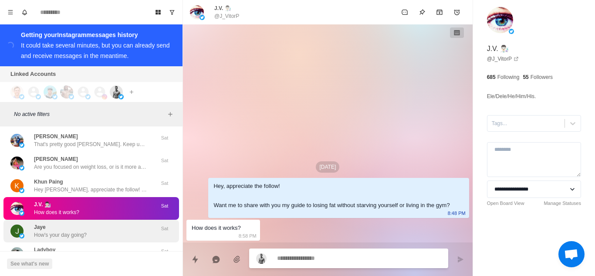
click at [91, 223] on div "[PERSON_NAME] How's your day going?" at bounding box center [81, 231] width 143 height 16
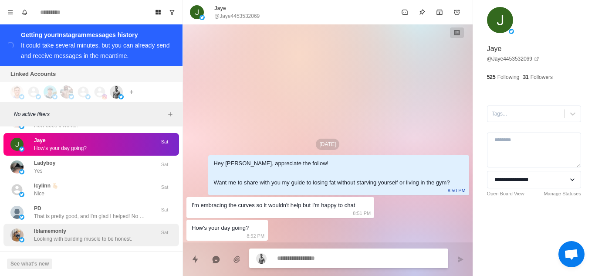
scroll to position [21821, 0]
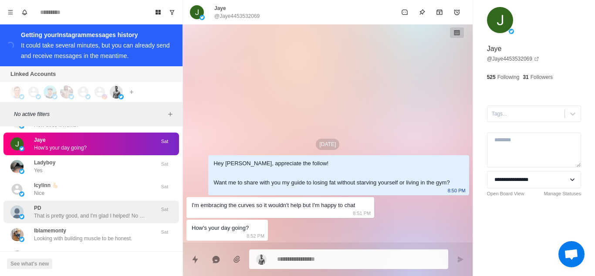
click at [102, 212] on p "That is pretty good, and I'm glad I helped! No problem, keep up the good work, …" at bounding box center [90, 216] width 113 height 8
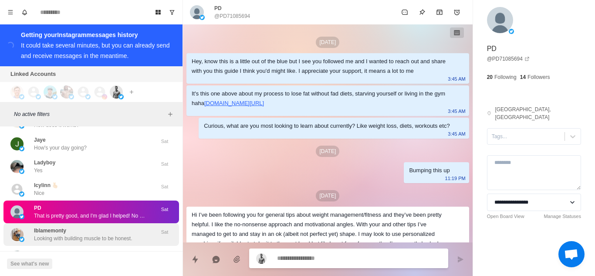
scroll to position [86, 0]
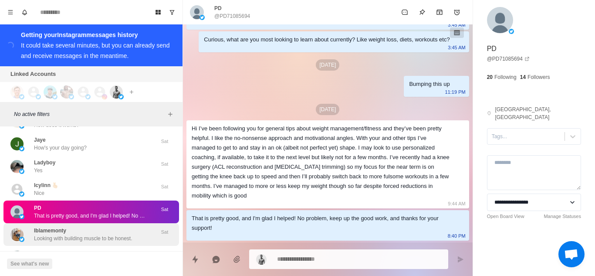
click at [107, 227] on div "Iblamemonty Looking with building muscle to be honest." at bounding box center [83, 235] width 98 height 16
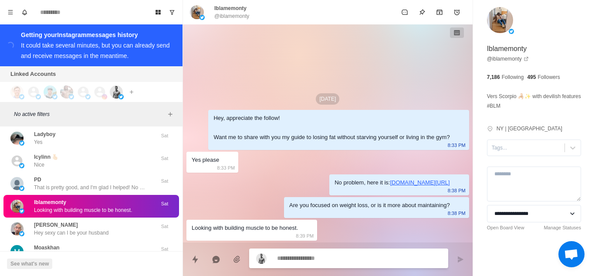
scroll to position [21865, 0]
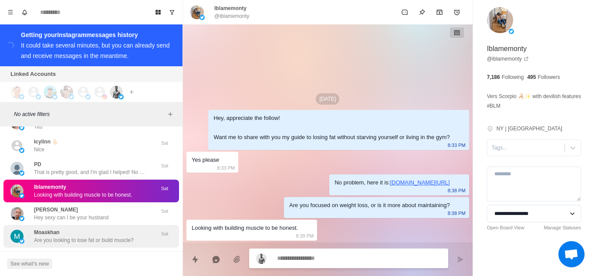
click at [110, 236] on p "Are you looking to lose fat or build muscle?" at bounding box center [84, 240] width 100 height 8
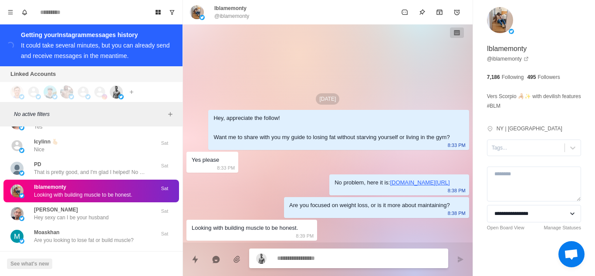
click at [85, 254] on button "Load more" at bounding box center [91, 261] width 43 height 14
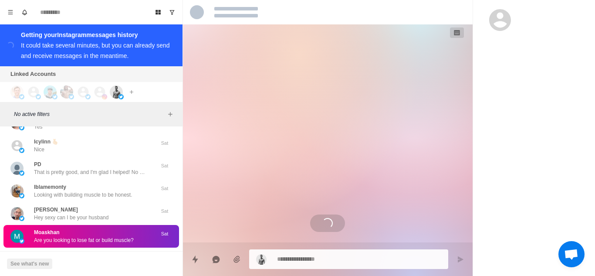
click at [313, 257] on textarea at bounding box center [359, 259] width 164 height 13
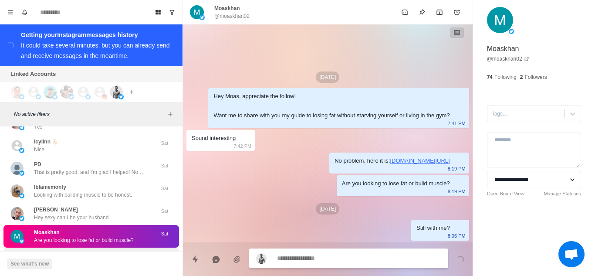
click at [78, 259] on p "Are you currently looking to lose some fat or just maintaining?" at bounding box center [90, 263] width 113 height 8
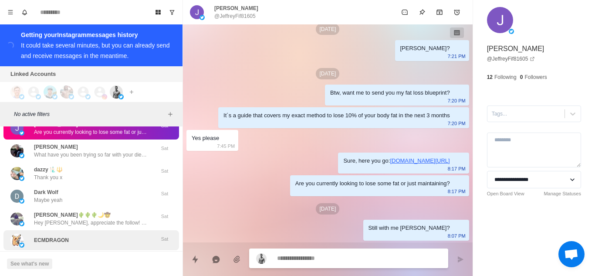
scroll to position [21952, 0]
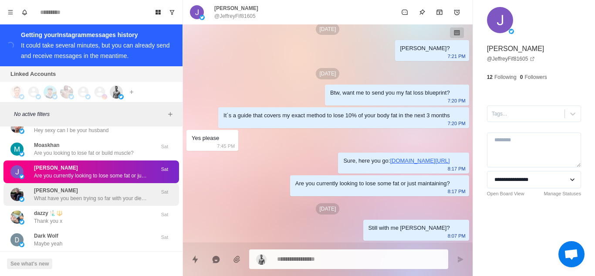
click at [97, 194] on p "What have you been trying so far with your diet and training to get below 19%?" at bounding box center [90, 198] width 113 height 8
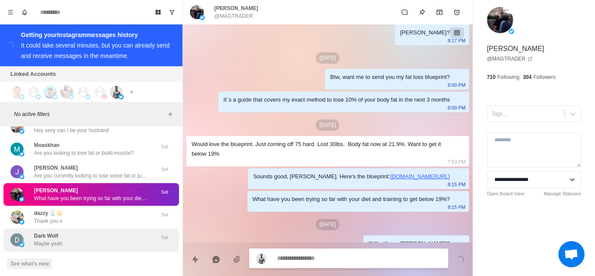
scroll to position [192, 0]
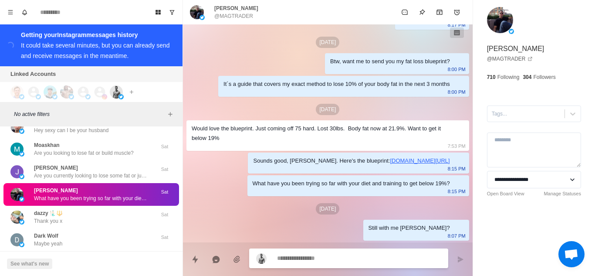
click at [109, 254] on div "[PERSON_NAME]🌵🌵🌵🌙🤠 Hey [PERSON_NAME], appreciate the follow! Want me to share w…" at bounding box center [90, 262] width 113 height 16
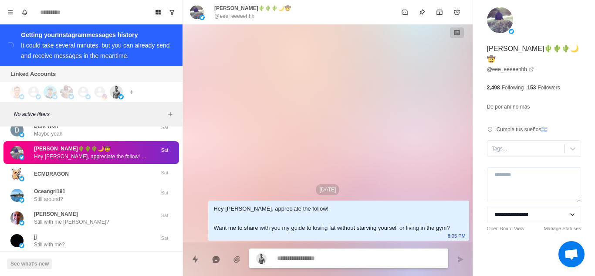
scroll to position [22082, 0]
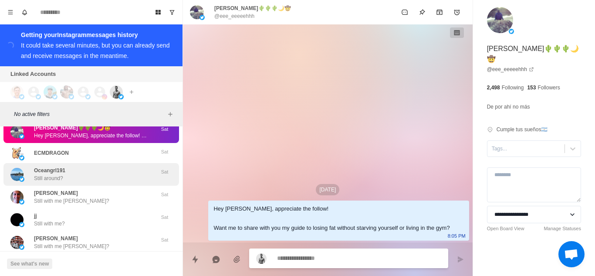
click at [104, 166] on div "Oceangrl191 Still around?" at bounding box center [81, 174] width 143 height 16
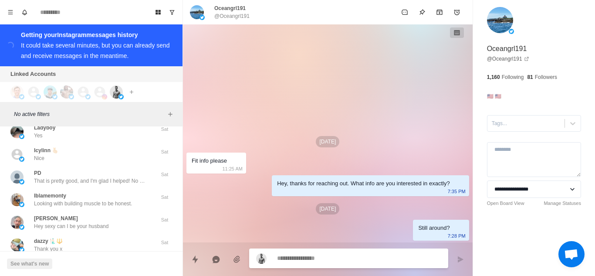
scroll to position [22241, 0]
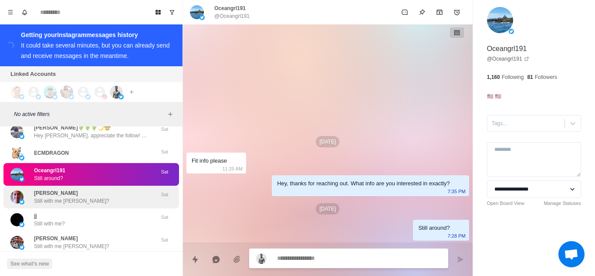
click at [91, 189] on div "[PERSON_NAME] Still with me [PERSON_NAME]?" at bounding box center [81, 197] width 143 height 16
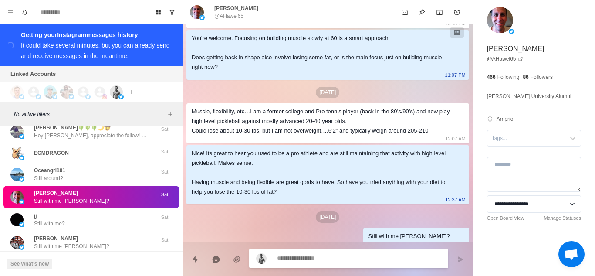
scroll to position [179, 0]
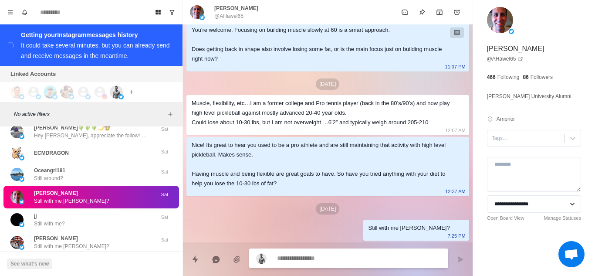
paste textarea "**********"
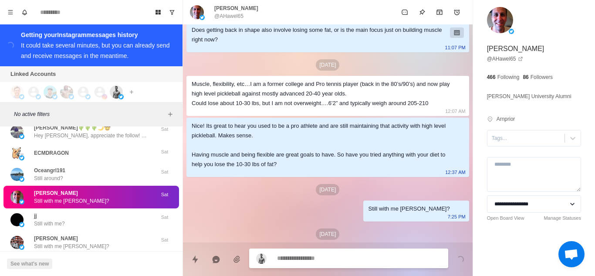
scroll to position [223, 0]
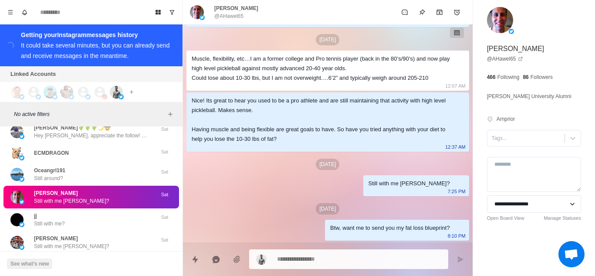
paste textarea "**********"
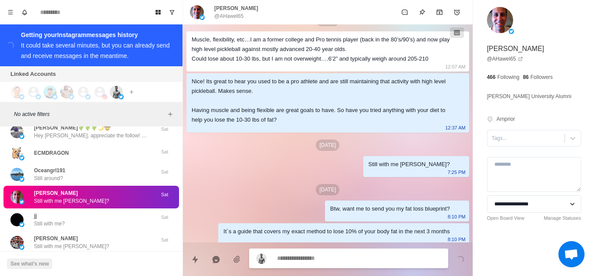
scroll to position [246, 0]
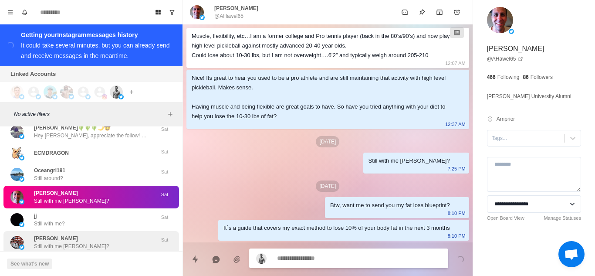
click at [59, 242] on p "Still with me [PERSON_NAME]?" at bounding box center [71, 246] width 75 height 8
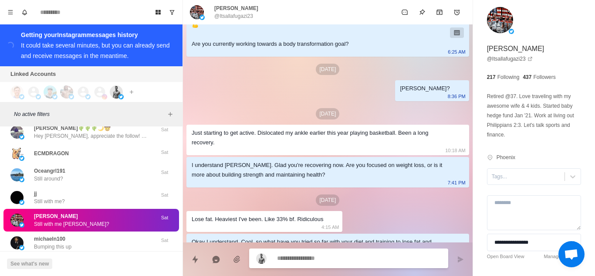
scroll to position [143, 0]
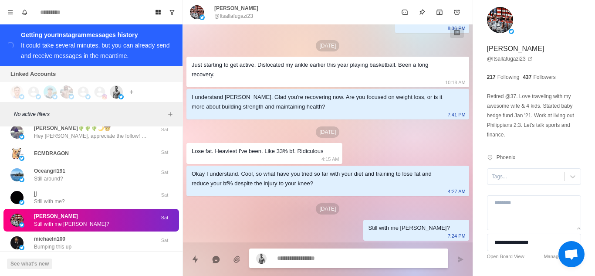
paste textarea "**********"
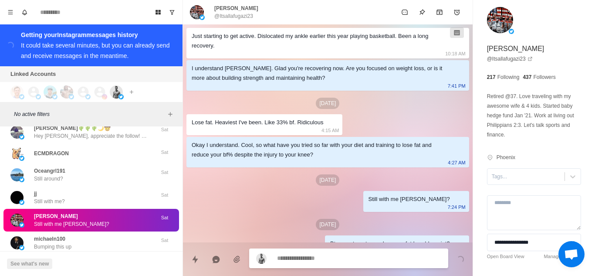
scroll to position [187, 0]
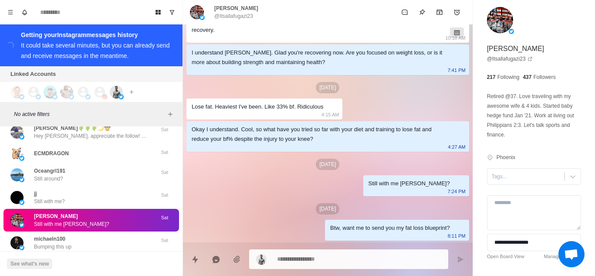
paste textarea "**********"
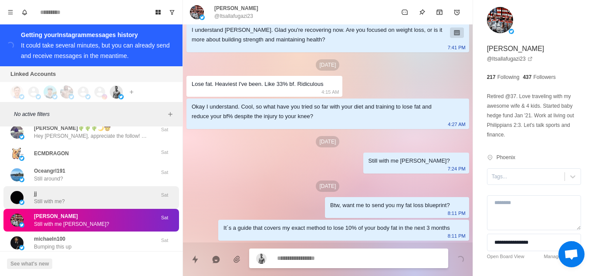
click at [61, 197] on p "Still with me?" at bounding box center [49, 201] width 31 height 8
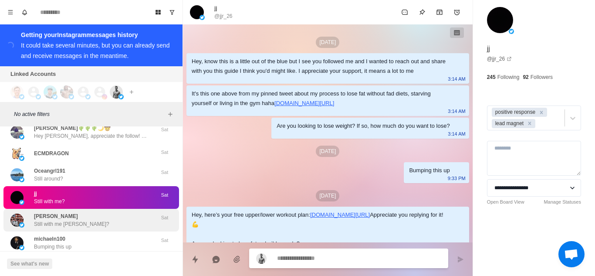
scroll to position [672, 0]
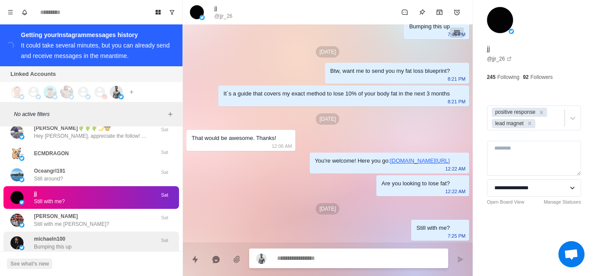
click at [67, 235] on div "michaeln100 Bumping this up" at bounding box center [52, 243] width 37 height 16
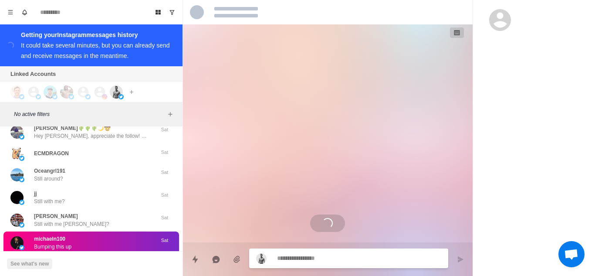
scroll to position [0, 0]
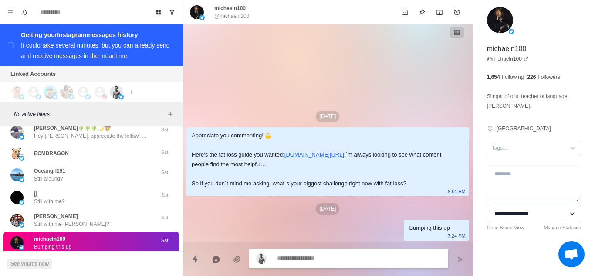
paste textarea "**********"
click at [304, 263] on textarea "**********" at bounding box center [359, 258] width 164 height 13
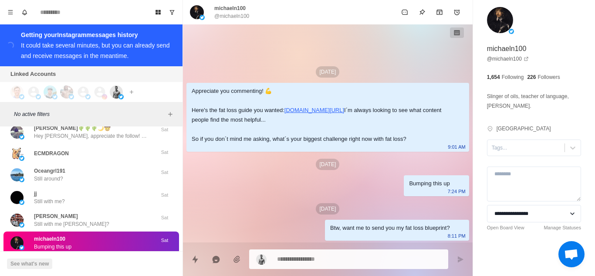
click at [334, 261] on textarea at bounding box center [359, 259] width 164 height 13
paste textarea "**********"
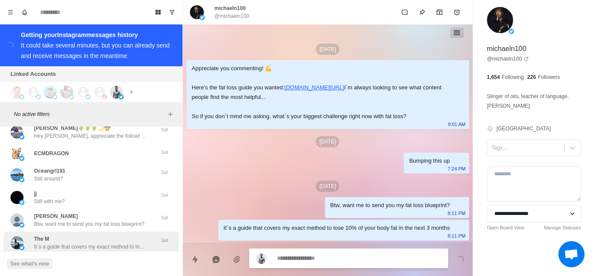
scroll to position [22, 0]
click at [89, 220] on p "Btw, want me to send you my fat loss blueprint?" at bounding box center [89, 224] width 110 height 8
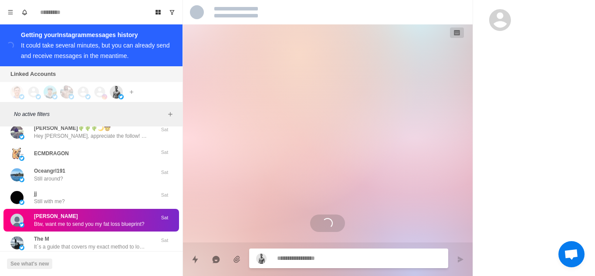
scroll to position [0, 0]
click at [97, 257] on div "[PERSON_NAME] Still with me [PERSON_NAME]?" at bounding box center [81, 265] width 143 height 16
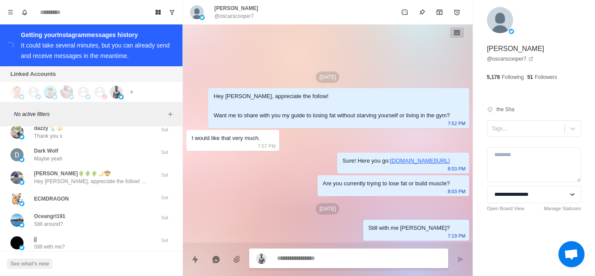
scroll to position [22444, 0]
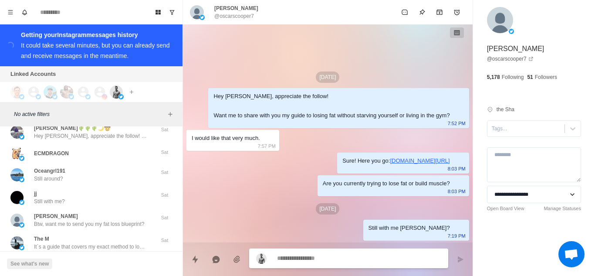
click at [97, 257] on div "[PERSON_NAME] Still with me [PERSON_NAME]?" at bounding box center [81, 265] width 143 height 16
click at [315, 260] on textarea at bounding box center [359, 259] width 164 height 13
paste textarea "**********"
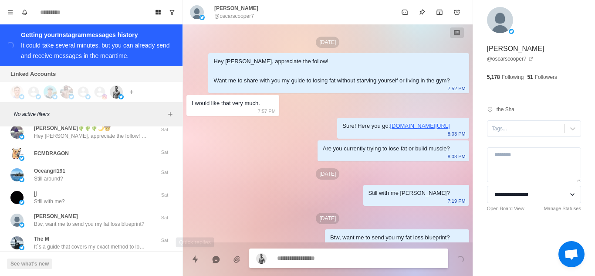
scroll to position [10, 0]
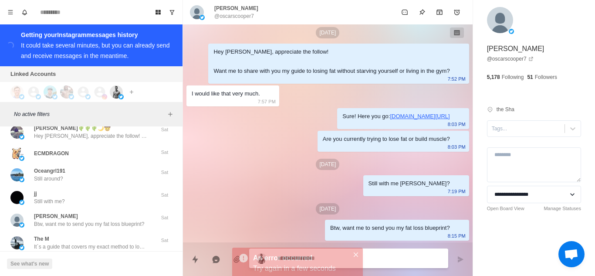
drag, startPoint x: 387, startPoint y: 257, endPoint x: 362, endPoint y: 250, distance: 25.7
click at [387, 257] on textarea at bounding box center [359, 258] width 164 height 13
click at [354, 252] on icon "Close" at bounding box center [356, 254] width 4 height 4
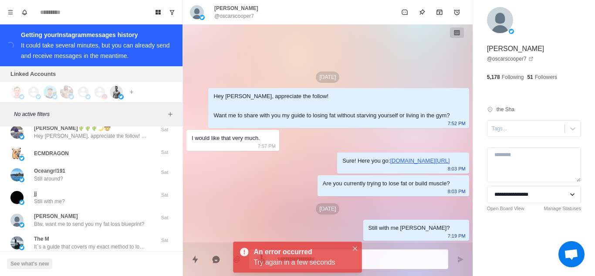
scroll to position [0, 0]
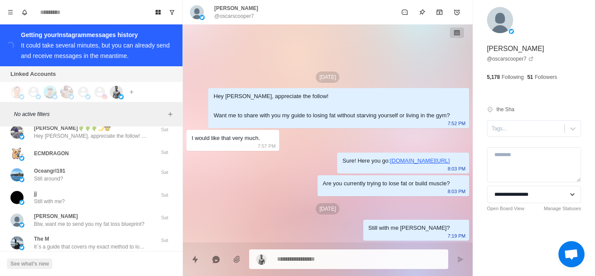
click at [362, 259] on textarea at bounding box center [359, 259] width 164 height 13
paste textarea "**********"
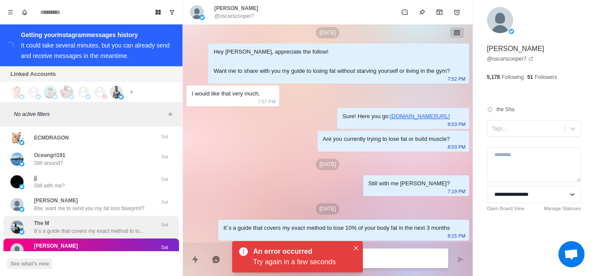
scroll to position [22487, 0]
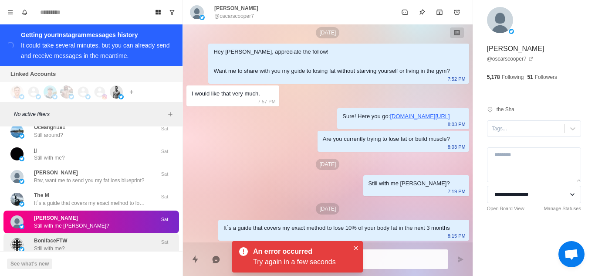
click at [109, 237] on div "[PERSON_NAME] Still with me?" at bounding box center [81, 245] width 143 height 16
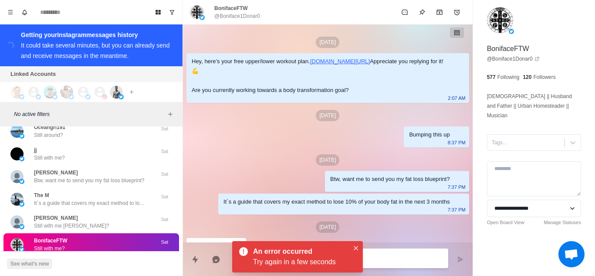
scroll to position [211, 0]
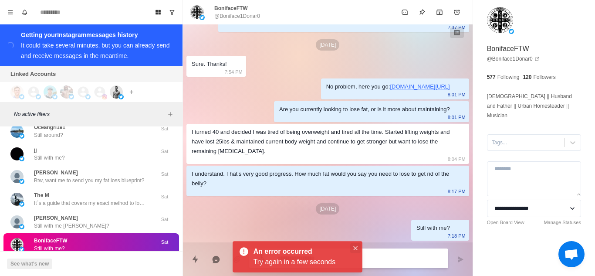
click at [353, 249] on icon "Close" at bounding box center [355, 248] width 4 height 4
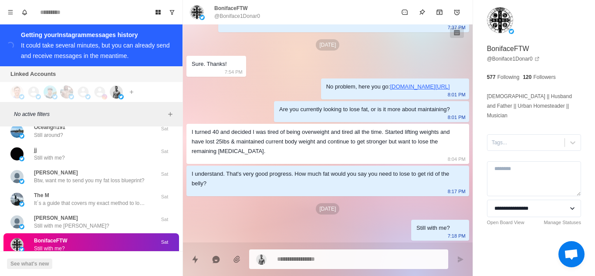
click at [310, 259] on textarea at bounding box center [359, 259] width 164 height 13
paste textarea "**********"
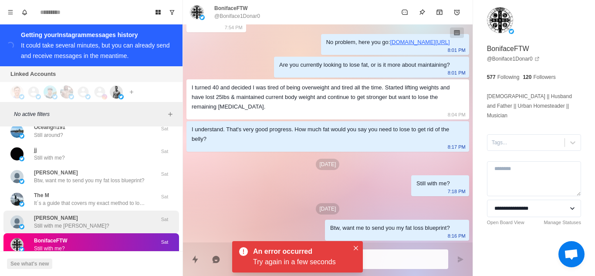
click at [86, 214] on div "[PERSON_NAME] Still with me [PERSON_NAME]?" at bounding box center [81, 222] width 143 height 16
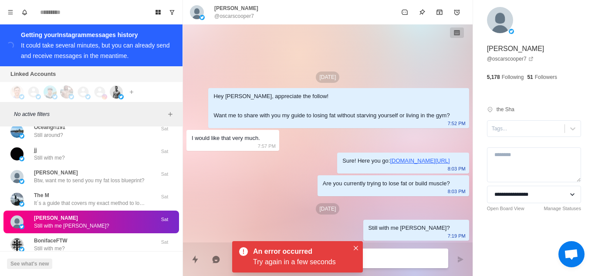
scroll to position [0, 0]
click at [355, 246] on icon "Close" at bounding box center [356, 248] width 4 height 4
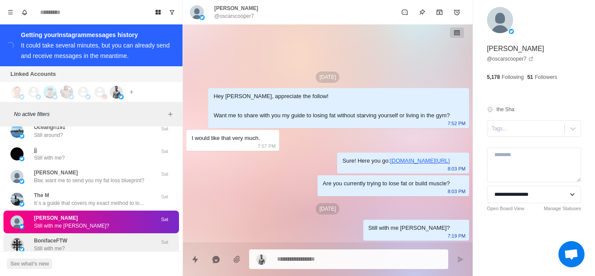
click at [95, 237] on div "[PERSON_NAME] Still with me?" at bounding box center [81, 245] width 143 height 16
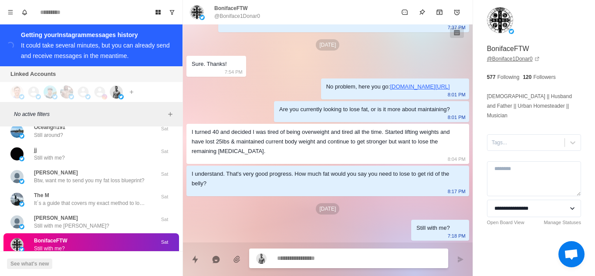
scroll to position [211, 0]
click at [313, 259] on textarea at bounding box center [359, 259] width 164 height 13
paste textarea "**********"
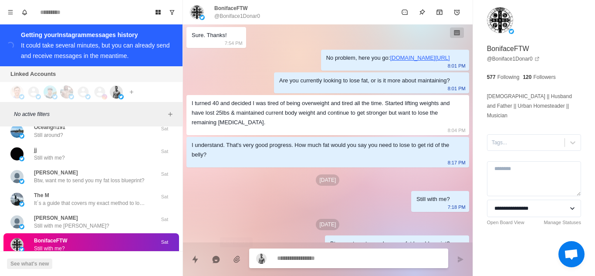
scroll to position [255, 0]
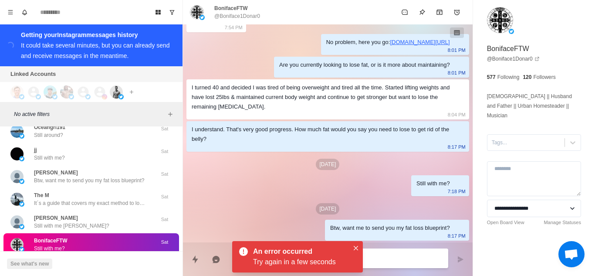
click at [101, 259] on div "Cumdump BoyTx Still with me?" at bounding box center [81, 267] width 143 height 16
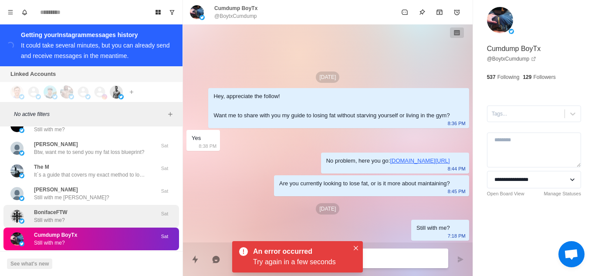
scroll to position [22531, 0]
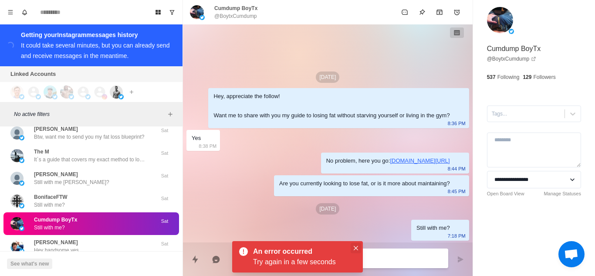
click at [356, 248] on icon "Close" at bounding box center [356, 248] width 4 height 4
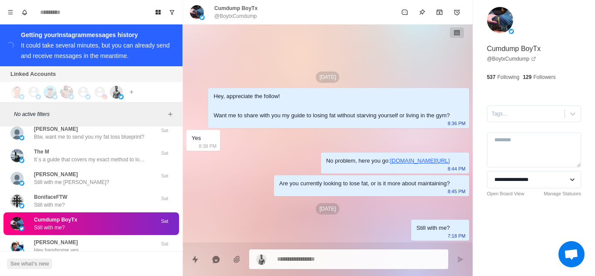
click at [345, 261] on textarea at bounding box center [359, 259] width 164 height 13
paste textarea "**********"
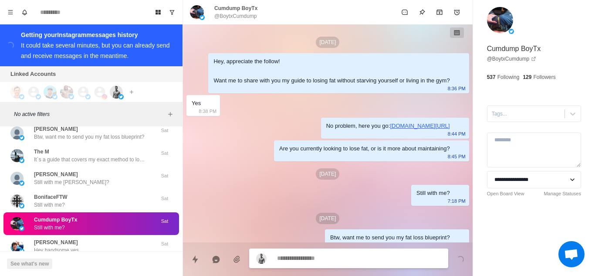
scroll to position [10, 0]
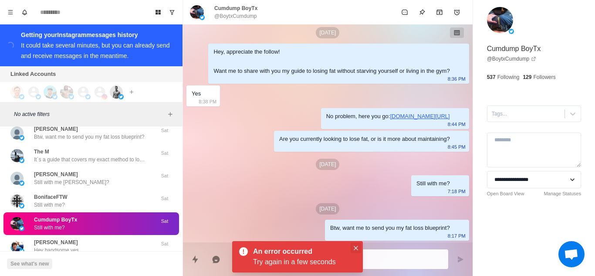
click at [357, 248] on icon "Close" at bounding box center [356, 248] width 4 height 4
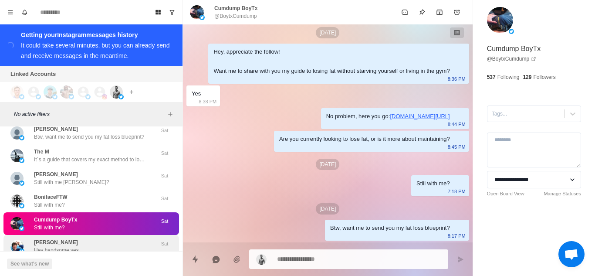
click at [46, 246] on p "Hey handsome yes" at bounding box center [56, 250] width 45 height 8
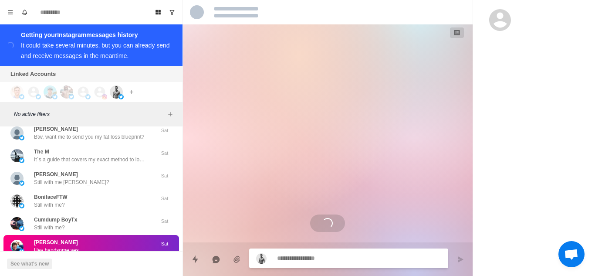
click at [68, 246] on p "Hey handsome yes" at bounding box center [56, 250] width 45 height 8
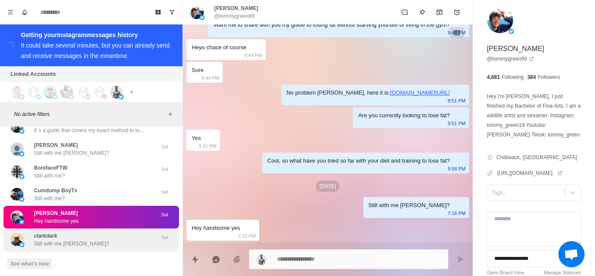
scroll to position [22574, 0]
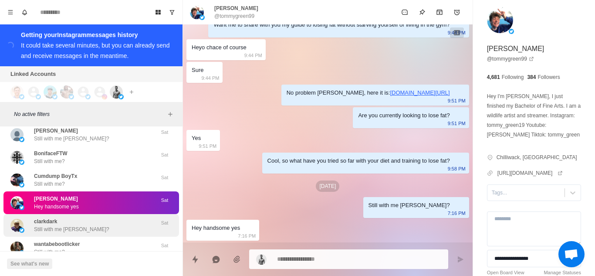
click at [91, 217] on div "clarkdark Still with me [PERSON_NAME]?" at bounding box center [81, 225] width 143 height 16
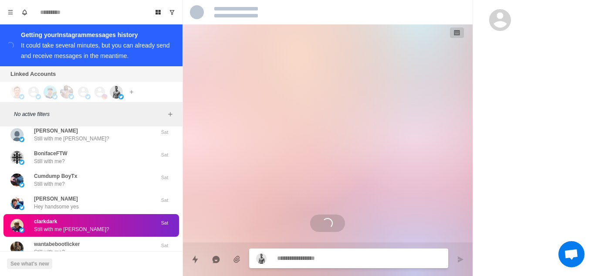
scroll to position [188, 0]
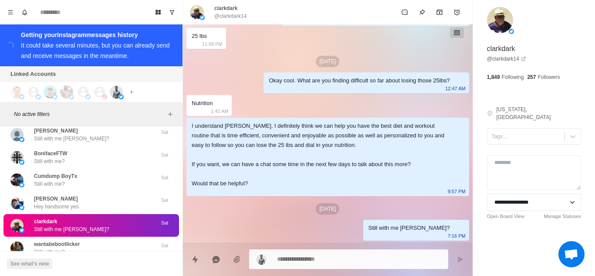
click at [310, 256] on textarea at bounding box center [359, 259] width 164 height 13
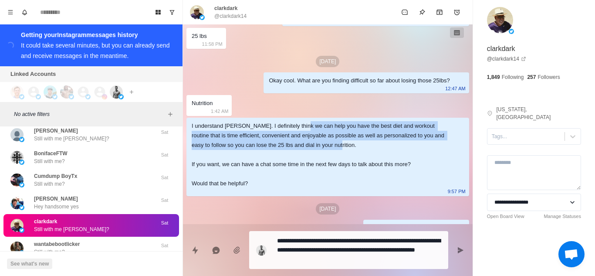
click at [322, 143] on div "I understand [PERSON_NAME]. I definitely think we can help you have the best di…" at bounding box center [321, 154] width 258 height 67
copy div "help you have the best diet and workout routine that is time efficient, conveni…"
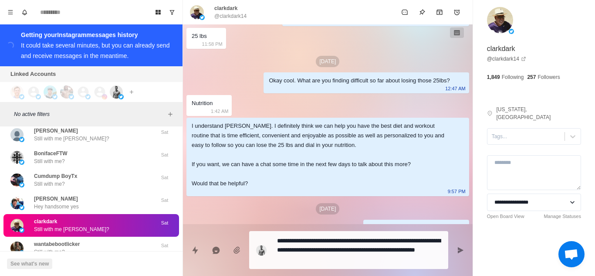
click at [335, 261] on textarea "**********" at bounding box center [359, 249] width 164 height 31
drag, startPoint x: 332, startPoint y: 257, endPoint x: 284, endPoint y: 249, distance: 49.4
click at [284, 249] on textarea "**********" at bounding box center [359, 249] width 164 height 31
paste textarea "**********"
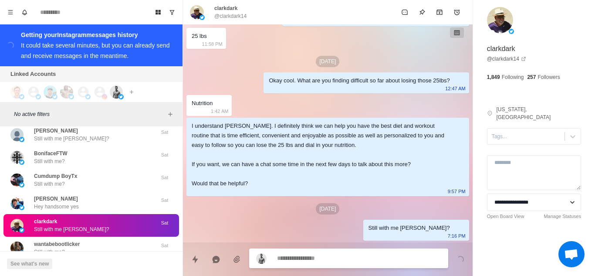
scroll to position [252, 0]
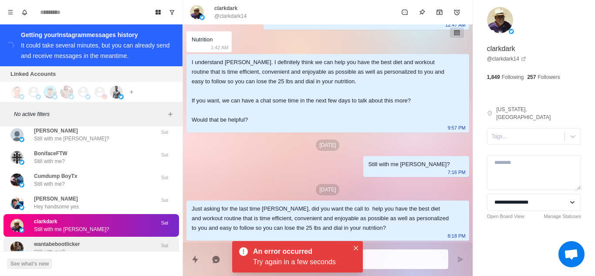
click at [73, 237] on div "wantabebootlicker Still with me? Sat" at bounding box center [91, 248] width 176 height 23
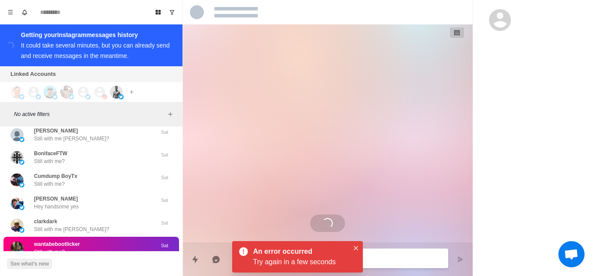
scroll to position [0, 0]
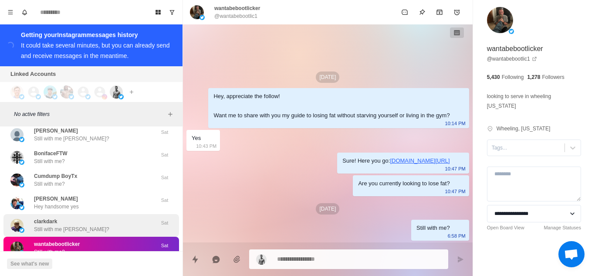
click at [115, 263] on div "✝️ JB" at bounding box center [81, 269] width 143 height 13
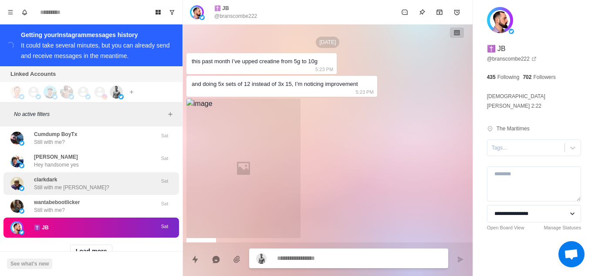
scroll to position [2965, 0]
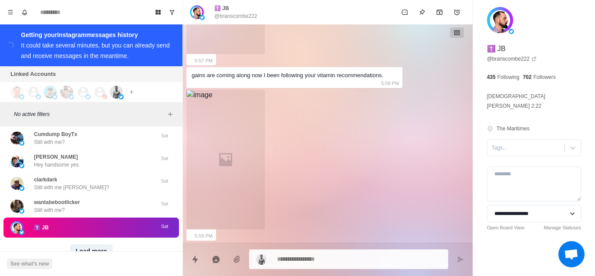
click at [88, 244] on button "Load more" at bounding box center [91, 251] width 43 height 14
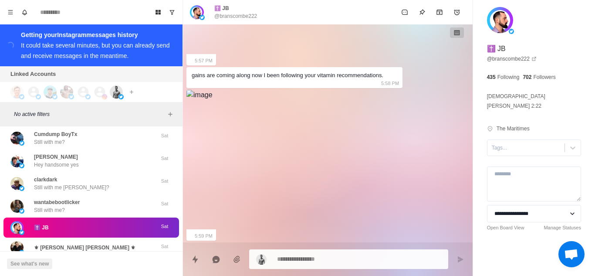
click at [98, 261] on div "[PERSON_NAME] Appreciate you commenting! 💪 Here's the fat loss guide you wanted…" at bounding box center [90, 269] width 113 height 16
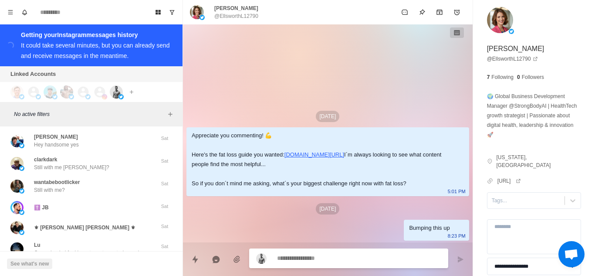
scroll to position [22684, 0]
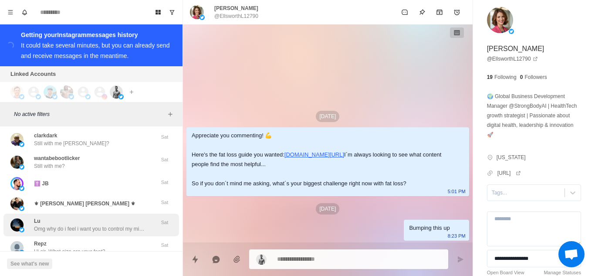
click at [77, 225] on p "Omg why do i feel i want you to control my mind and make me be at your feet Sir?" at bounding box center [90, 229] width 113 height 8
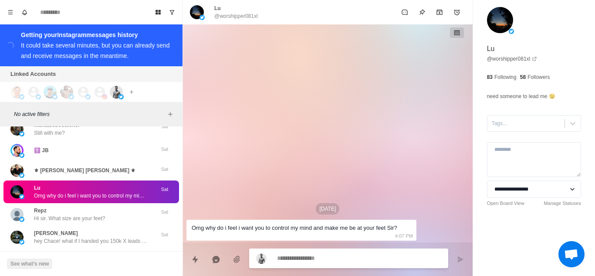
scroll to position [22727, 0]
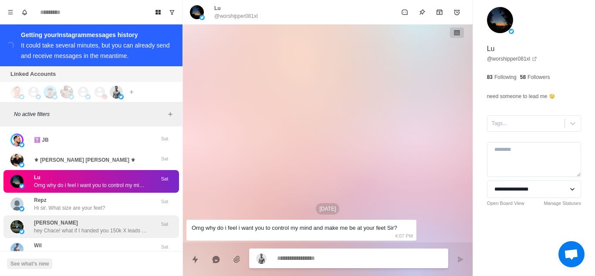
click at [92, 215] on div "[PERSON_NAME] hey Chace! what if I handed you 150k X leads + a dead-simple way …" at bounding box center [91, 226] width 176 height 23
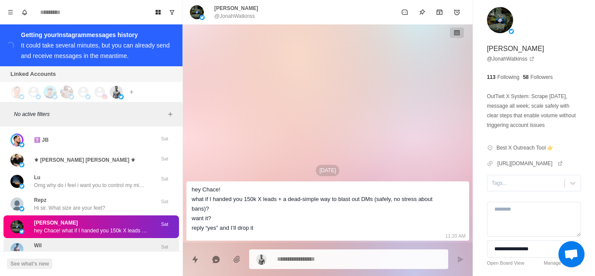
click at [89, 241] on div "Wil Hi" at bounding box center [81, 249] width 143 height 16
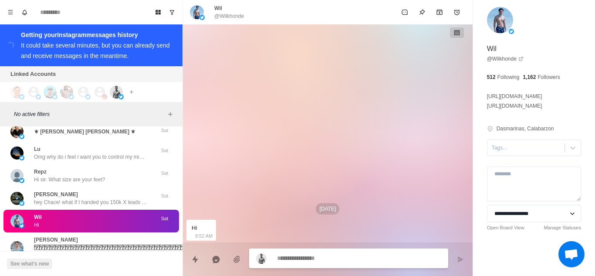
scroll to position [22814, 0]
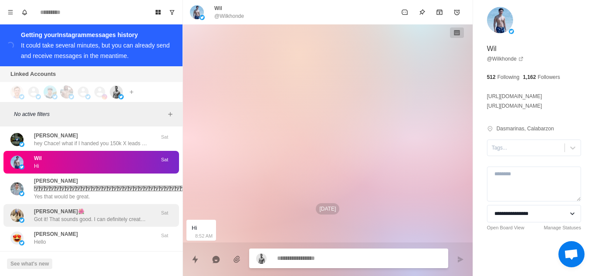
click at [94, 215] on p "Got it! That sounds good. I can definitely create graphics for promoting your s…" at bounding box center [90, 219] width 113 height 8
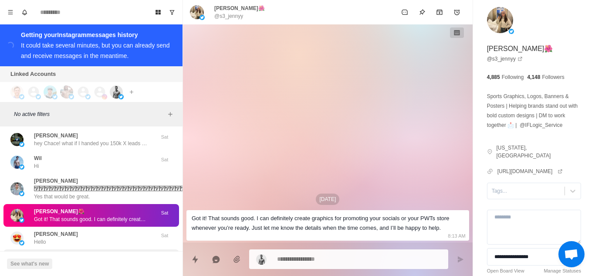
click at [114, 261] on p "Hey man, when was the last time you have been to the doctor for a sport aptitud…" at bounding box center [90, 265] width 113 height 8
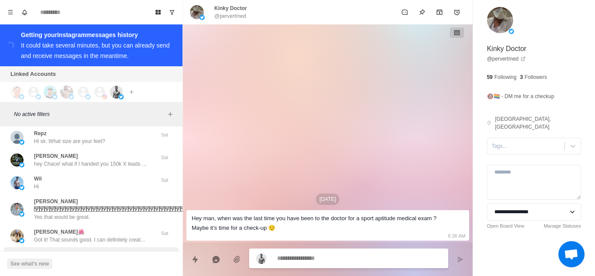
scroll to position [22922, 0]
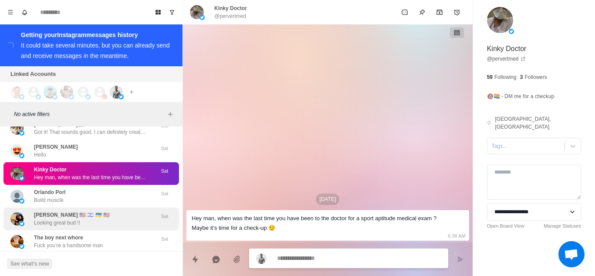
click at [110, 211] on div "[PERSON_NAME] 🇺🇸 🇮🇱 🇺🇦 🇺🇸 Looking great bud !!" at bounding box center [81, 219] width 143 height 16
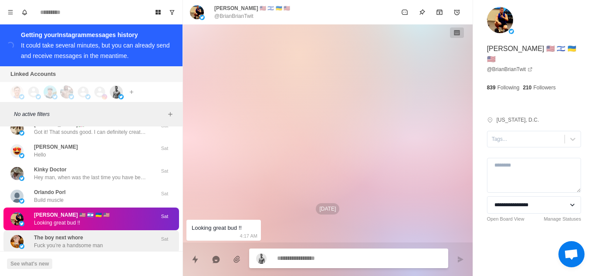
click at [118, 234] on div "The boy next whore Fuck you’re a handsome man" at bounding box center [81, 242] width 143 height 16
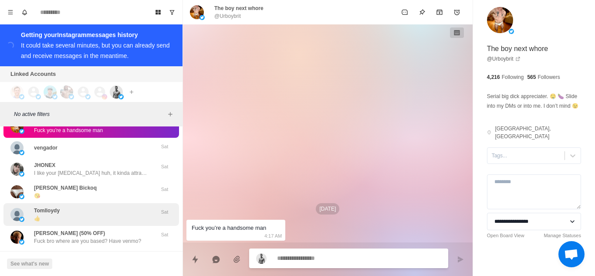
scroll to position [23094, 0]
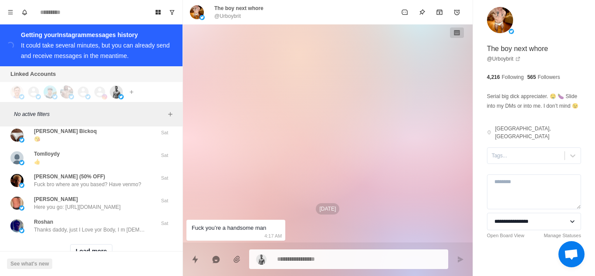
click at [92, 237] on div "Load more" at bounding box center [91, 251] width 176 height 28
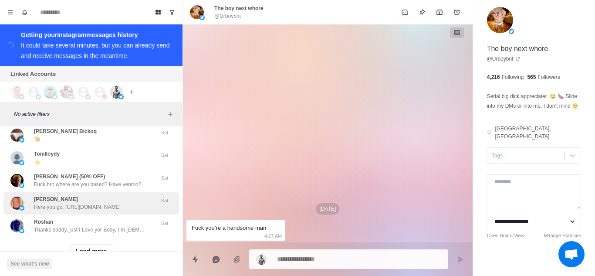
click at [108, 203] on p "Here you go: [URL][DOMAIN_NAME]" at bounding box center [77, 207] width 87 height 8
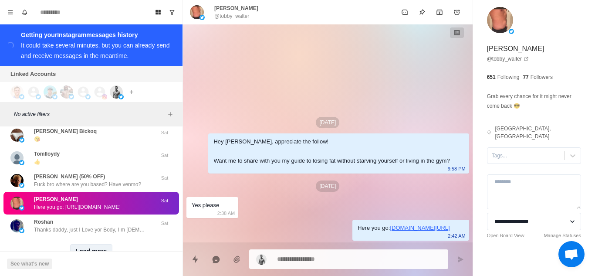
click at [98, 244] on button "Load more" at bounding box center [91, 251] width 43 height 14
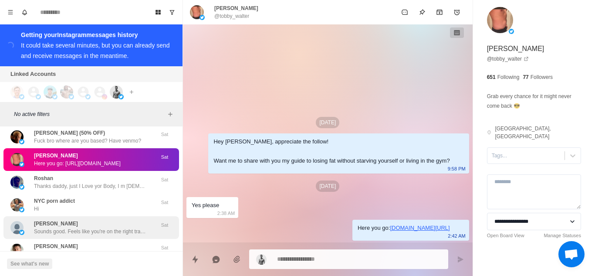
click at [91, 220] on div "[PERSON_NAME] Sounds good. Feels like you're on the right track [PERSON_NAME]. …" at bounding box center [90, 228] width 113 height 16
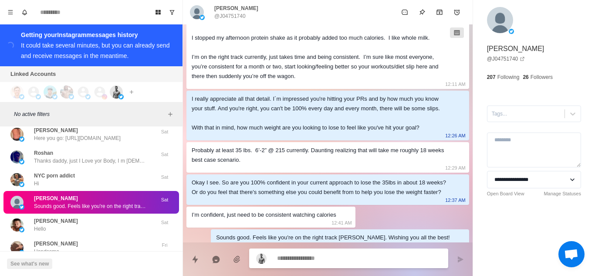
scroll to position [23181, 0]
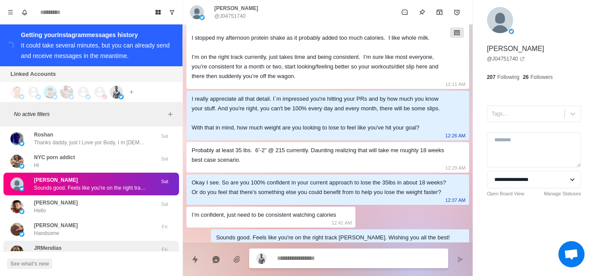
click at [97, 244] on div "JRMendias Awesome! Glad you're enjoying the content and finding the information…" at bounding box center [90, 252] width 113 height 16
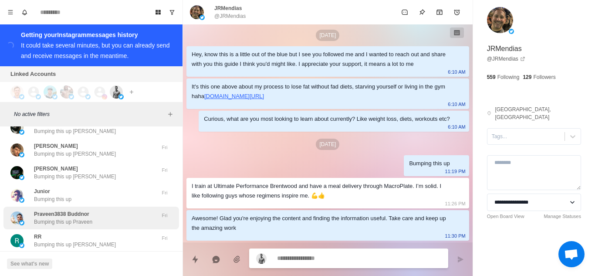
scroll to position [23486, 0]
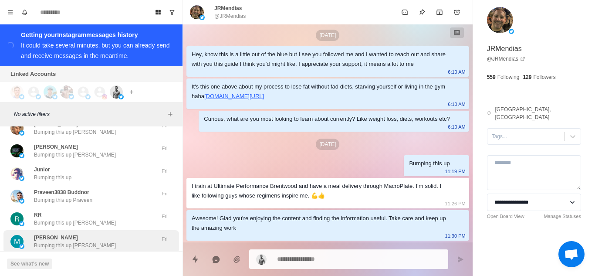
click at [122, 234] on div "[PERSON_NAME] Bumping this up [PERSON_NAME]" at bounding box center [81, 242] width 143 height 16
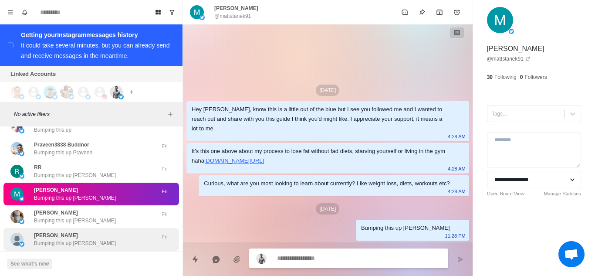
scroll to position [23547, 0]
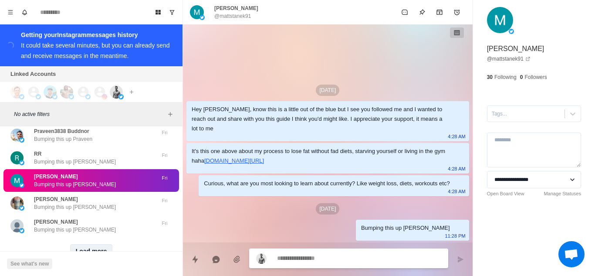
click at [97, 244] on button "Load more" at bounding box center [91, 251] width 43 height 14
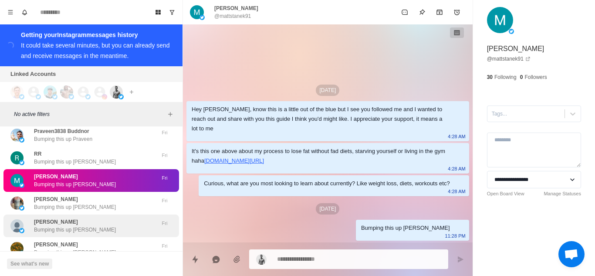
click at [107, 218] on div "[PERSON_NAME] Bumping this up [PERSON_NAME]" at bounding box center [81, 226] width 143 height 16
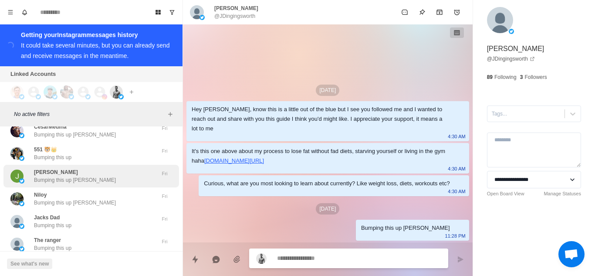
scroll to position [23982, 0]
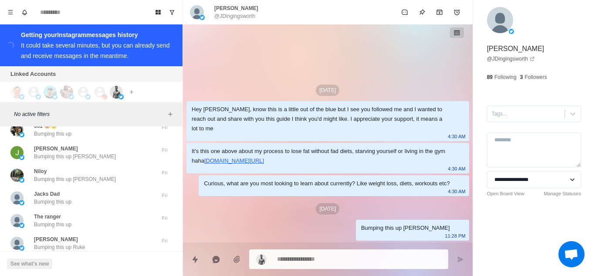
click at [97, 261] on button "Load more" at bounding box center [91, 268] width 43 height 14
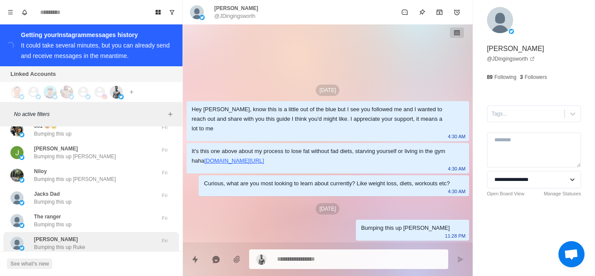
click at [104, 235] on div "[PERSON_NAME] Bumping this up Ruke" at bounding box center [81, 243] width 143 height 16
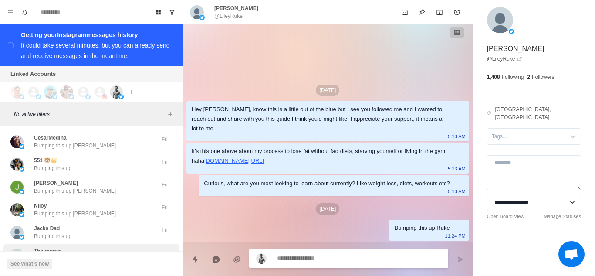
scroll to position [23937, 0]
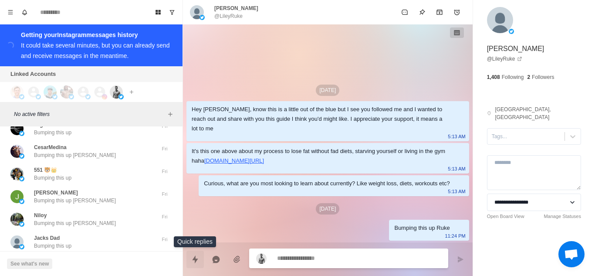
click at [194, 263] on icon "Quick replies" at bounding box center [195, 259] width 9 height 9
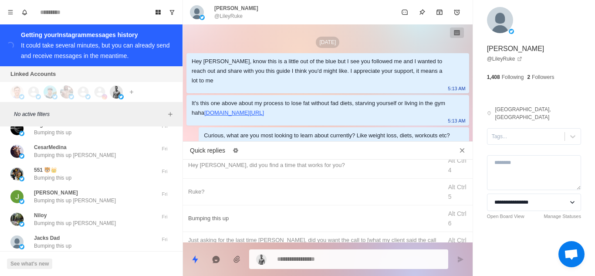
scroll to position [131, 0]
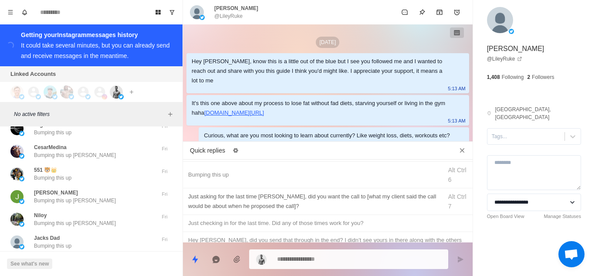
drag, startPoint x: 254, startPoint y: 202, endPoint x: 316, endPoint y: 190, distance: 63.6
click at [254, 202] on div "Just asking for the last time [PERSON_NAME], did you want the call to [what my …" at bounding box center [312, 201] width 249 height 19
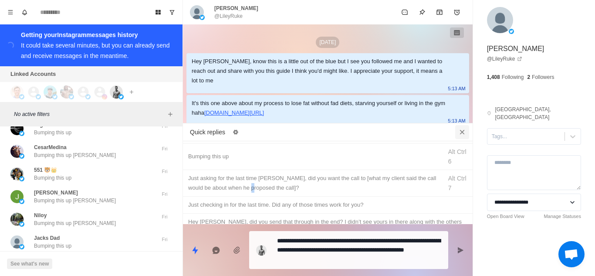
click at [461, 132] on icon "Close quick replies" at bounding box center [462, 132] width 5 height 5
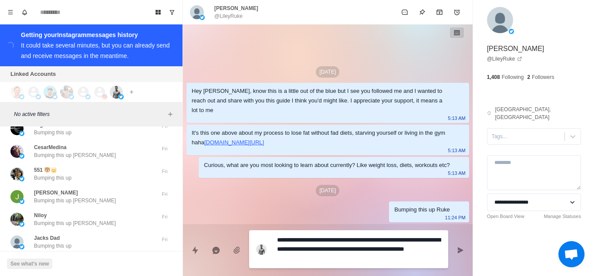
drag, startPoint x: 398, startPoint y: 242, endPoint x: 267, endPoint y: 238, distance: 130.8
click at [267, 238] on div "**********" at bounding box center [348, 249] width 199 height 38
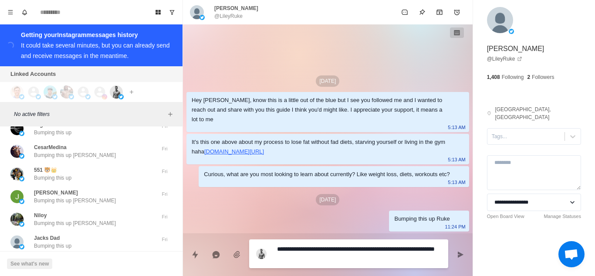
drag, startPoint x: 332, startPoint y: 261, endPoint x: 276, endPoint y: 247, distance: 57.4
click at [276, 247] on div "**********" at bounding box center [348, 253] width 199 height 29
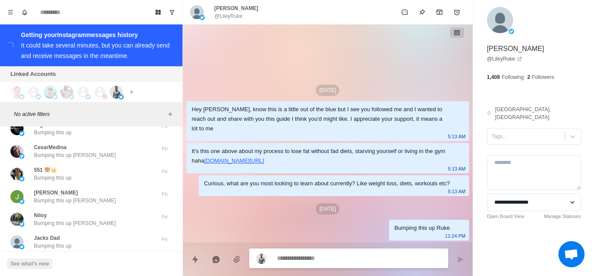
scroll to position [24112, 0]
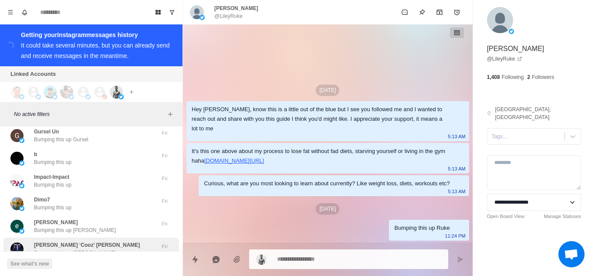
click at [83, 237] on div "[PERSON_NAME] ‘Cooz’ [PERSON_NAME] Bumping this up [PERSON_NAME]" at bounding box center [91, 248] width 176 height 23
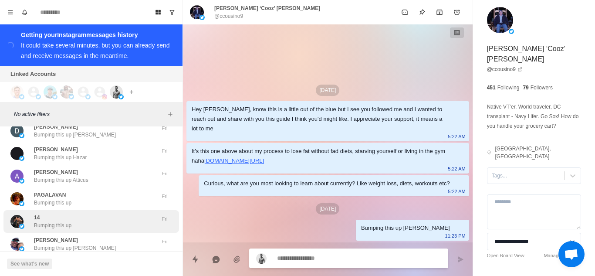
scroll to position [24451, 0]
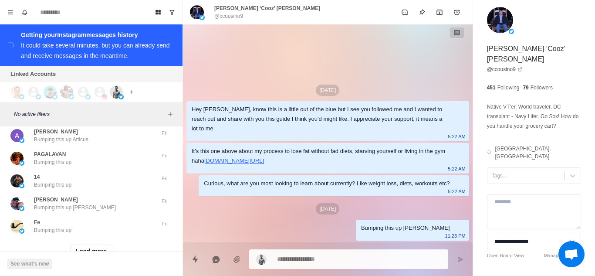
drag, startPoint x: 79, startPoint y: 227, endPoint x: 114, endPoint y: 210, distance: 39.2
click at [79, 244] on button "Load more" at bounding box center [91, 251] width 43 height 14
click at [115, 237] on div "Load more" at bounding box center [91, 251] width 176 height 28
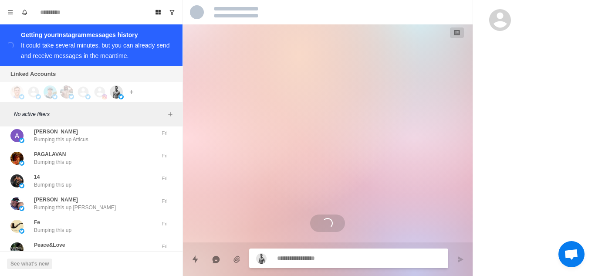
scroll to position [24905, 0]
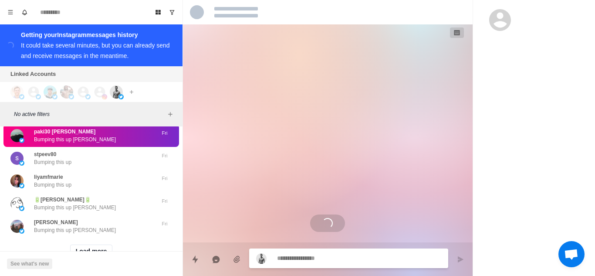
click at [119, 237] on div "Load more" at bounding box center [91, 251] width 176 height 28
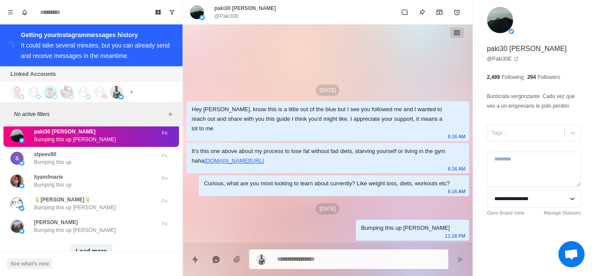
click at [95, 244] on button "Load more" at bounding box center [91, 251] width 43 height 14
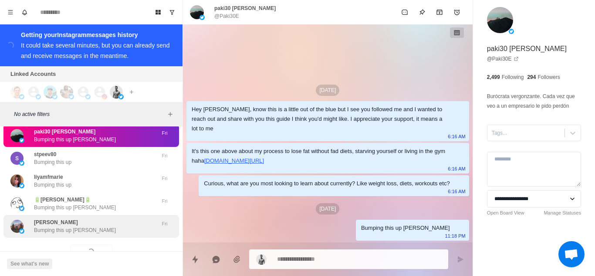
click at [113, 218] on div "[PERSON_NAME] Bumping this up [PERSON_NAME]" at bounding box center [81, 226] width 143 height 16
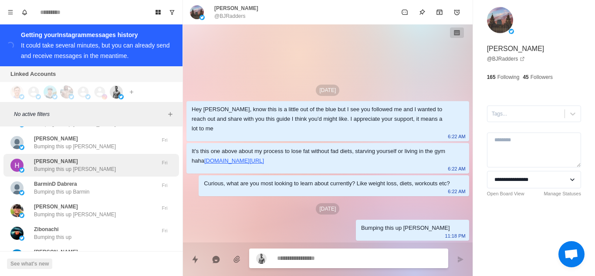
scroll to position [25358, 0]
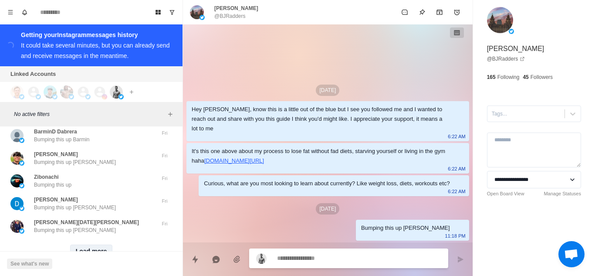
click at [89, 244] on button "Load more" at bounding box center [91, 251] width 43 height 14
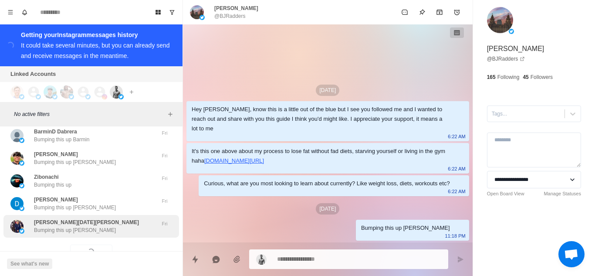
click at [101, 218] on div "[PERSON_NAME][DATE][PERSON_NAME] Bumping this up [PERSON_NAME]" at bounding box center [81, 226] width 143 height 16
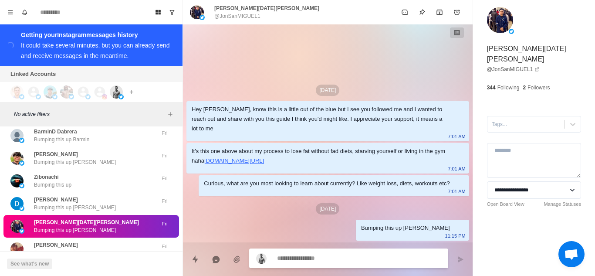
click at [14, 192] on div "[PERSON_NAME] Bumping this up [PERSON_NAME]" at bounding box center [91, 203] width 176 height 23
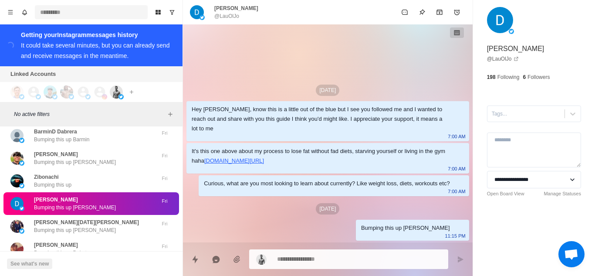
scroll to position [25488, 0]
